Goal: Information Seeking & Learning: Understand process/instructions

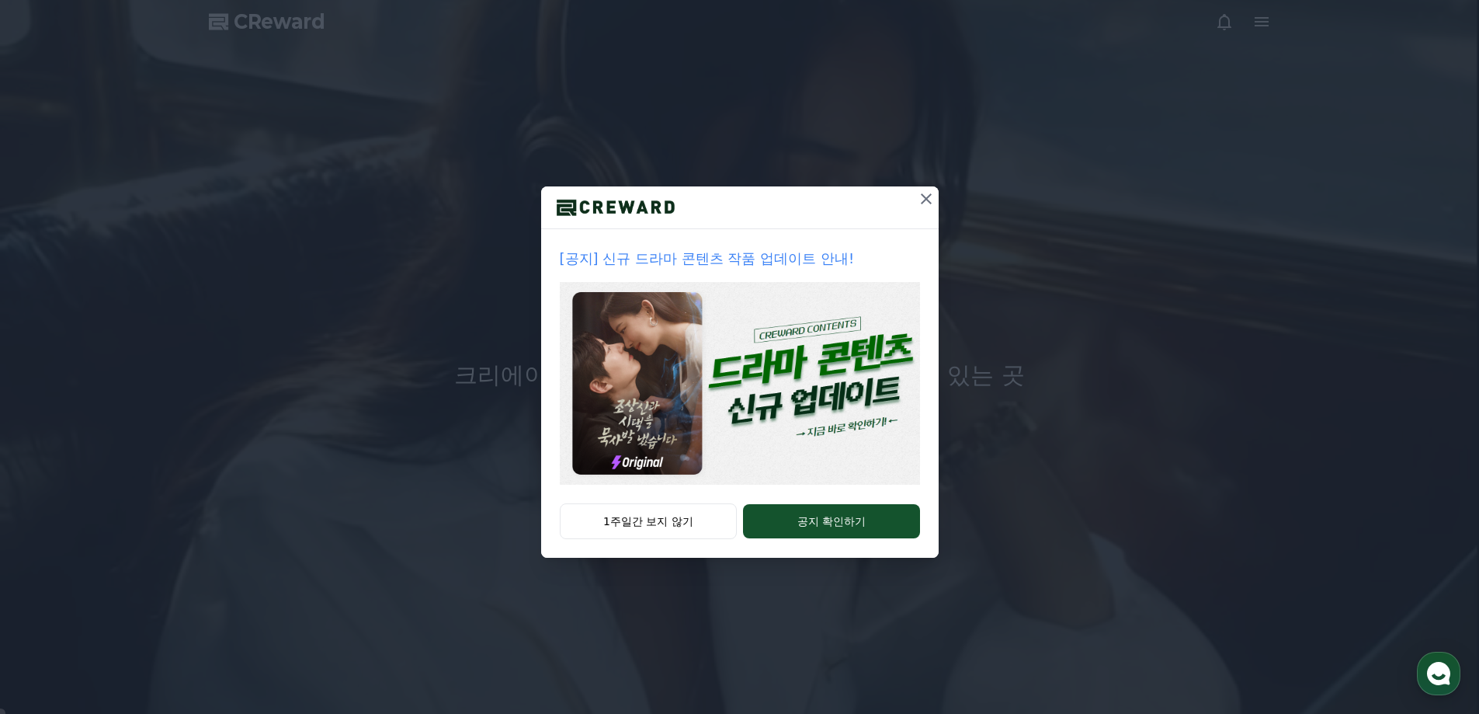
drag, startPoint x: 839, startPoint y: 519, endPoint x: 804, endPoint y: 384, distance: 140.3
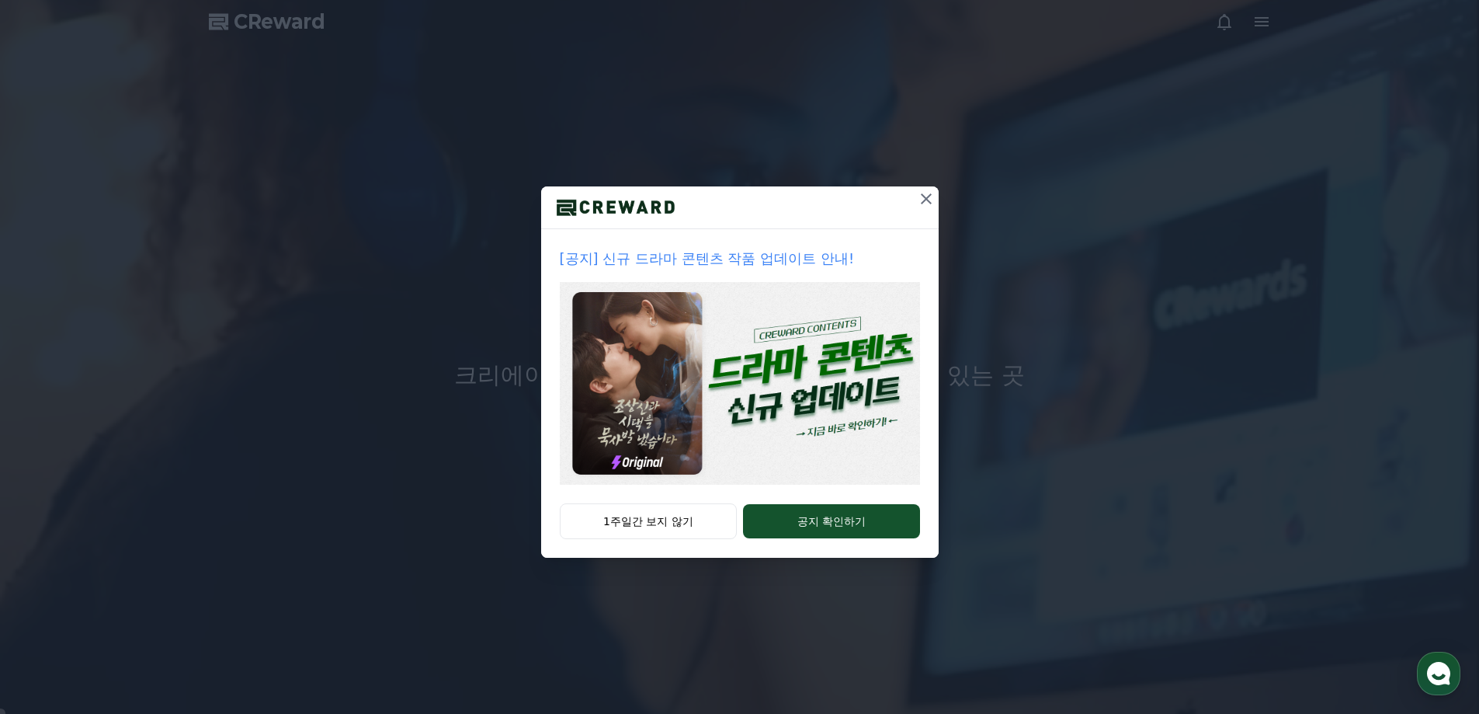
click at [805, 391] on div "[공지] 신규 드라마 콘텐츠 작품 업데이트 안내! 1주일간 보지 않기 공지 확인하기" at bounding box center [740, 371] width 398 height 371
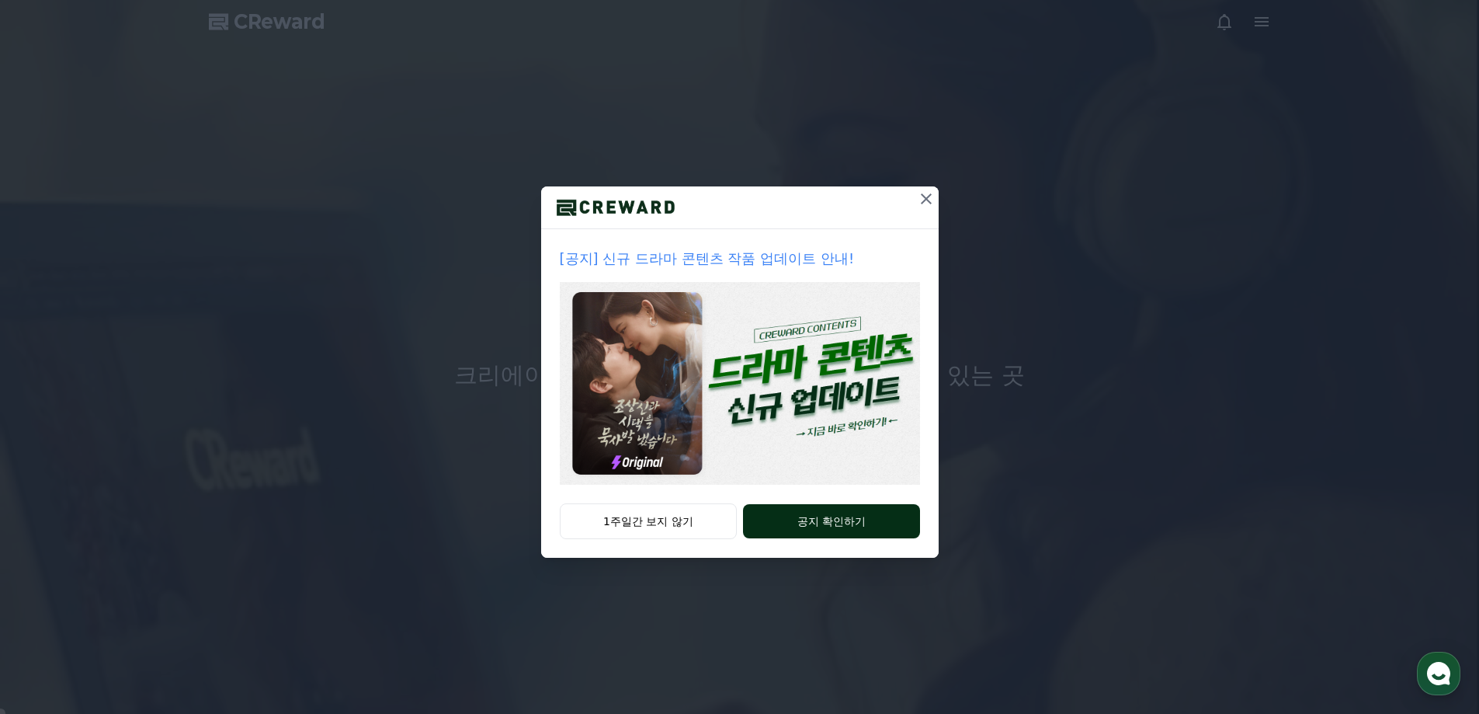
click at [836, 516] on button "공지 확인하기" at bounding box center [831, 521] width 176 height 34
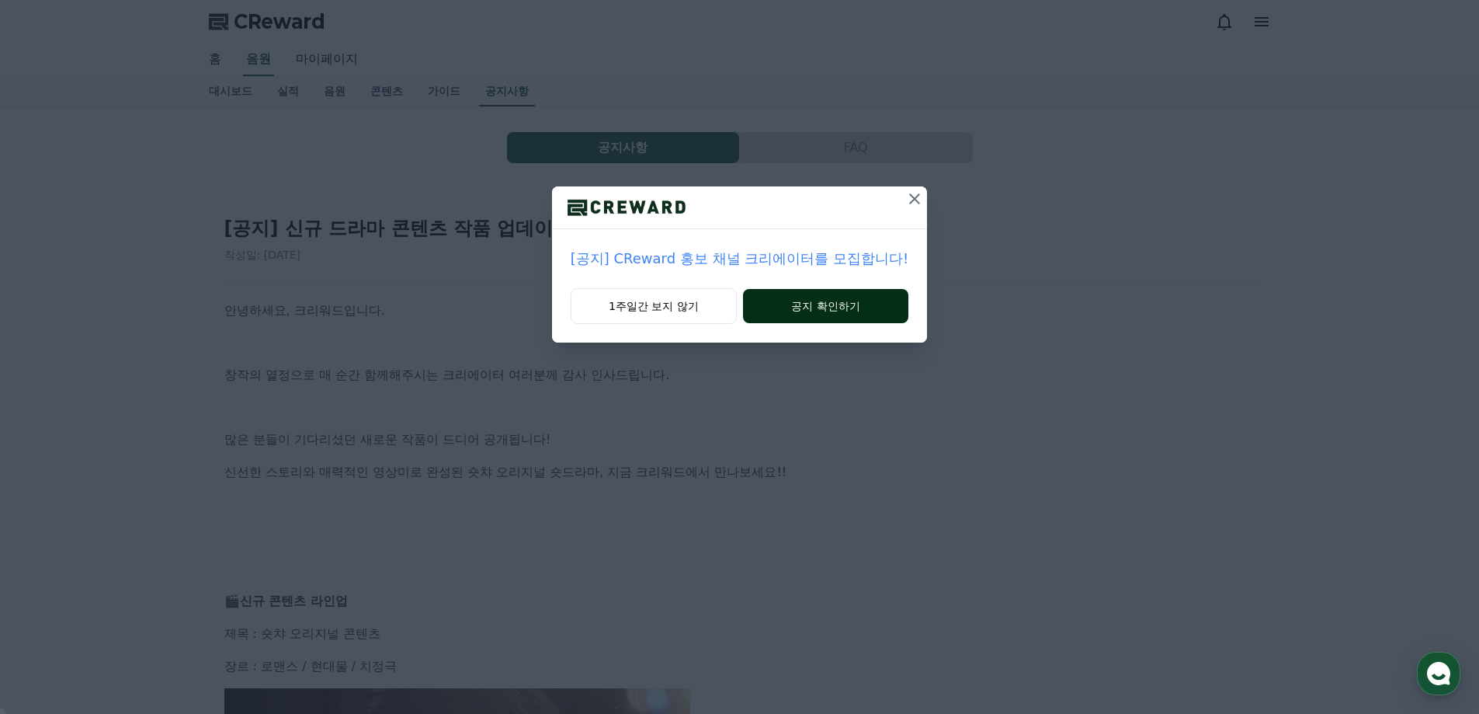
click at [825, 301] on button "공지 확인하기" at bounding box center [825, 306] width 165 height 34
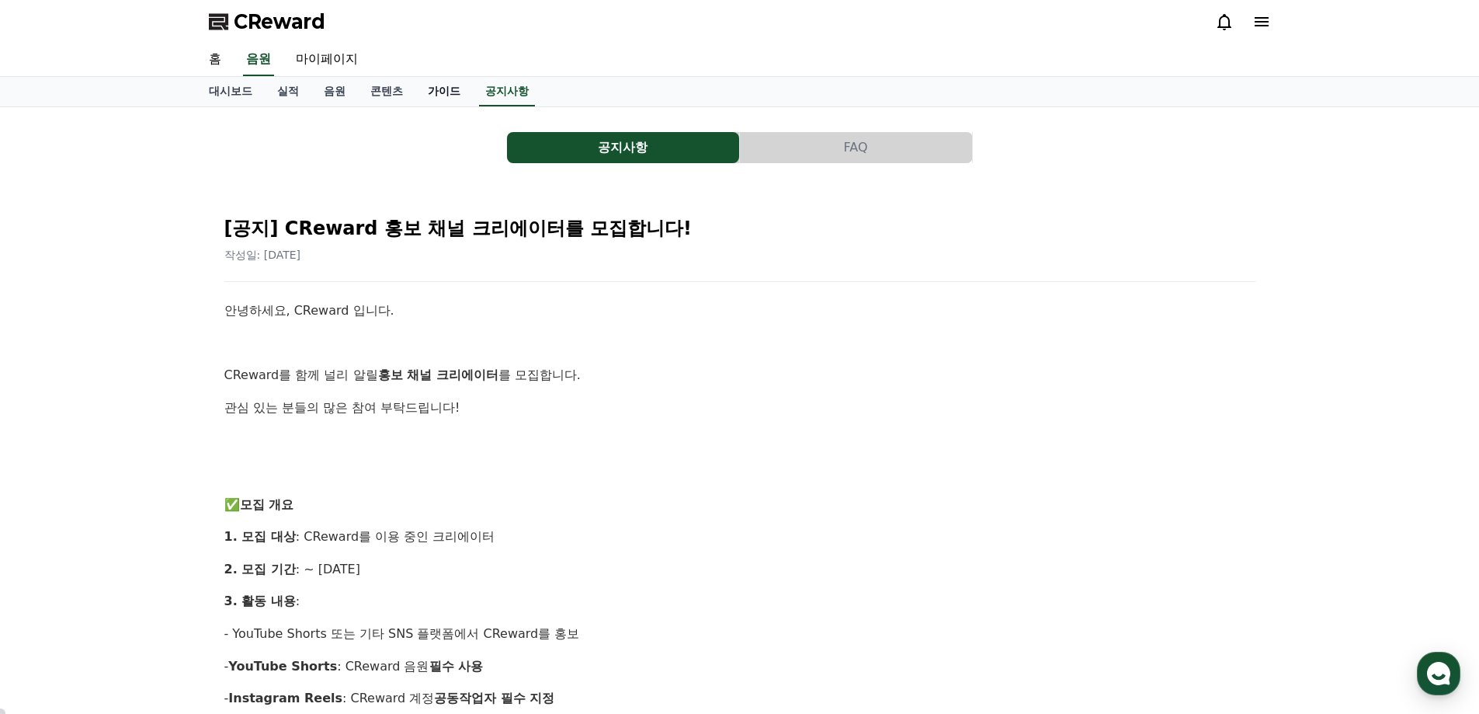
click at [447, 90] on link "가이드" at bounding box center [443, 92] width 57 height 30
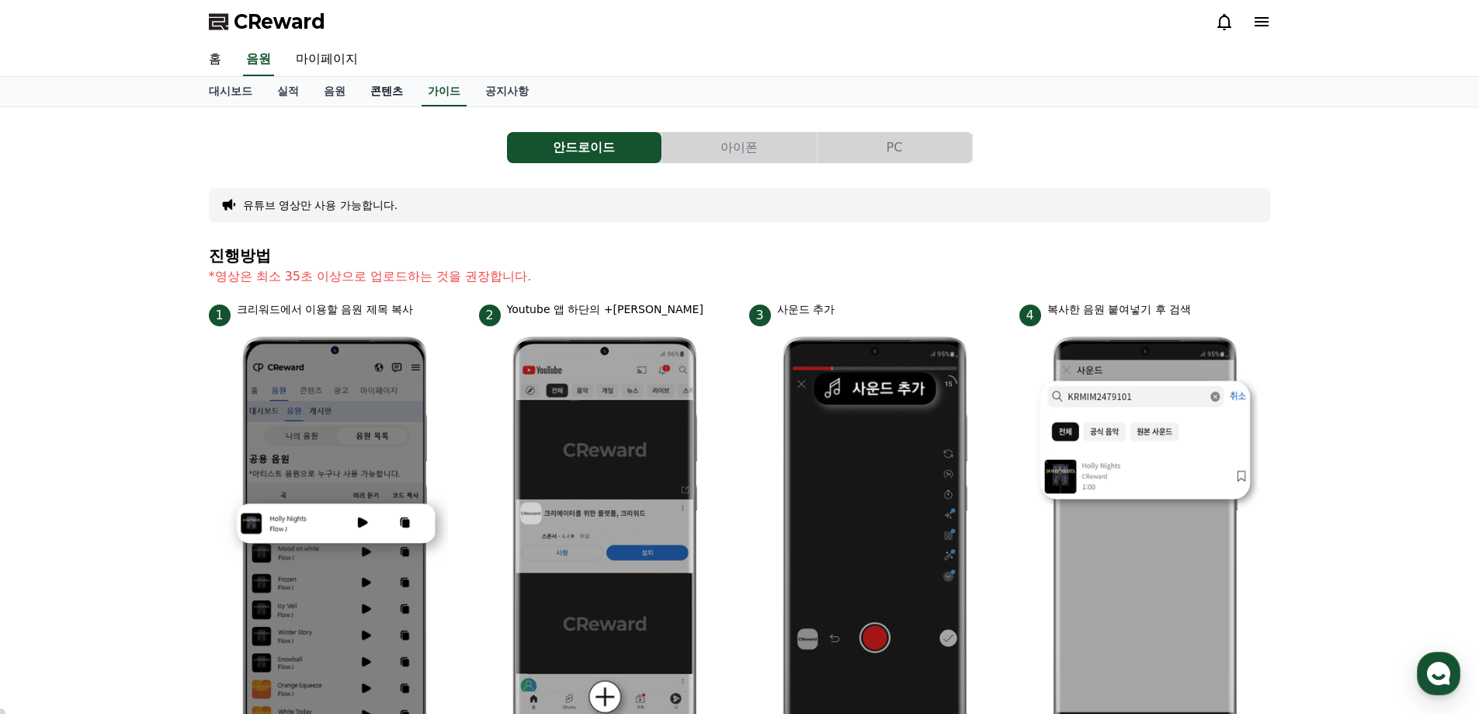
click at [384, 92] on link "콘텐츠" at bounding box center [386, 92] width 57 height 30
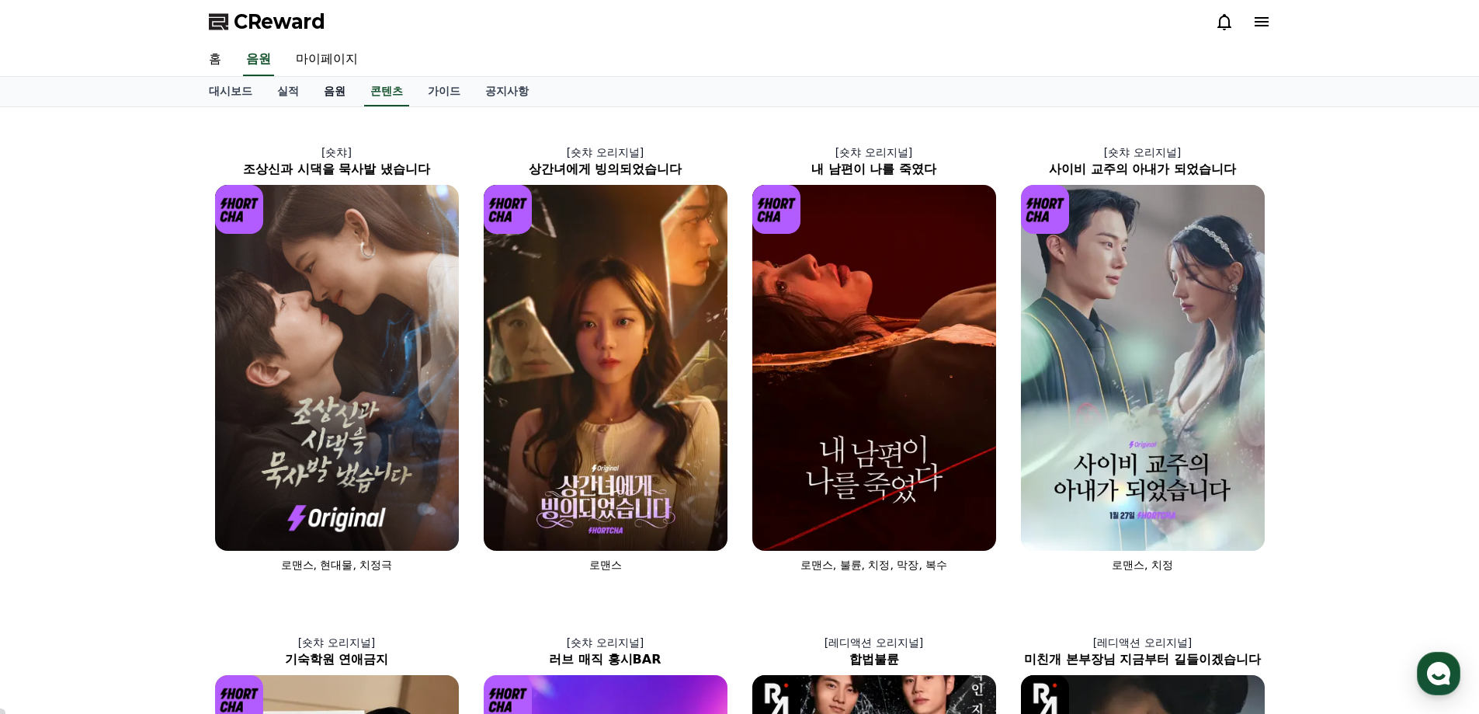
click at [335, 87] on link "음원" at bounding box center [334, 92] width 47 height 30
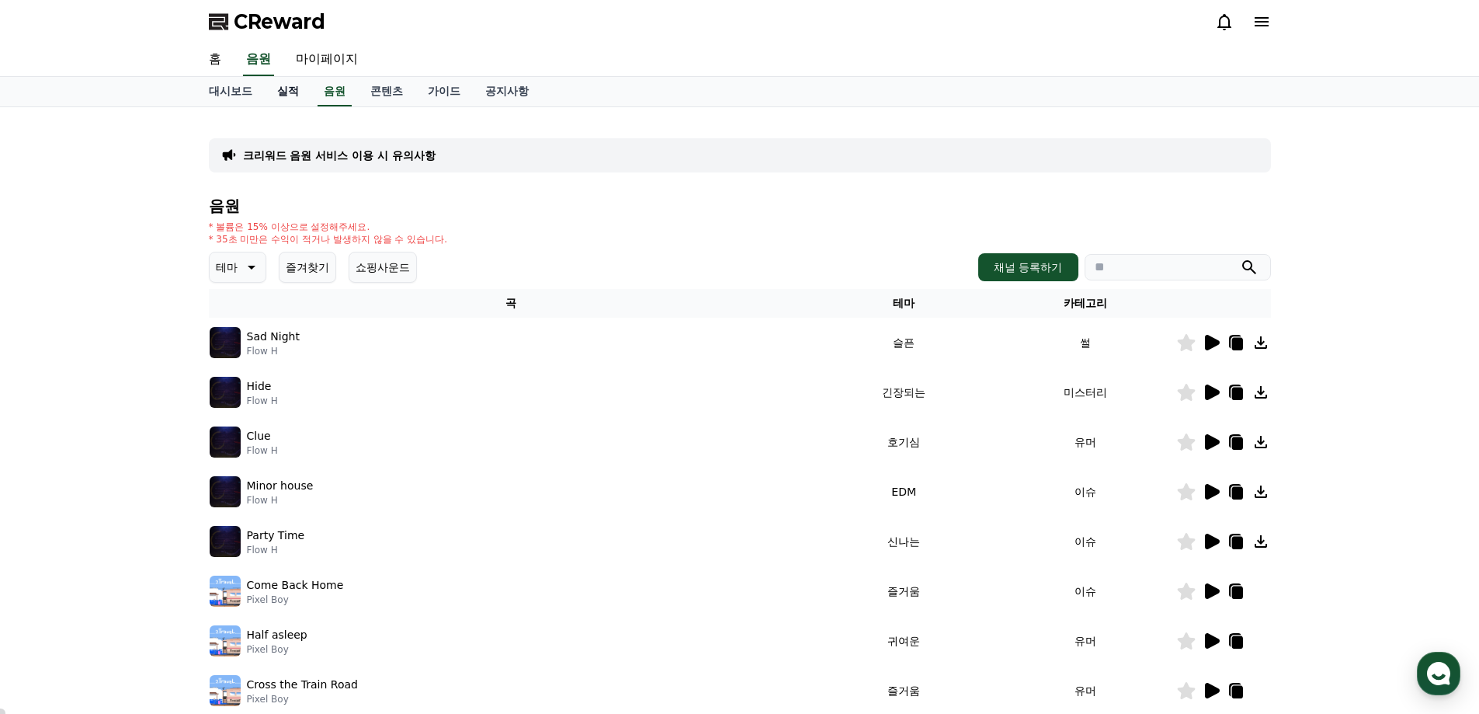
click at [289, 87] on link "실적" at bounding box center [288, 92] width 47 height 30
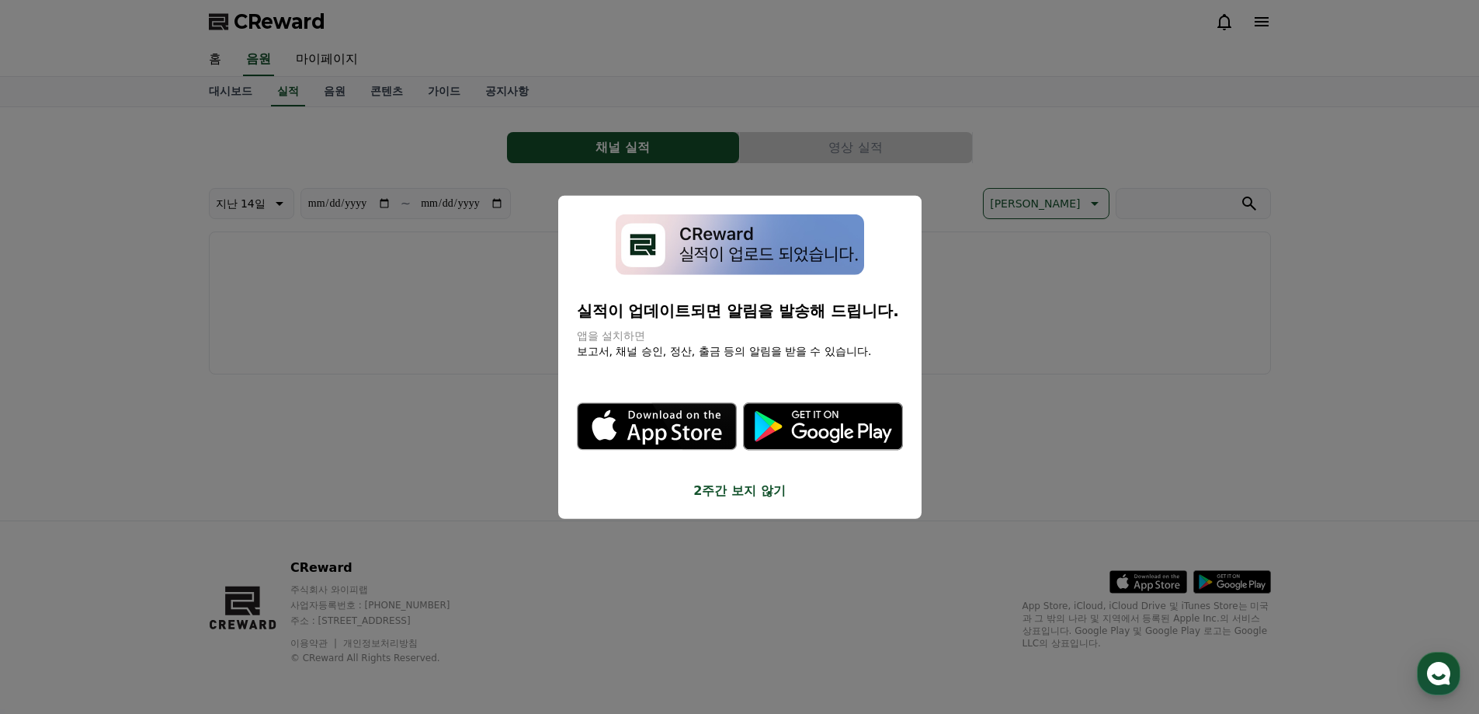
click at [754, 489] on button "2주간 보지 않기" at bounding box center [740, 490] width 326 height 19
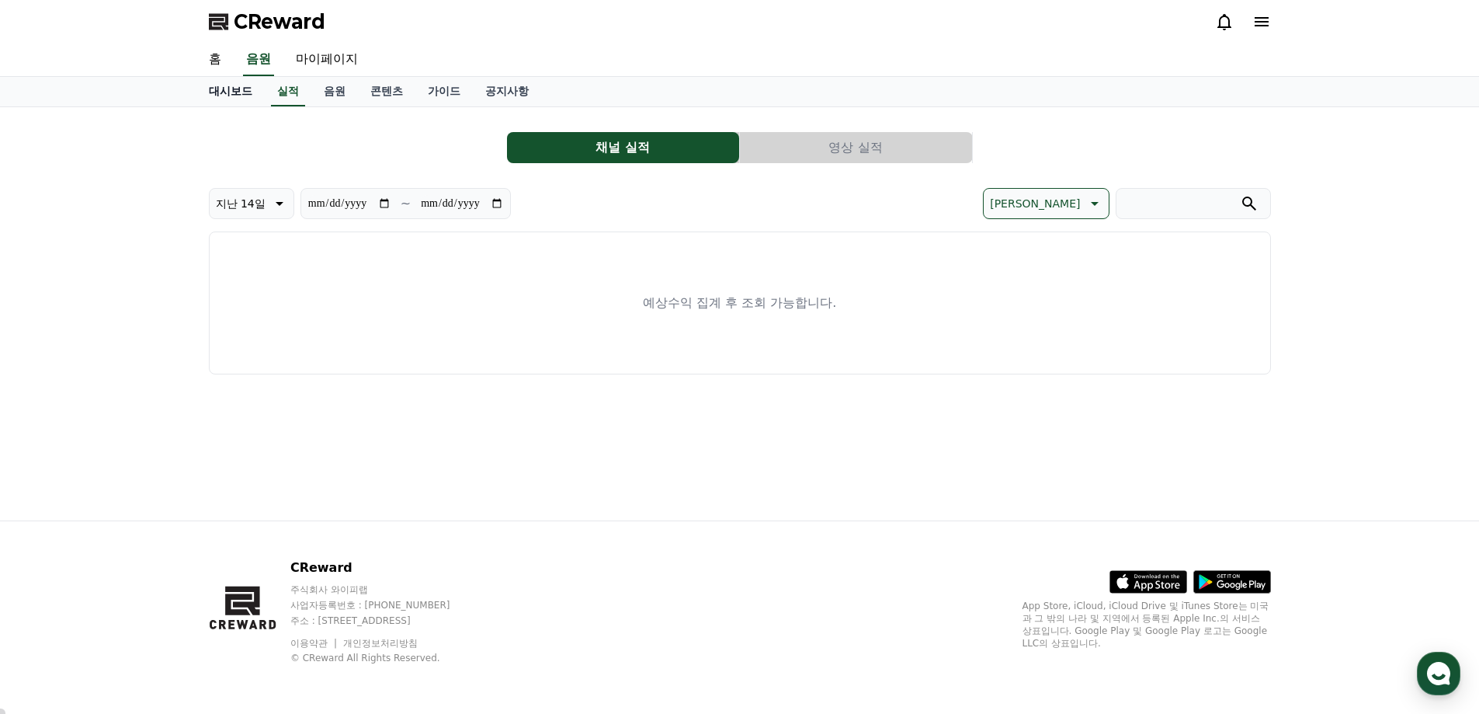
click at [224, 92] on link "대시보드" at bounding box center [230, 92] width 68 height 30
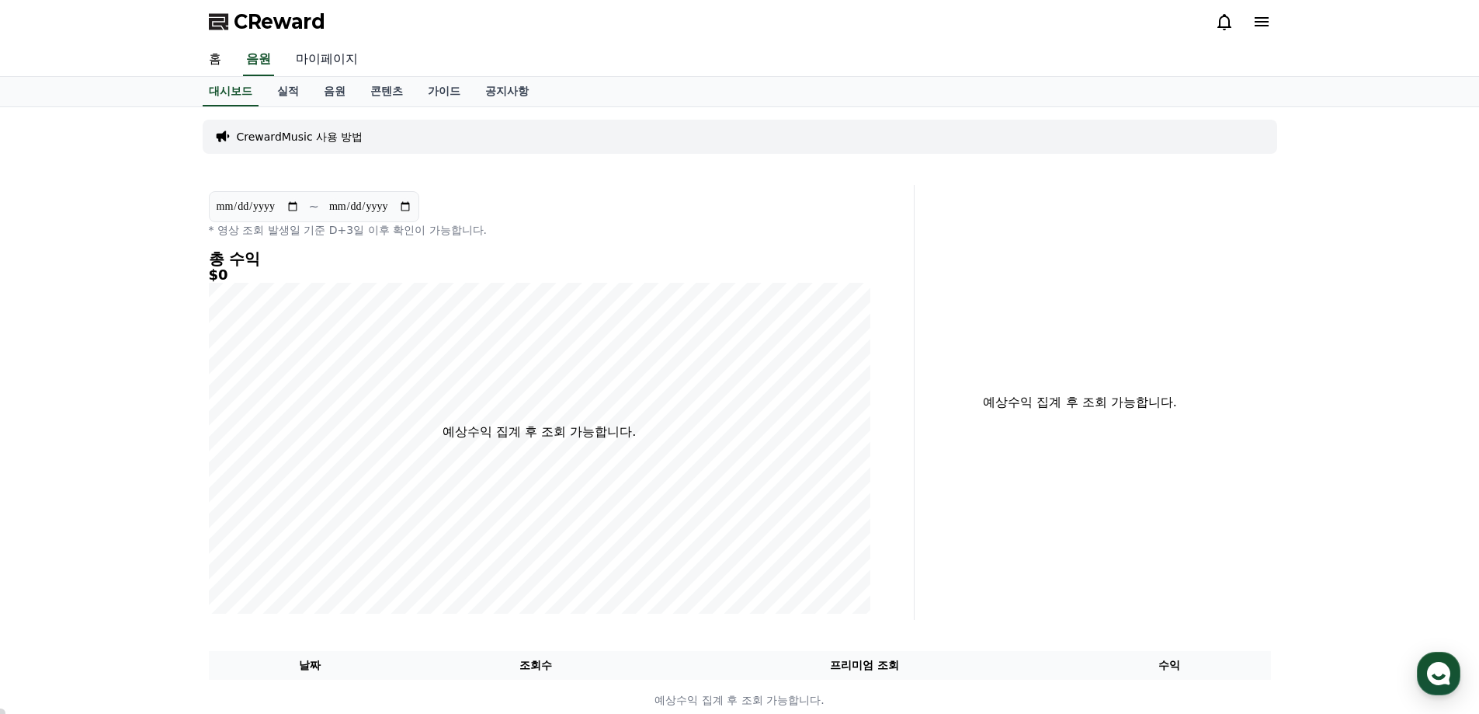
click at [328, 57] on link "마이페이지" at bounding box center [326, 59] width 87 height 33
select select "**********"
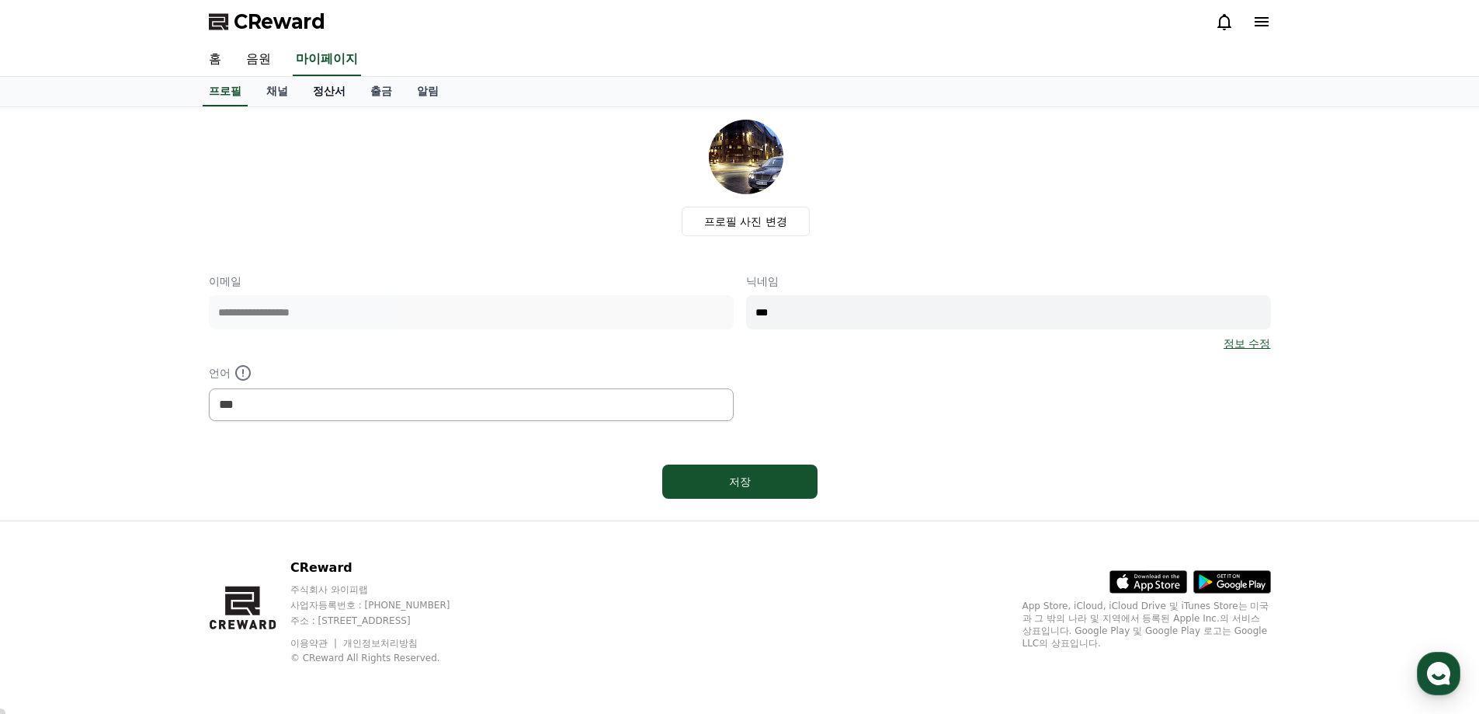
click at [319, 90] on link "정산서" at bounding box center [328, 92] width 57 height 30
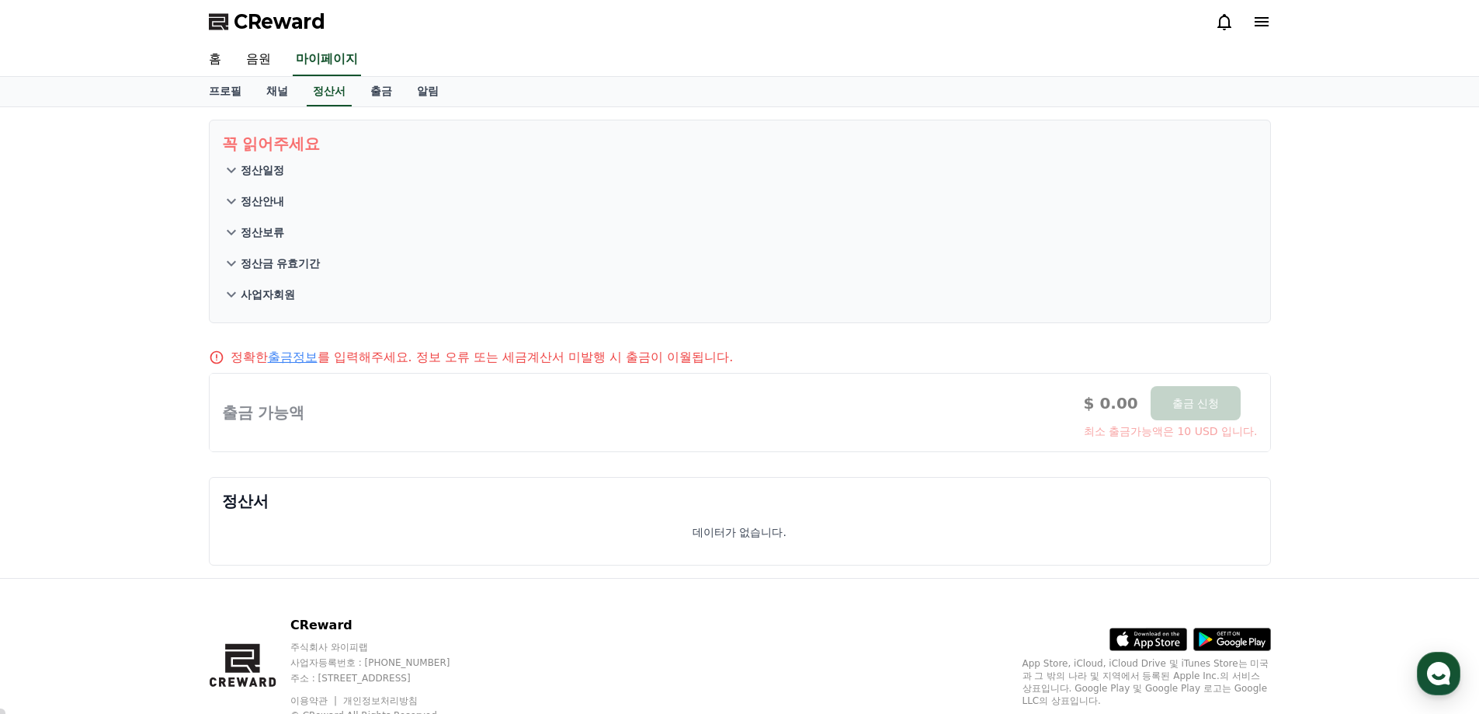
click at [273, 169] on p "정산일정" at bounding box center [262, 170] width 43 height 16
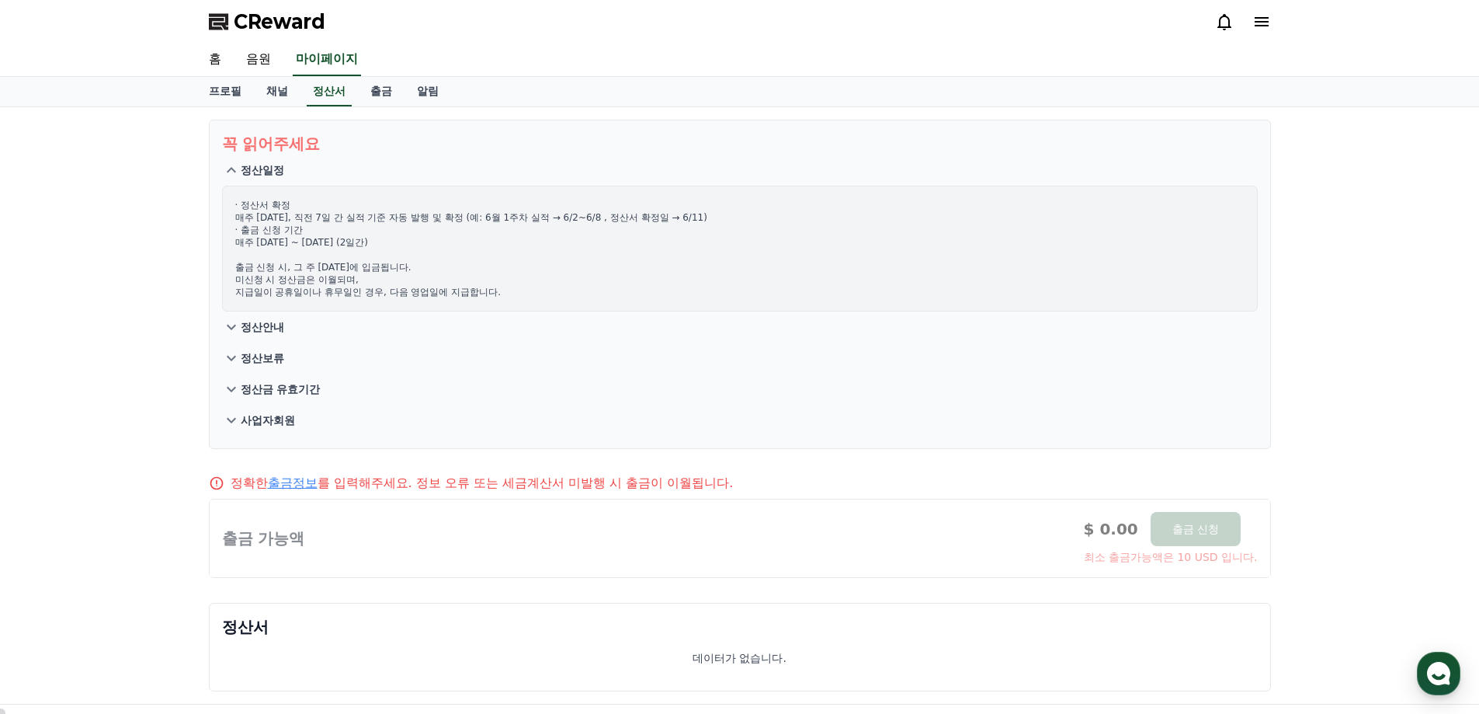
click at [290, 325] on button "정산안내" at bounding box center [740, 326] width 1036 height 31
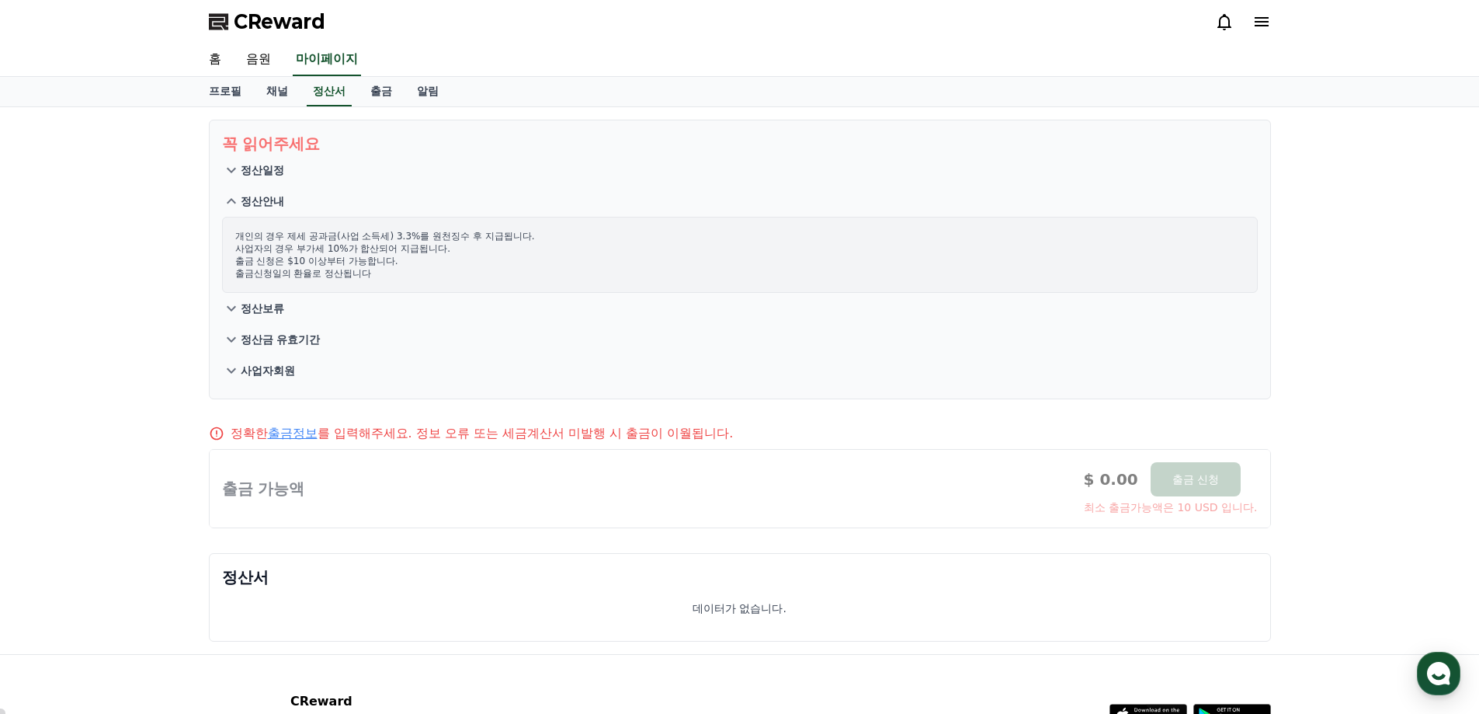
click at [257, 308] on p "정산보류" at bounding box center [262, 308] width 43 height 16
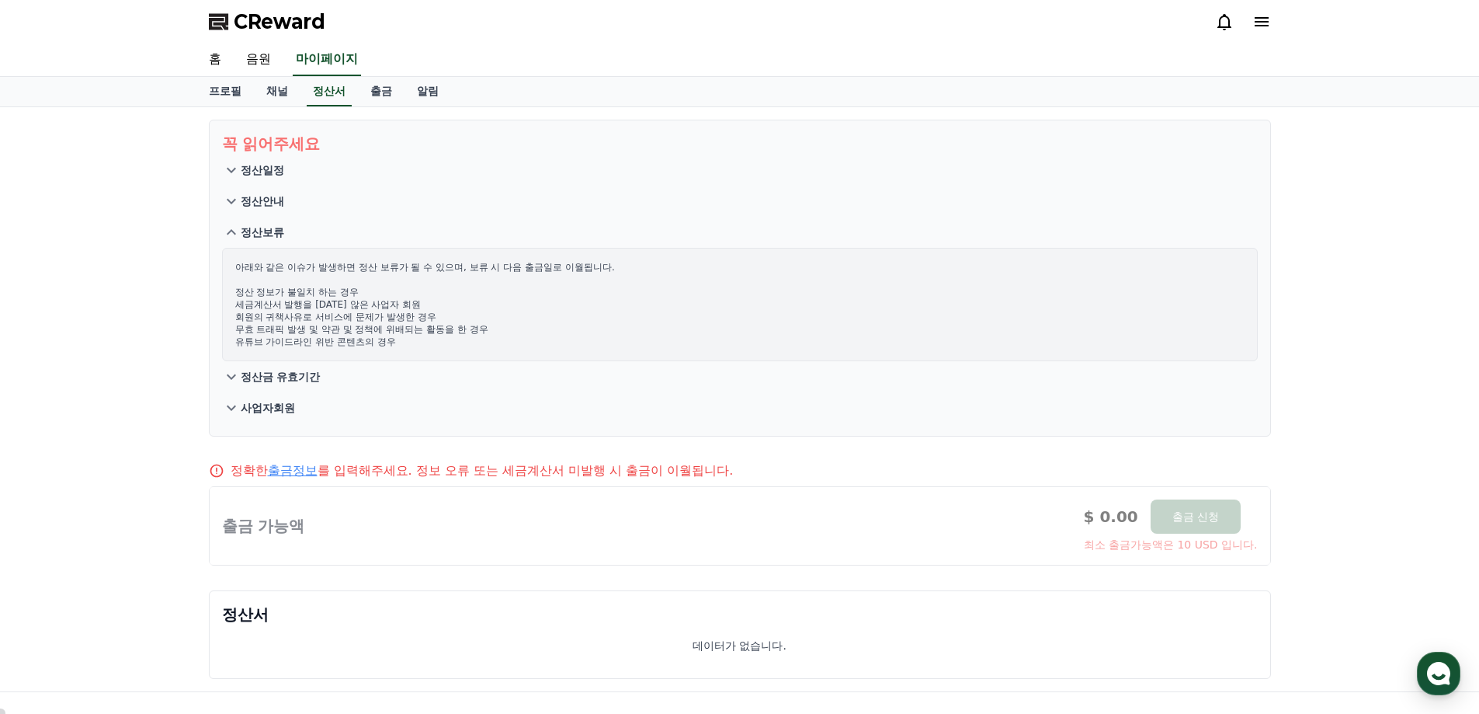
click at [274, 380] on p "정산금 유효기간" at bounding box center [281, 377] width 80 height 16
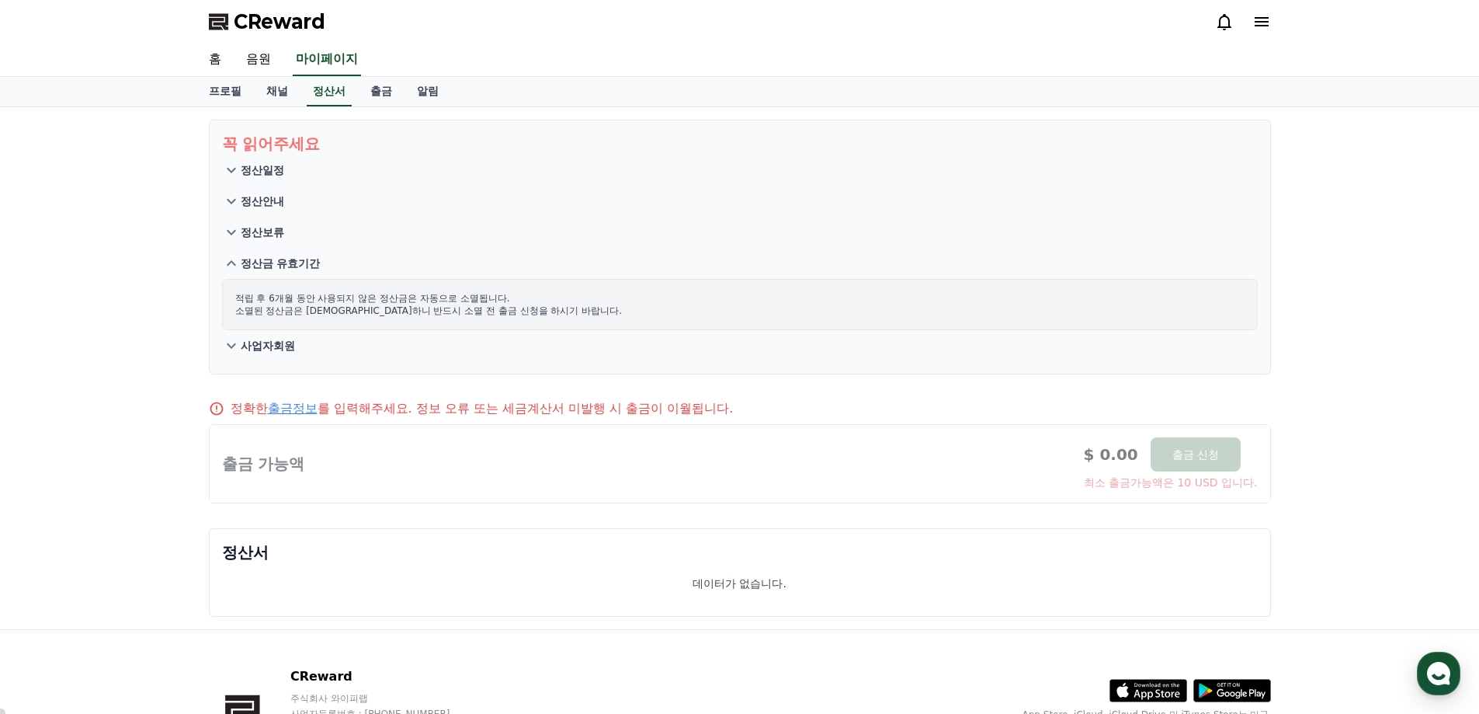
click at [275, 340] on p "사업자회원" at bounding box center [268, 346] width 54 height 16
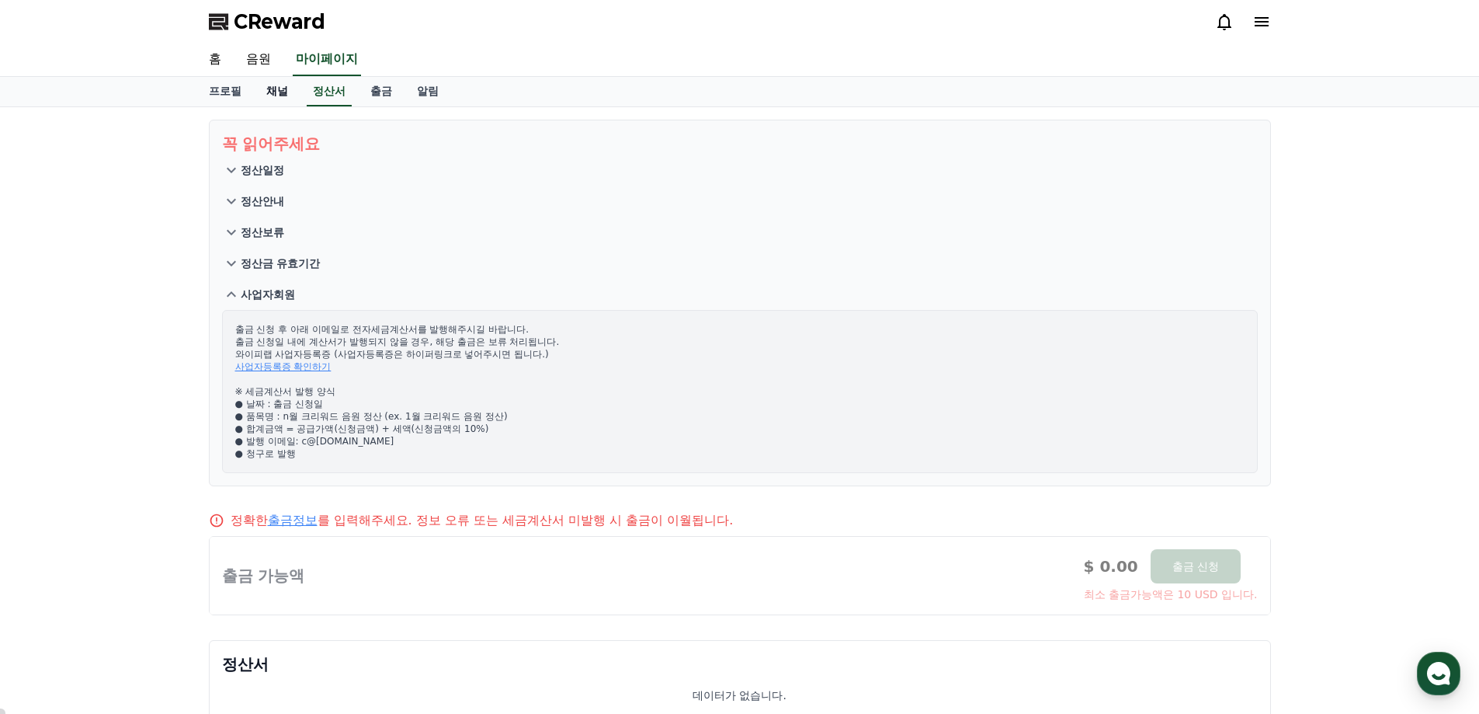
click at [277, 86] on link "채널" at bounding box center [277, 92] width 47 height 30
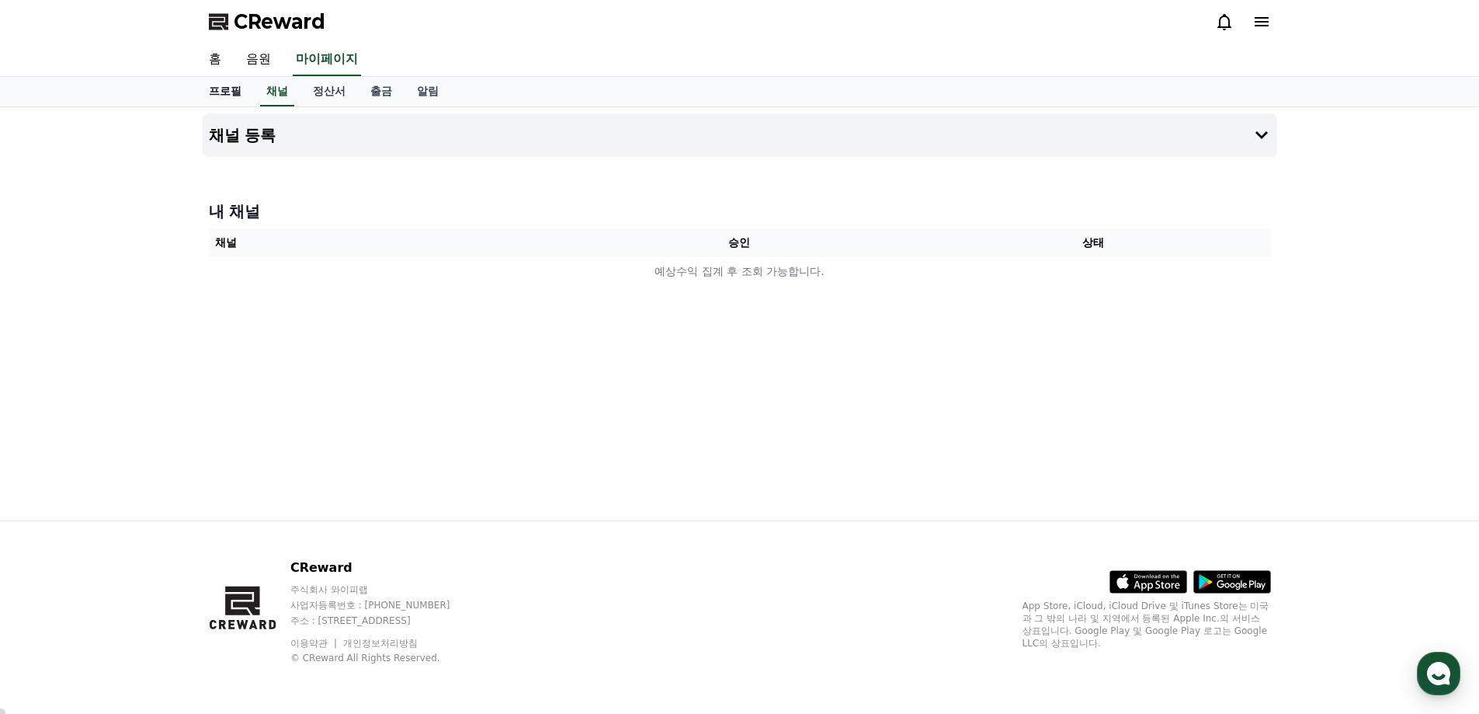
click at [221, 91] on link "프로필" at bounding box center [224, 92] width 57 height 30
select select "**********"
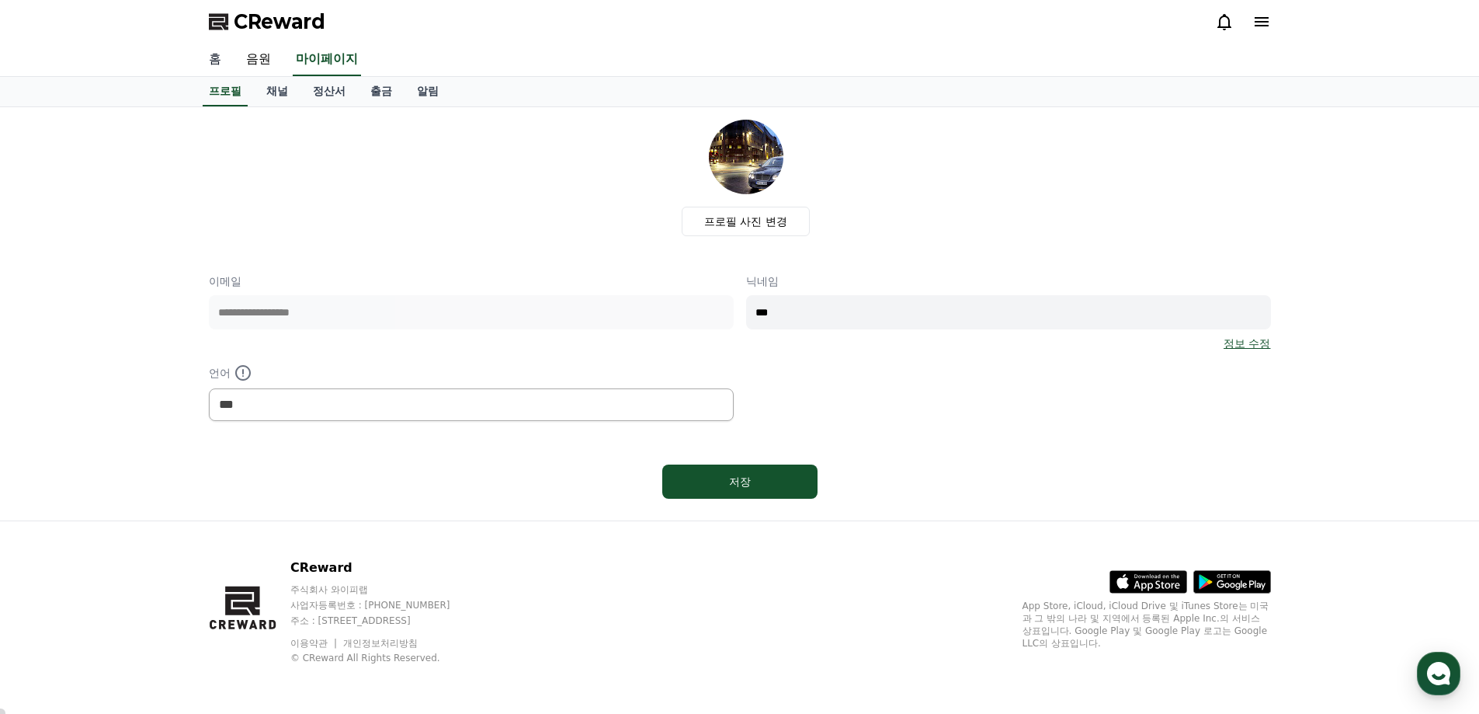
click at [208, 54] on link "홈" at bounding box center [214, 59] width 37 height 33
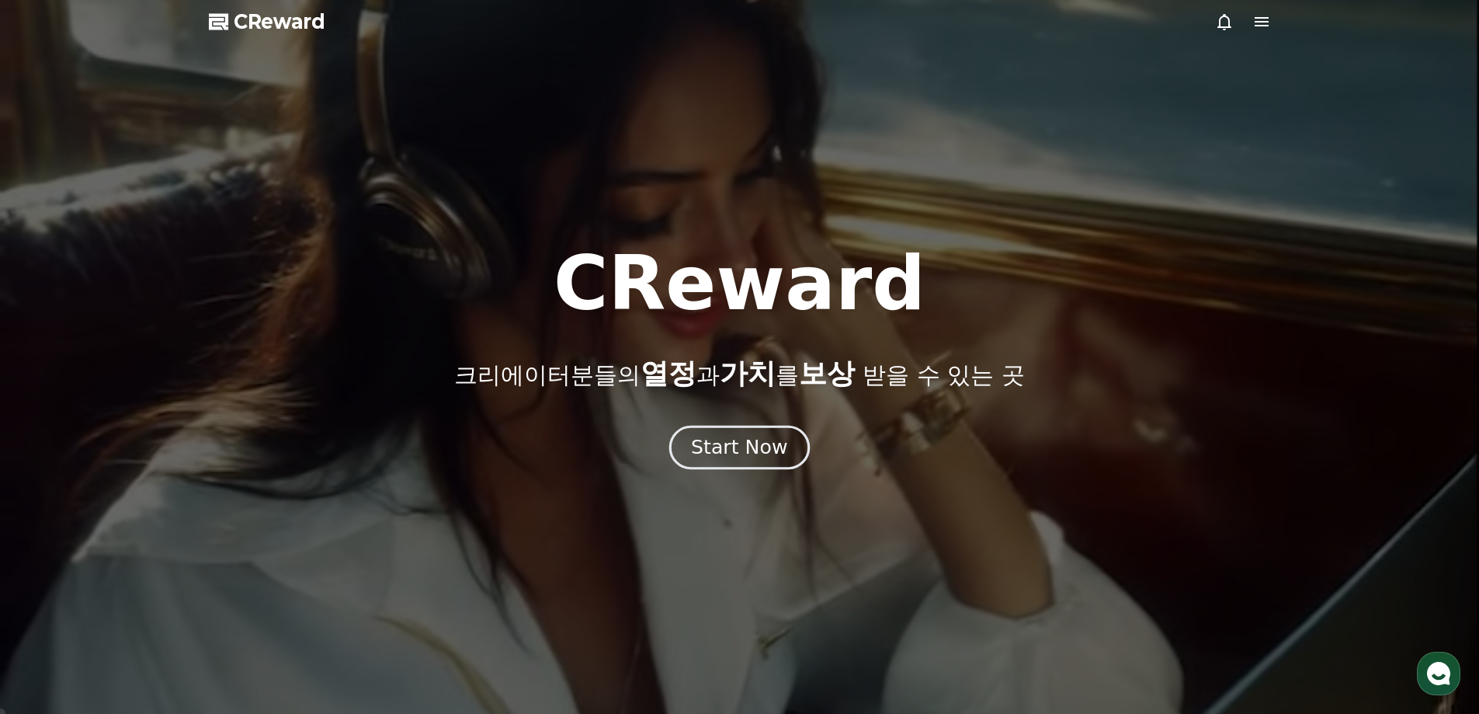
click at [753, 445] on div "Start Now" at bounding box center [739, 447] width 96 height 26
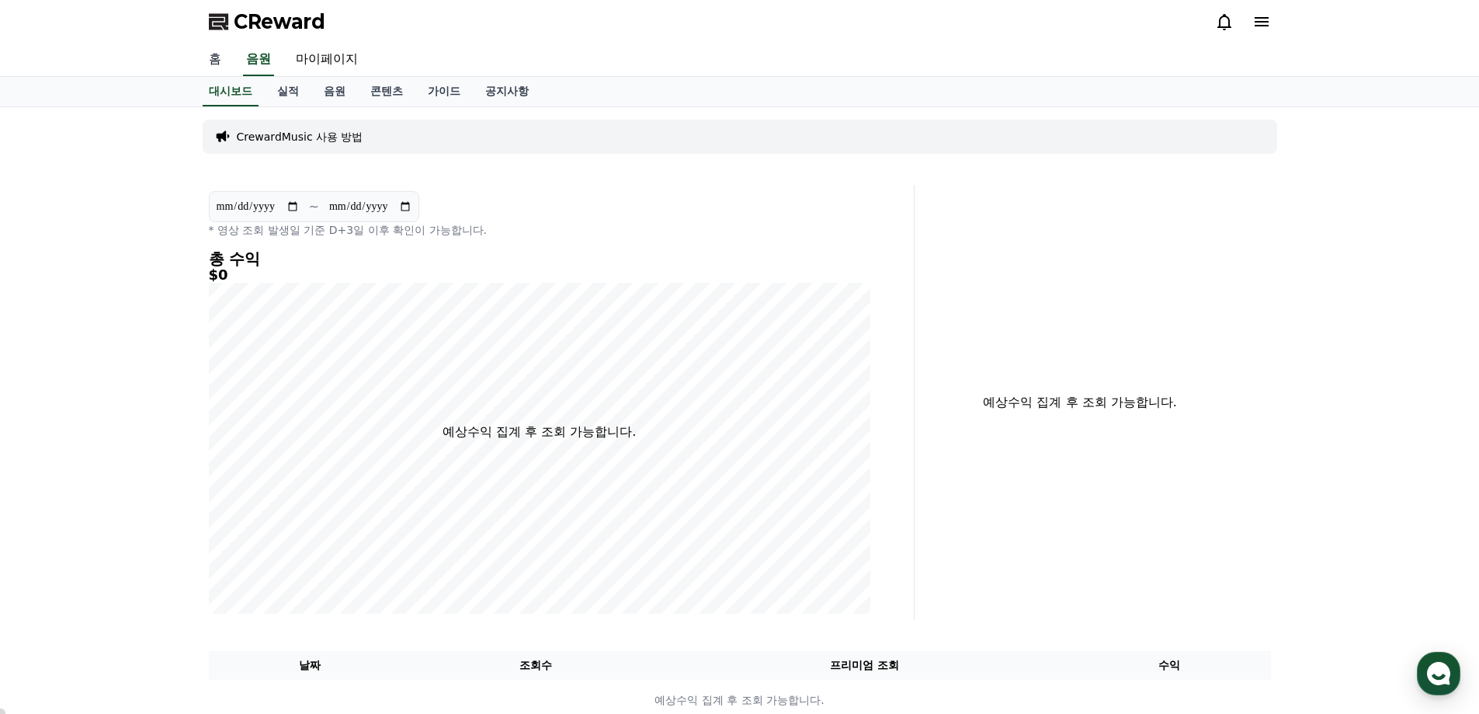
click at [216, 57] on link "홈" at bounding box center [214, 59] width 37 height 33
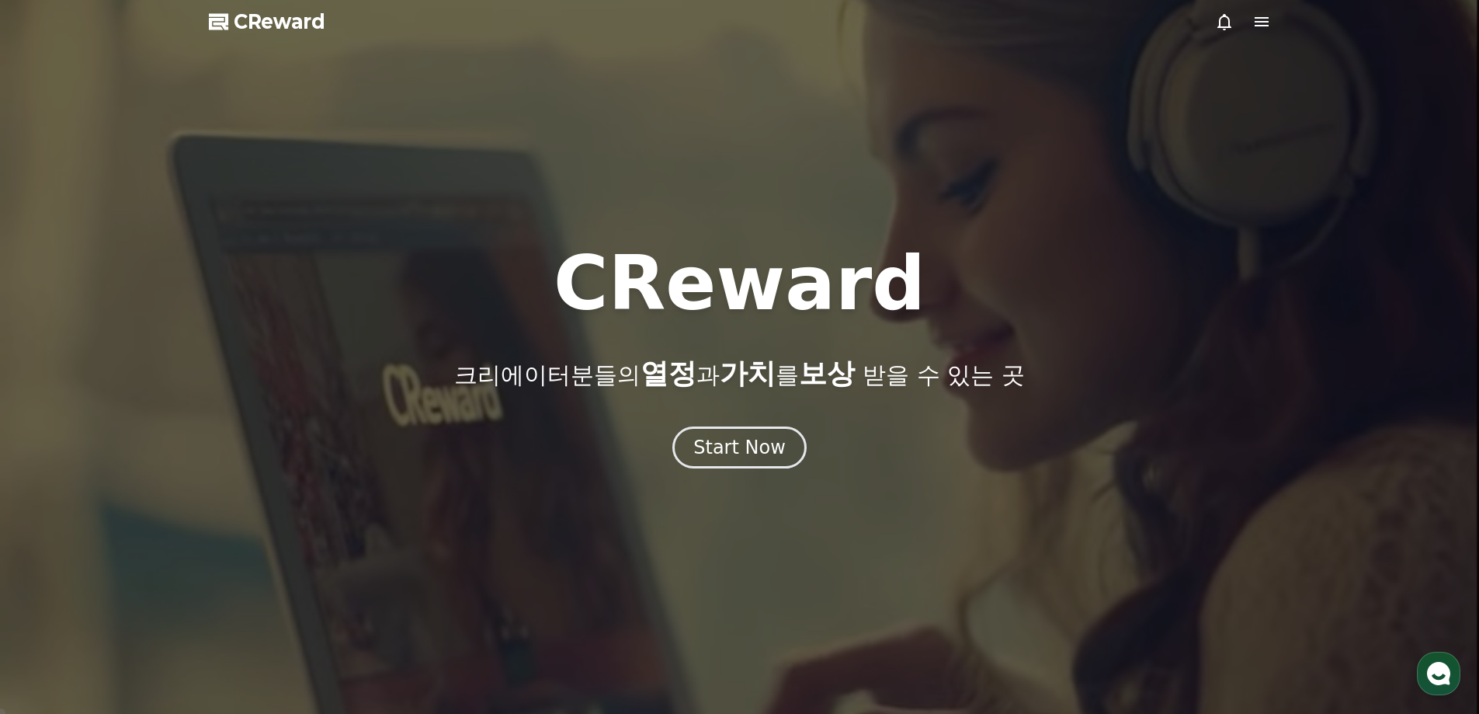
click at [1261, 19] on icon at bounding box center [1261, 21] width 19 height 19
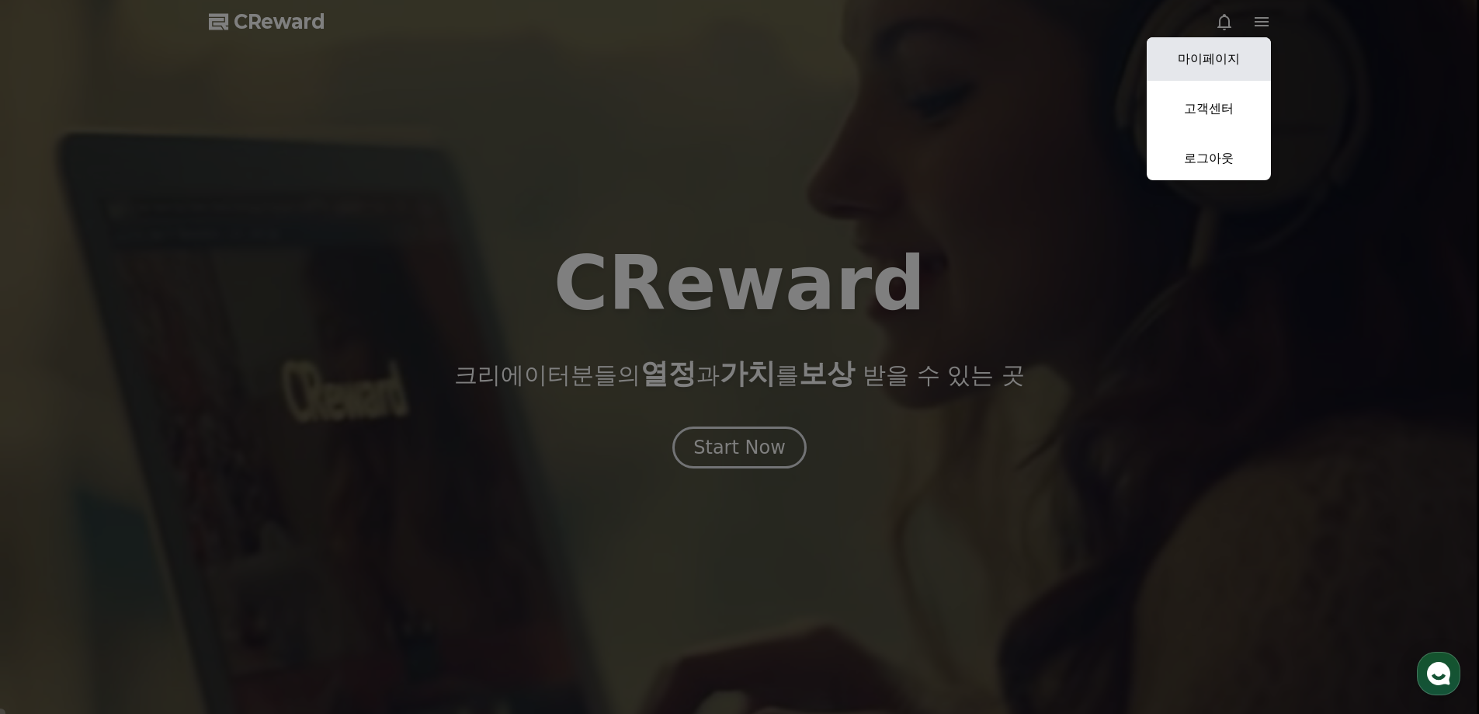
click at [1224, 57] on link "마이페이지" at bounding box center [1209, 58] width 124 height 43
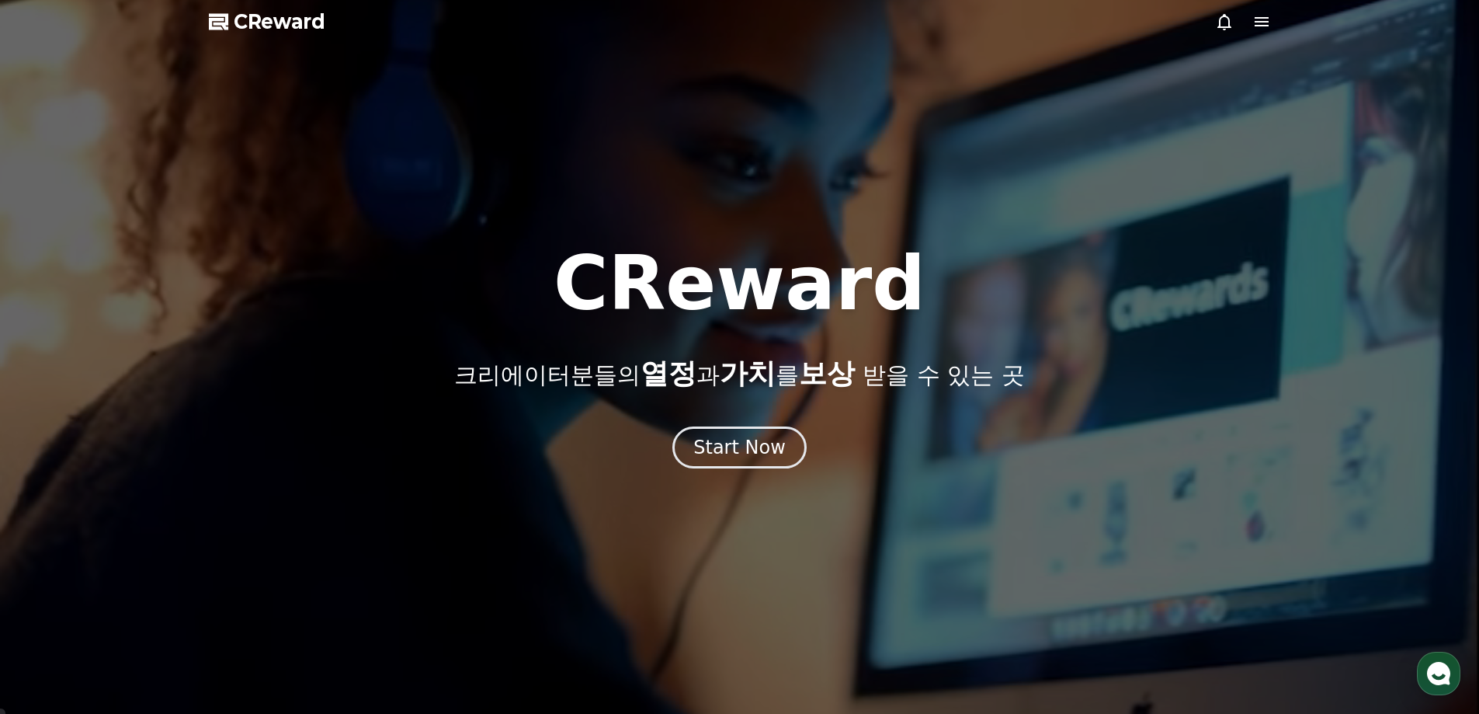
select select "**********"
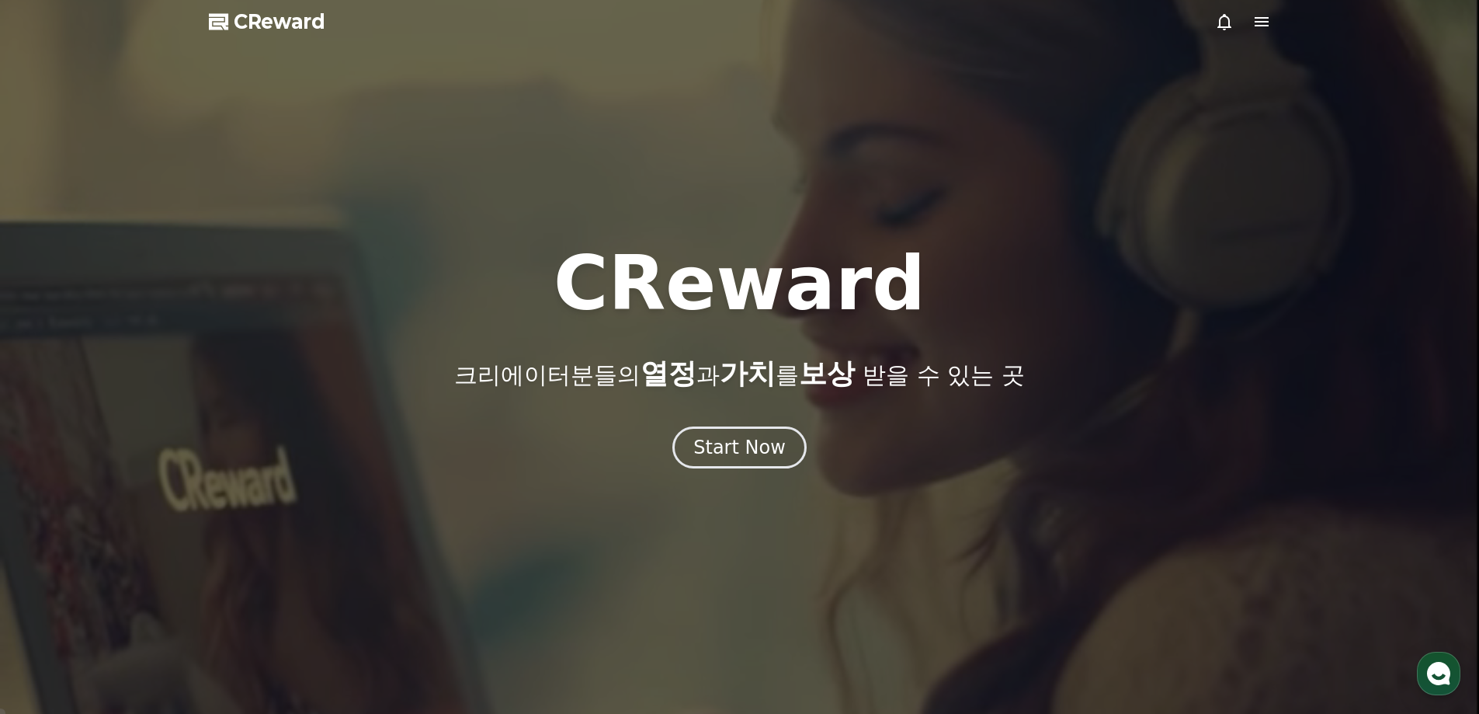
drag, startPoint x: 446, startPoint y: 387, endPoint x: 932, endPoint y: 479, distance: 494.8
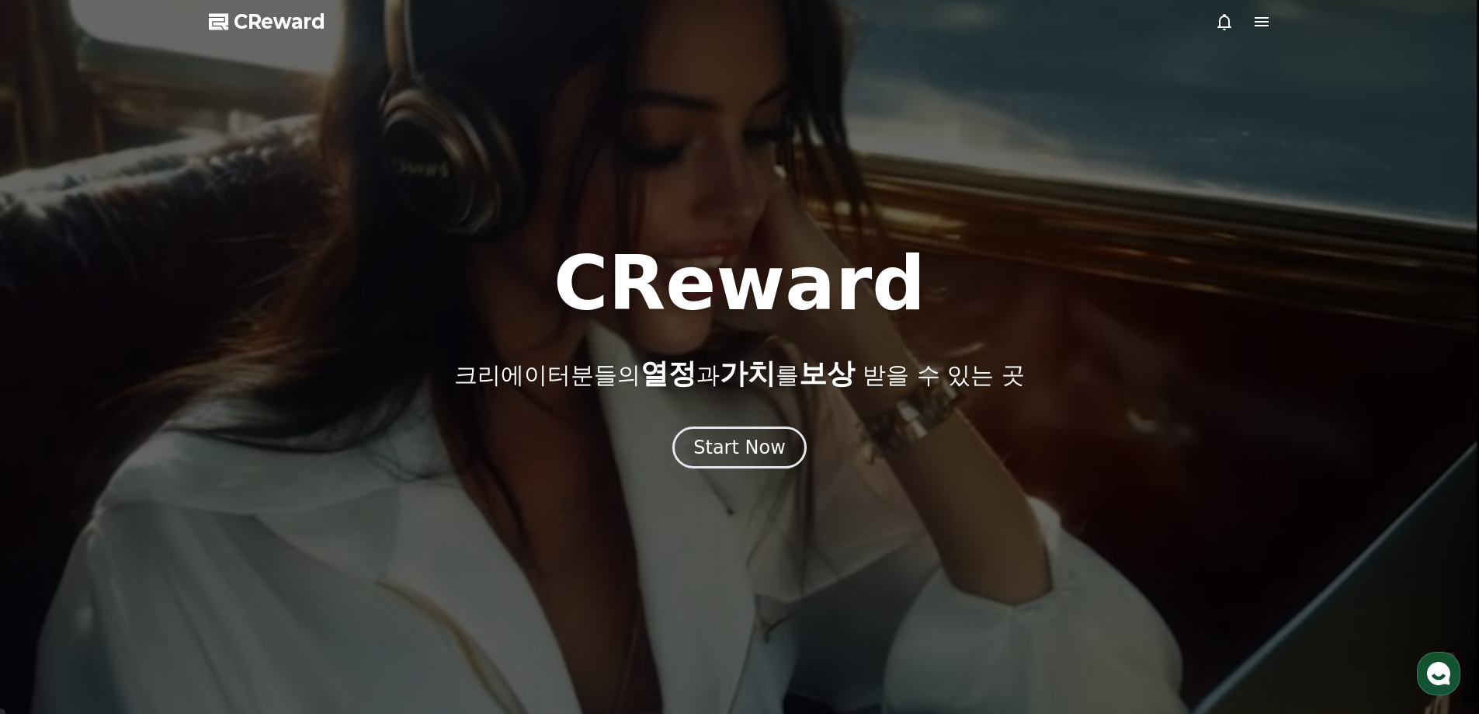
click at [932, 479] on div at bounding box center [739, 357] width 1479 height 714
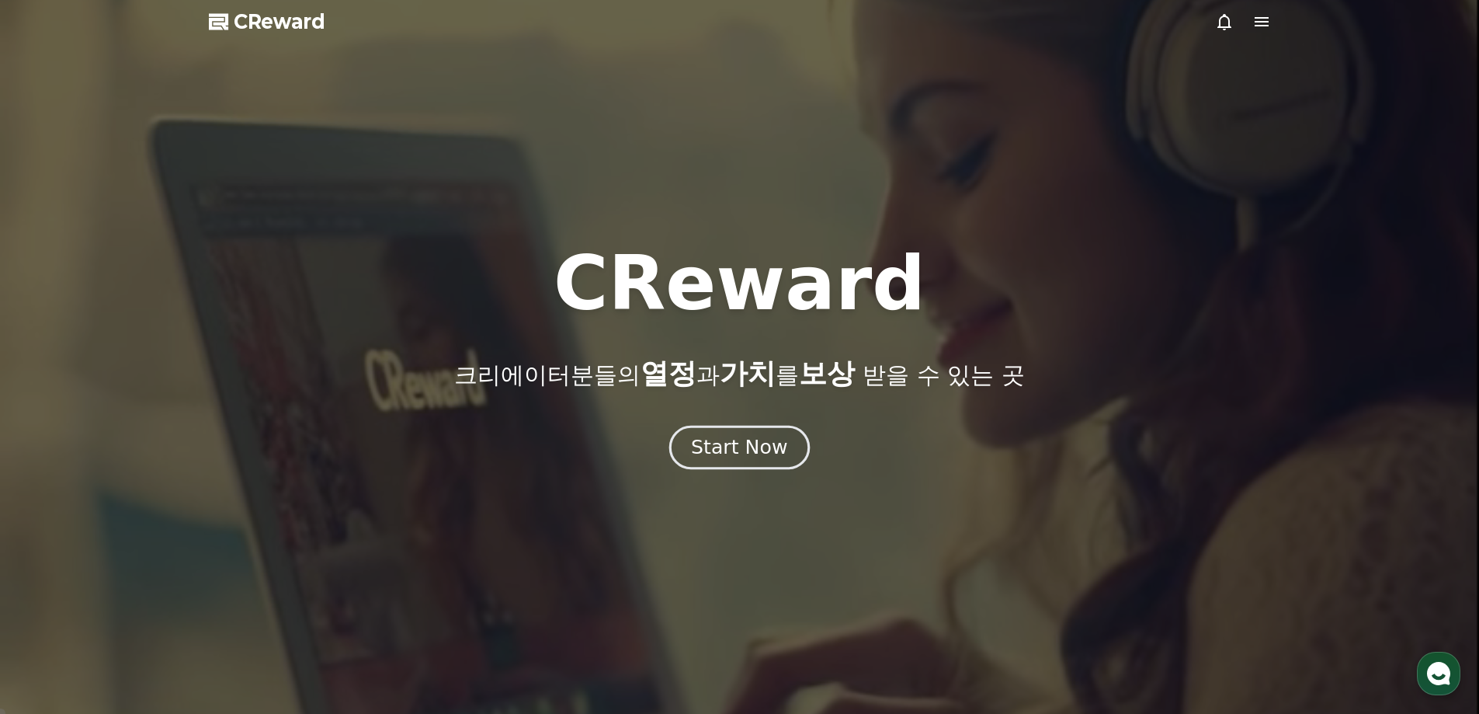
click at [753, 460] on button "Start Now" at bounding box center [739, 447] width 141 height 44
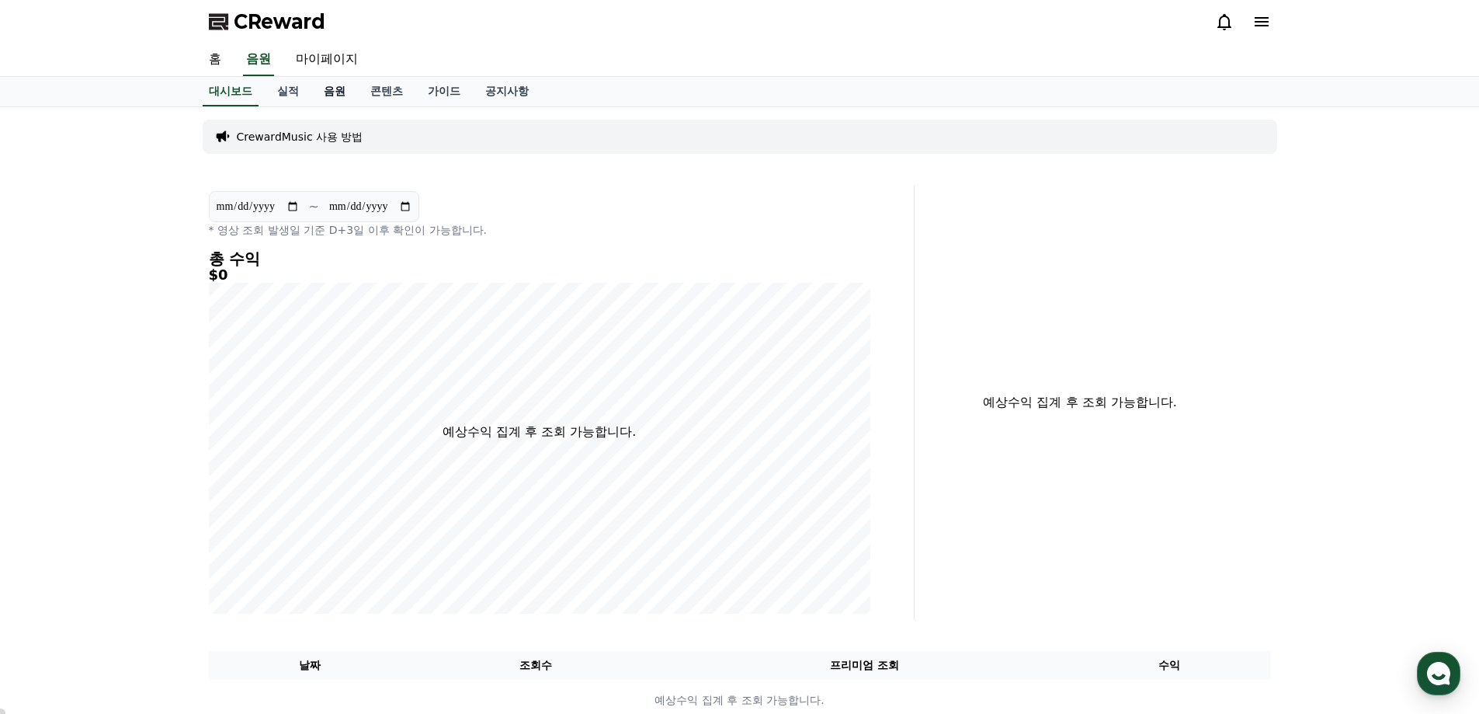
click at [330, 95] on link "음원" at bounding box center [334, 92] width 47 height 30
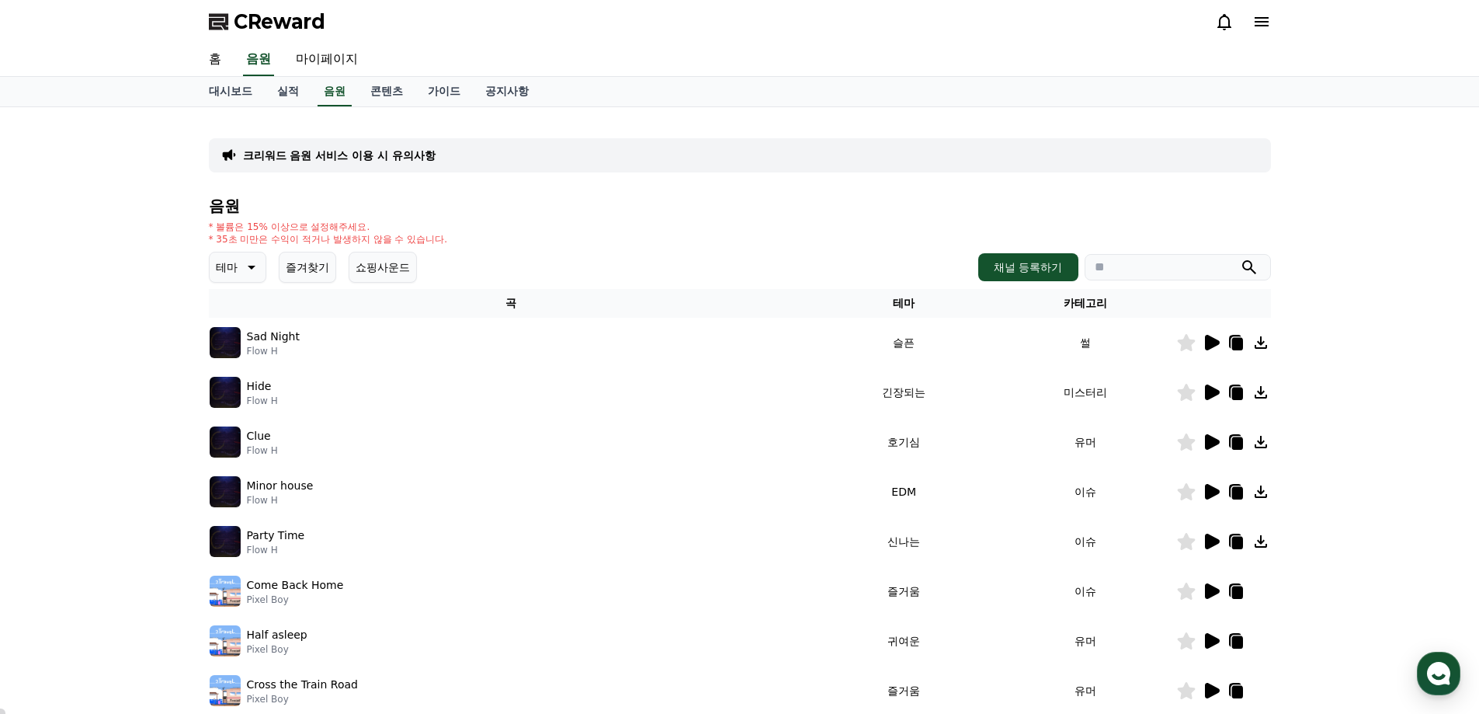
click at [756, 227] on div "* 볼륨은 15% 이상으로 설정해주세요. * 35초 미만은 수익이 적거나 발생하지 않을 수 있습니다." at bounding box center [740, 233] width 1062 height 25
click at [217, 55] on link "홈" at bounding box center [214, 59] width 37 height 33
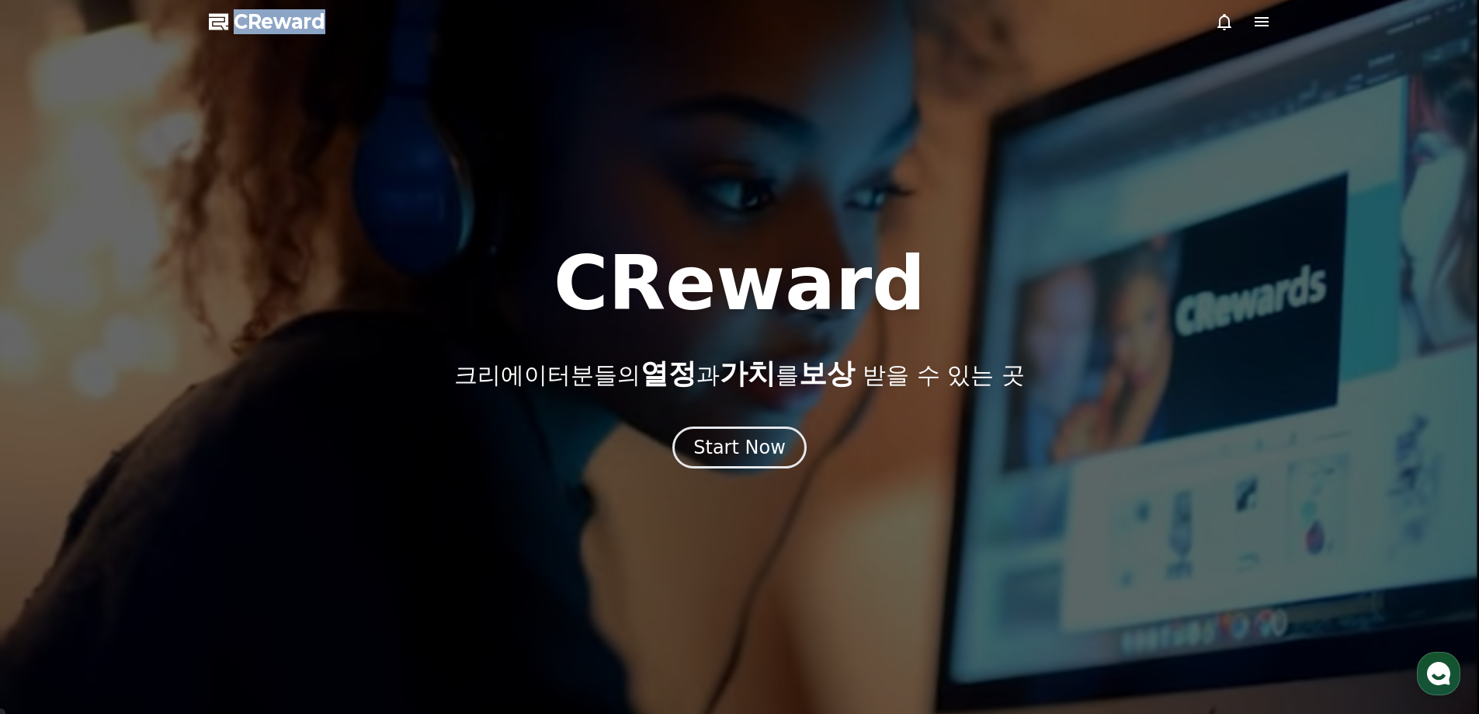
drag, startPoint x: 342, startPoint y: 19, endPoint x: 234, endPoint y: 23, distance: 107.2
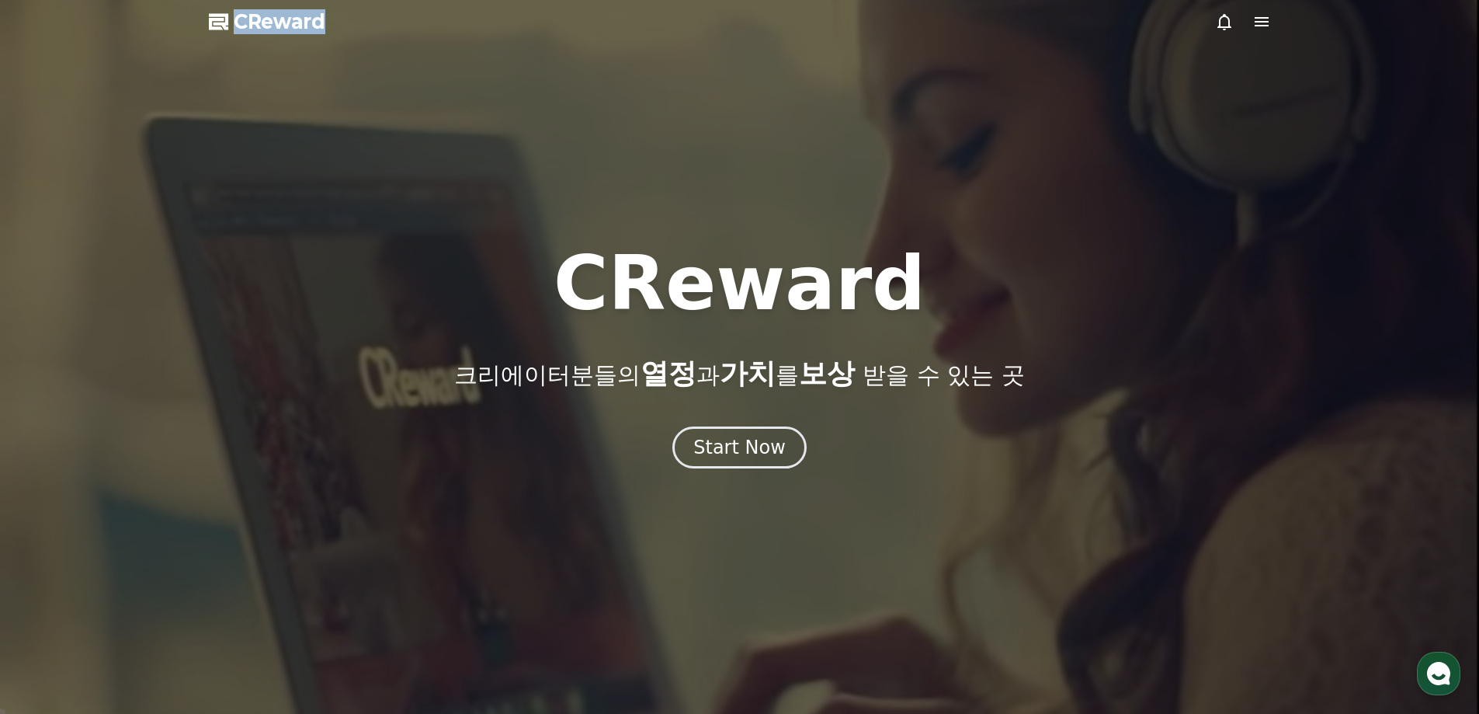
copy div "CReward"
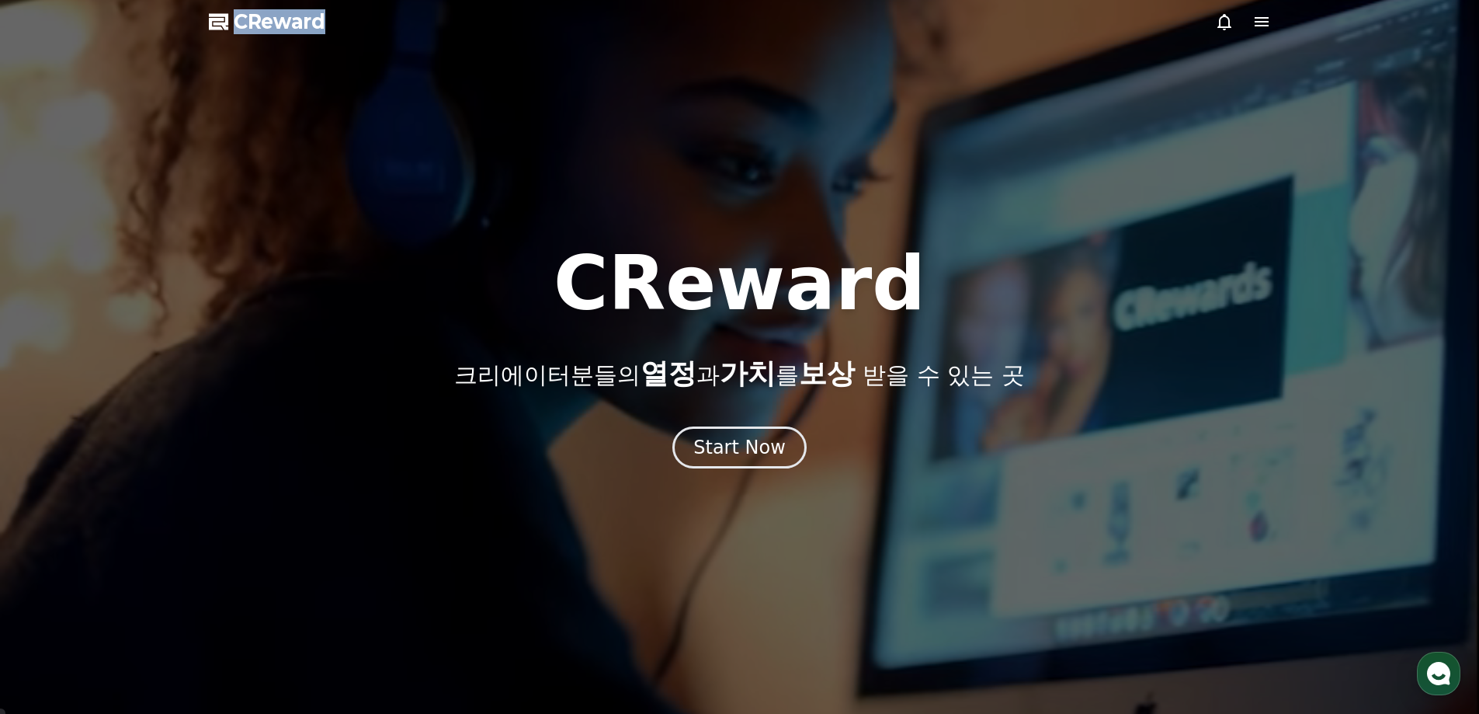
click at [1259, 22] on icon at bounding box center [1262, 21] width 14 height 9
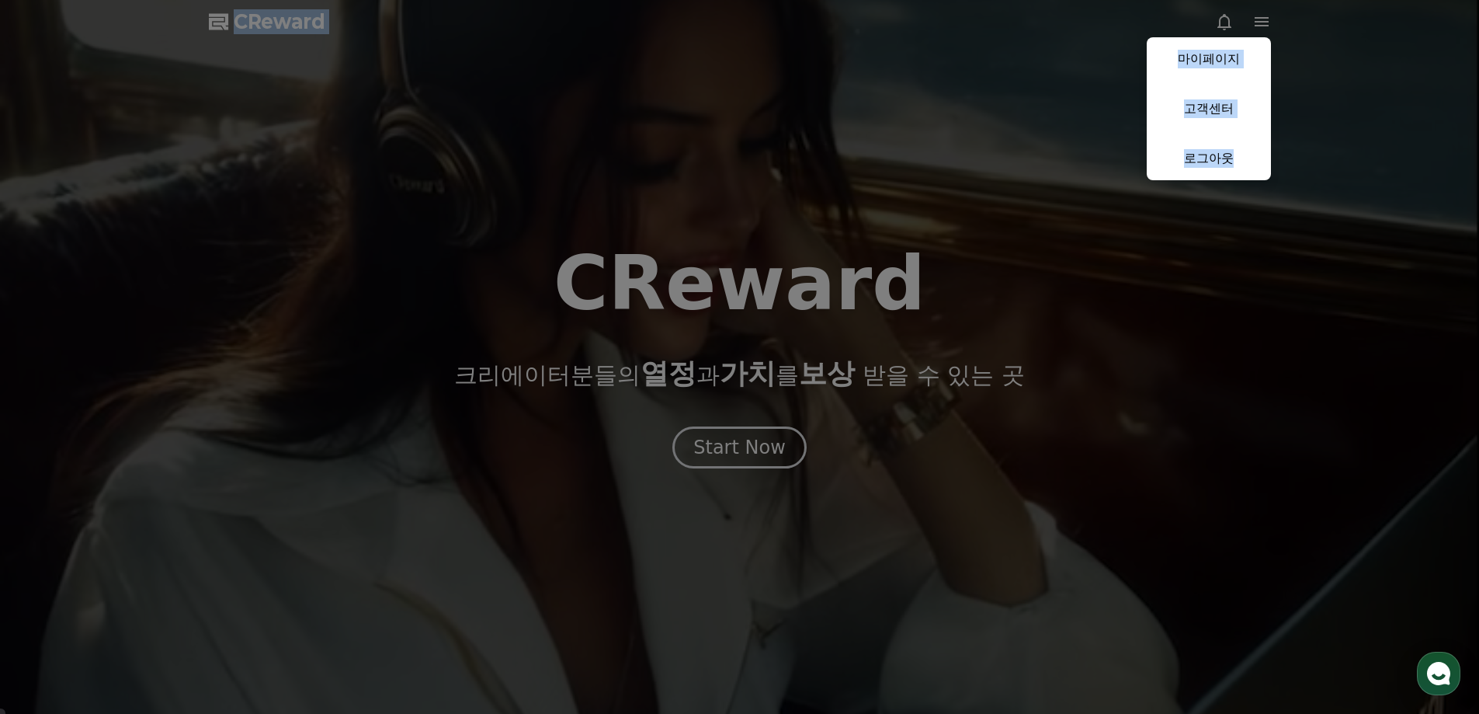
click at [1272, 231] on button "close" at bounding box center [739, 357] width 1479 height 714
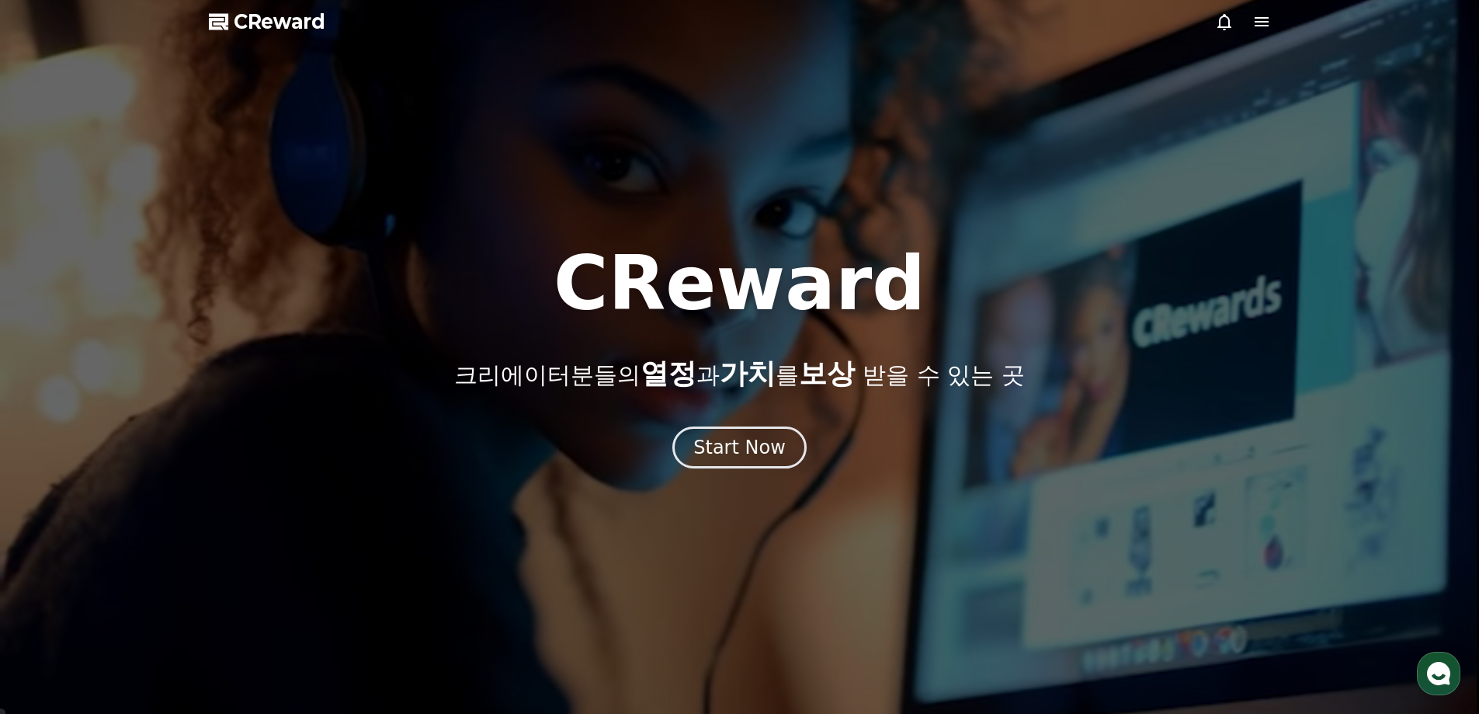
drag, startPoint x: 1272, startPoint y: 231, endPoint x: 1275, endPoint y: 182, distance: 49.0
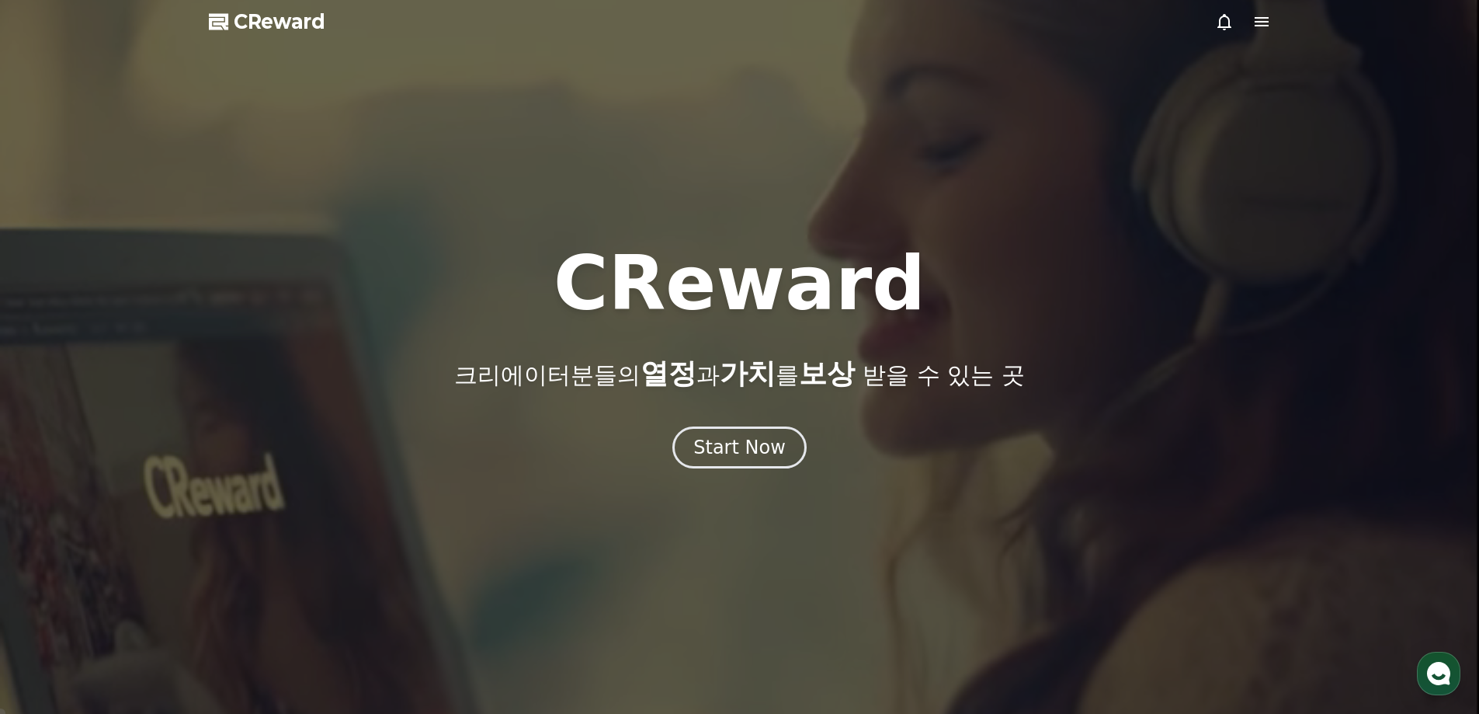
click at [1273, 231] on div at bounding box center [739, 357] width 1479 height 714
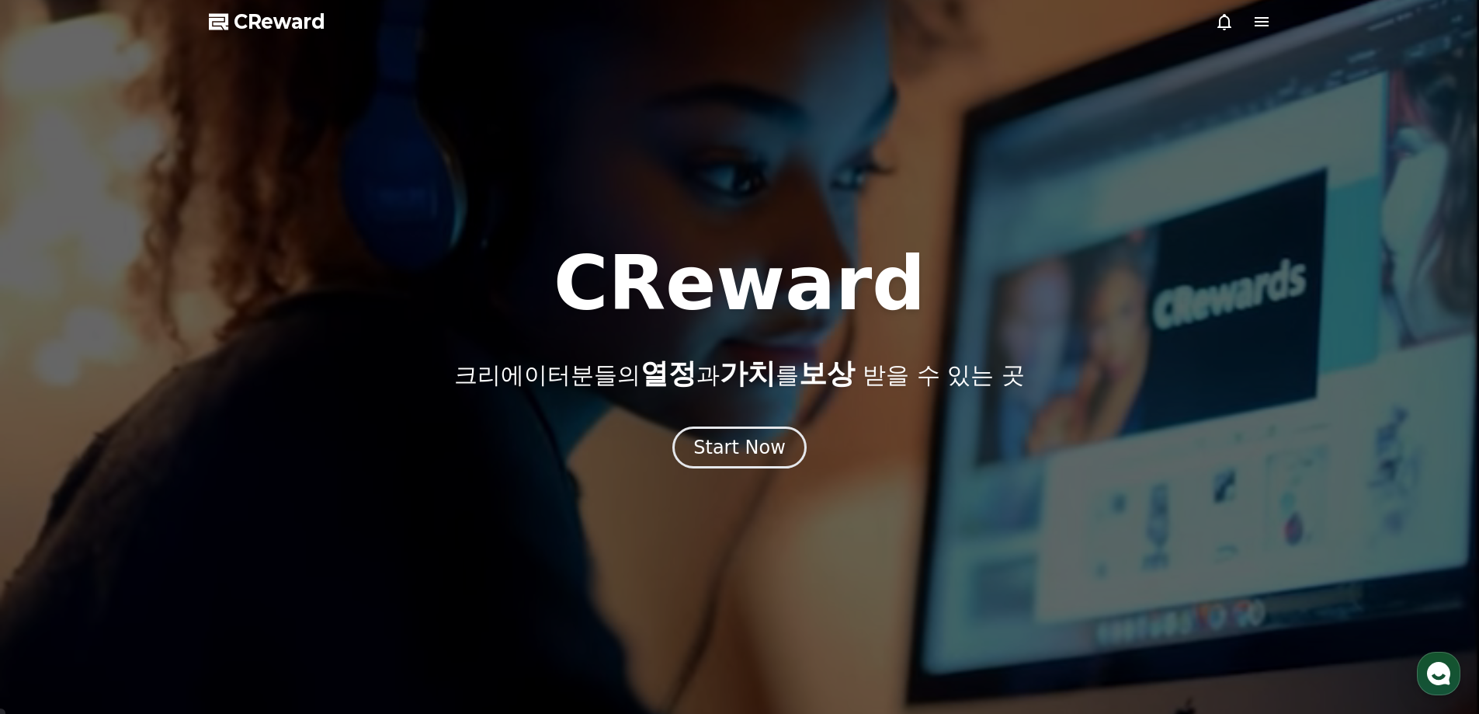
click at [1254, 14] on icon at bounding box center [1261, 21] width 19 height 19
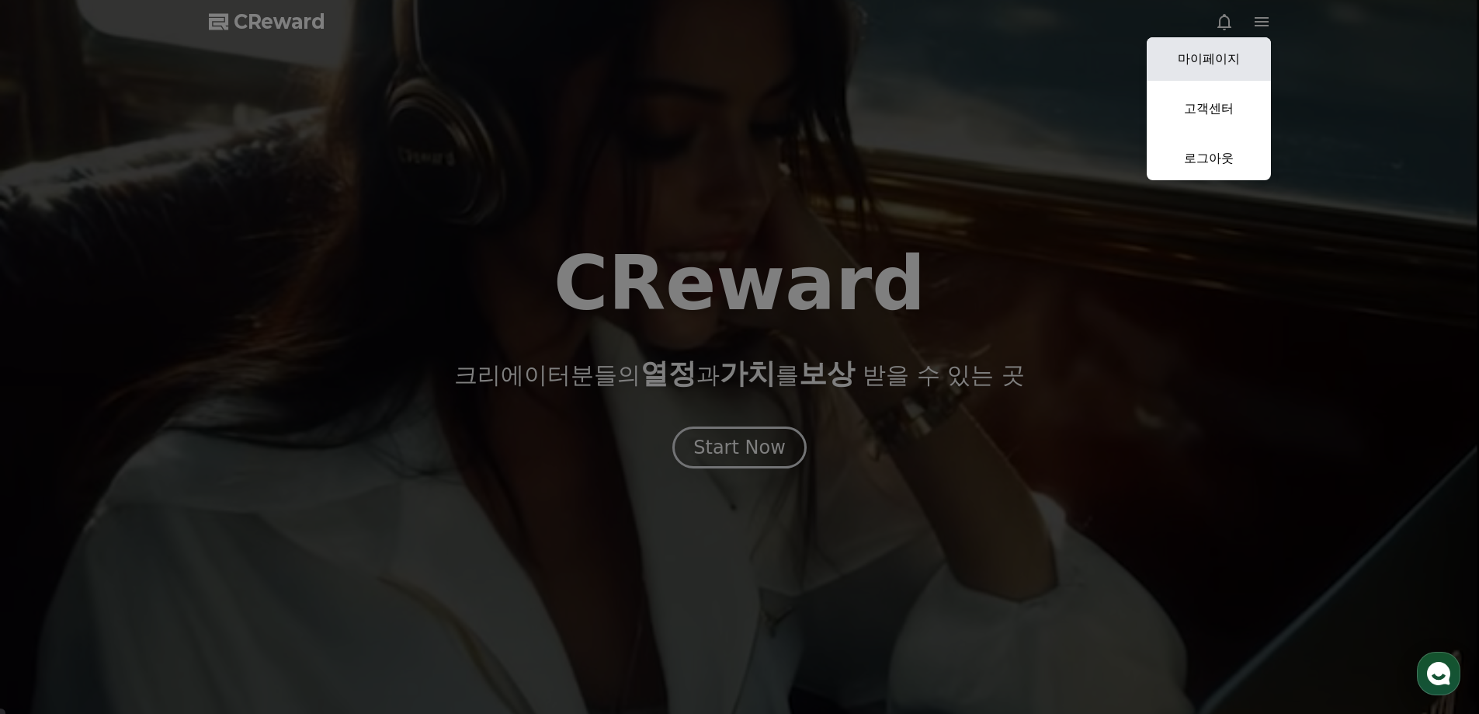
click at [1223, 57] on link "마이페이지" at bounding box center [1209, 58] width 124 height 43
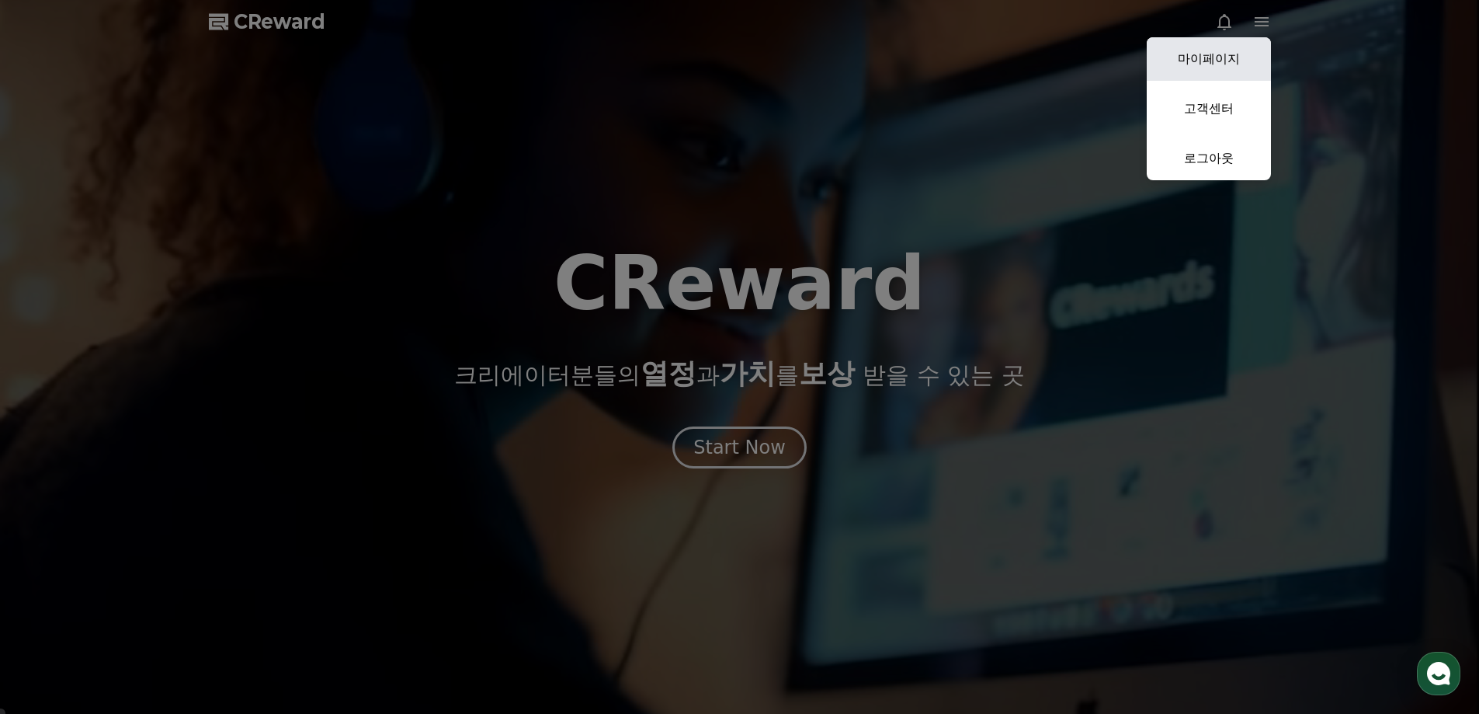
select select "**********"
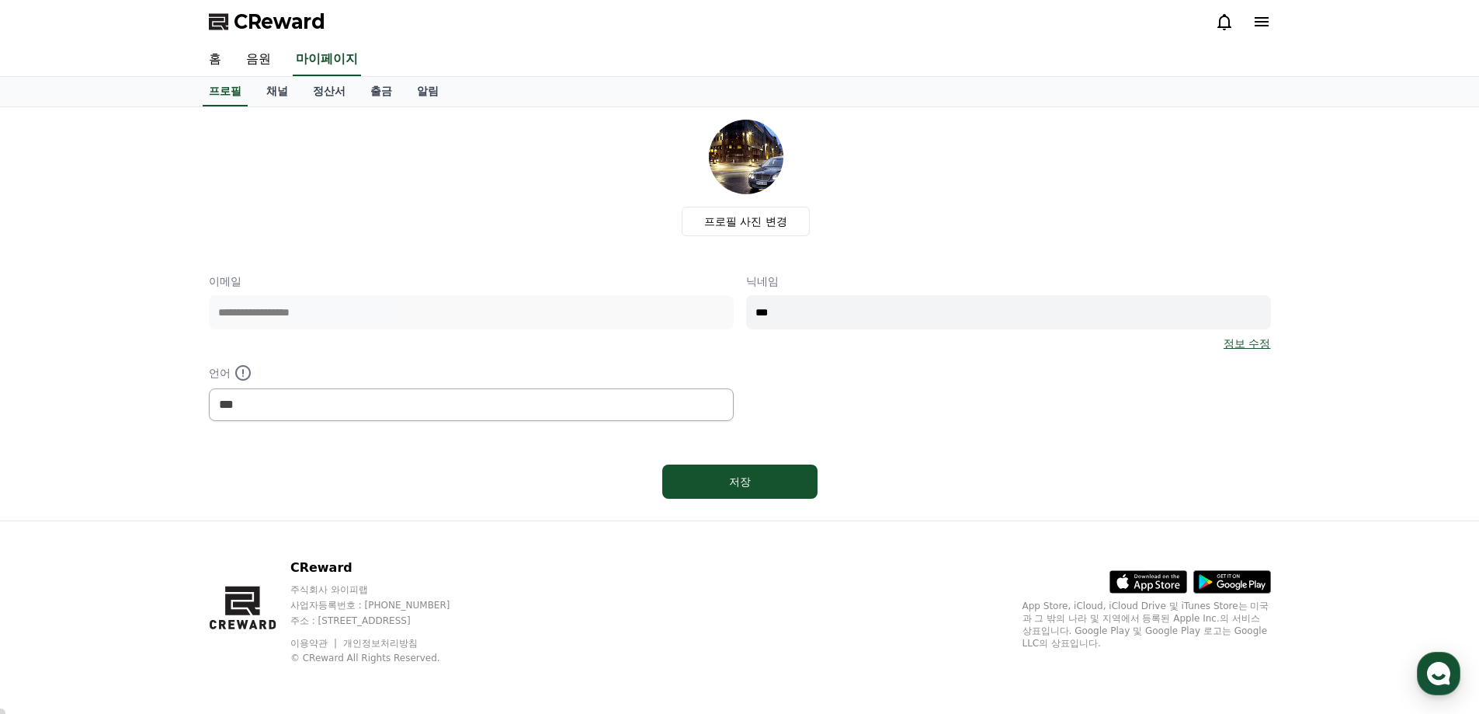
drag, startPoint x: 394, startPoint y: 156, endPoint x: 332, endPoint y: 135, distance: 66.3
click at [388, 155] on div "프로필 사진 변경" at bounding box center [746, 178] width 1050 height 116
click at [262, 57] on link "음원" at bounding box center [259, 59] width 50 height 33
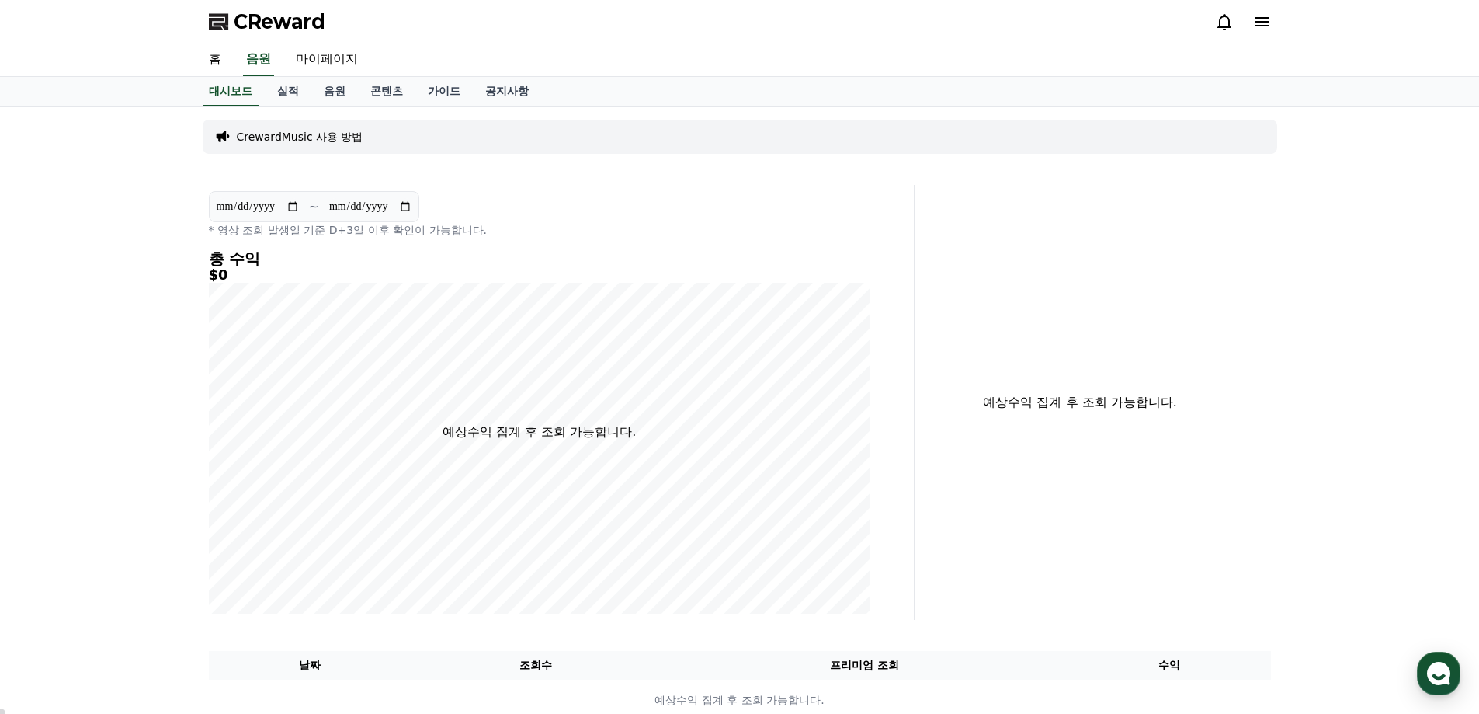
click at [314, 137] on p "CrewardMusic 사용 방법" at bounding box center [300, 137] width 127 height 16
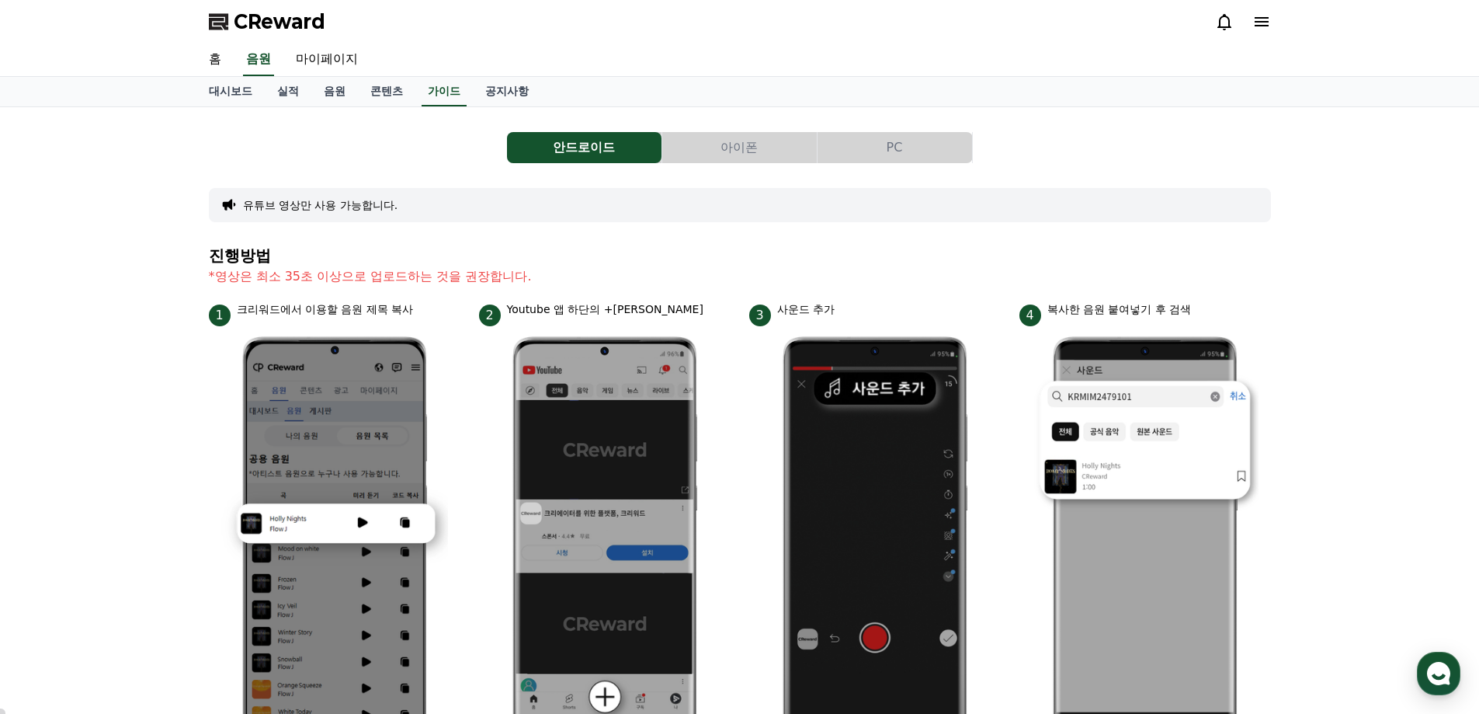
click at [505, 200] on div "유튜브 영상만 사용 가능합니다." at bounding box center [740, 205] width 1062 height 34
click at [1257, 19] on icon at bounding box center [1261, 21] width 19 height 19
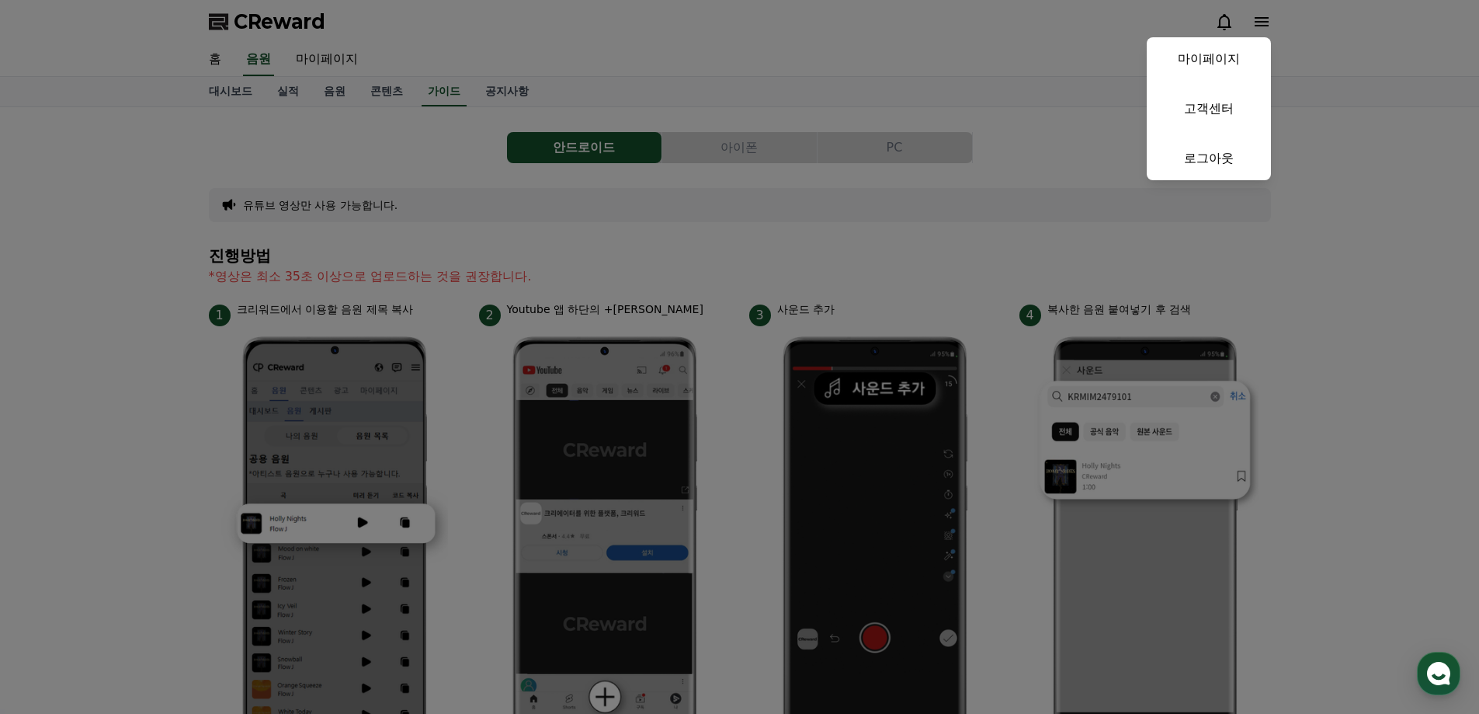
click at [351, 135] on button "close" at bounding box center [739, 357] width 1479 height 714
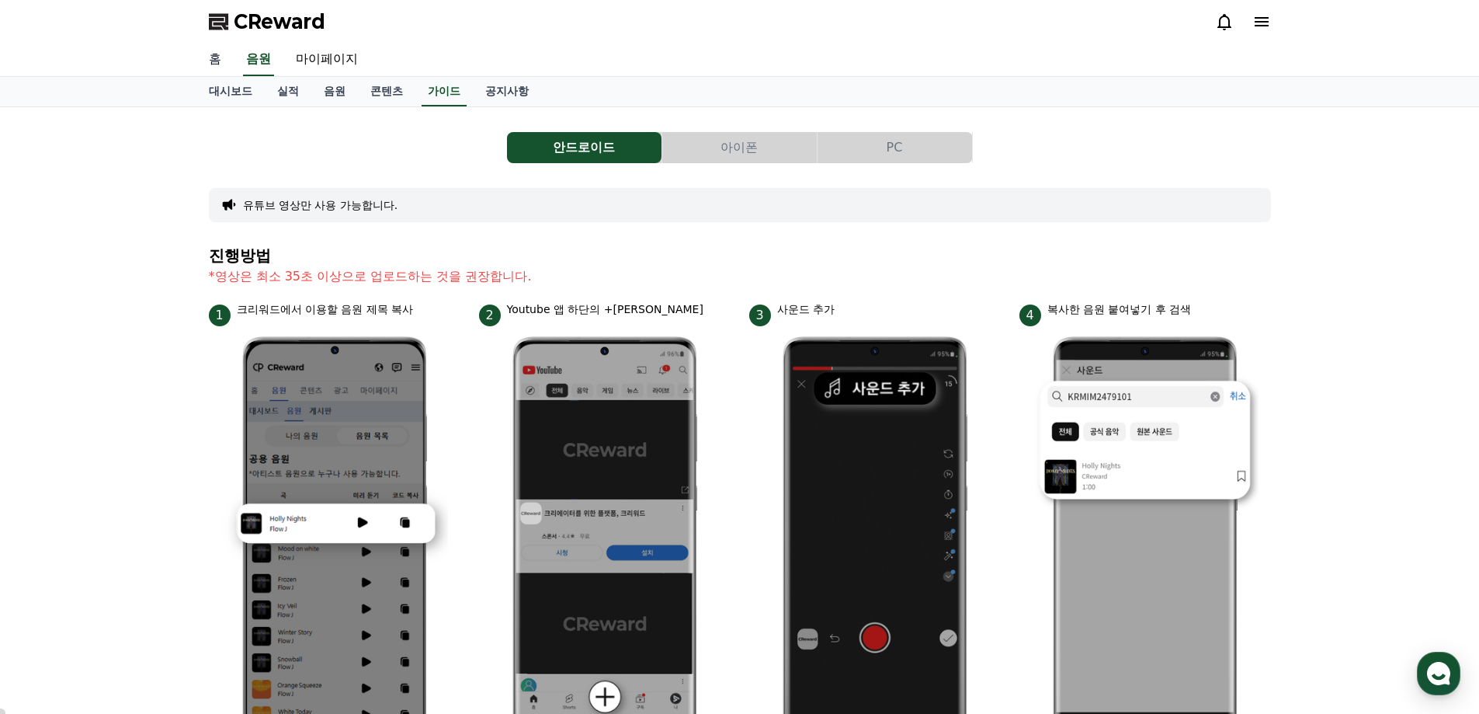
click at [214, 55] on link "홈" at bounding box center [214, 59] width 37 height 33
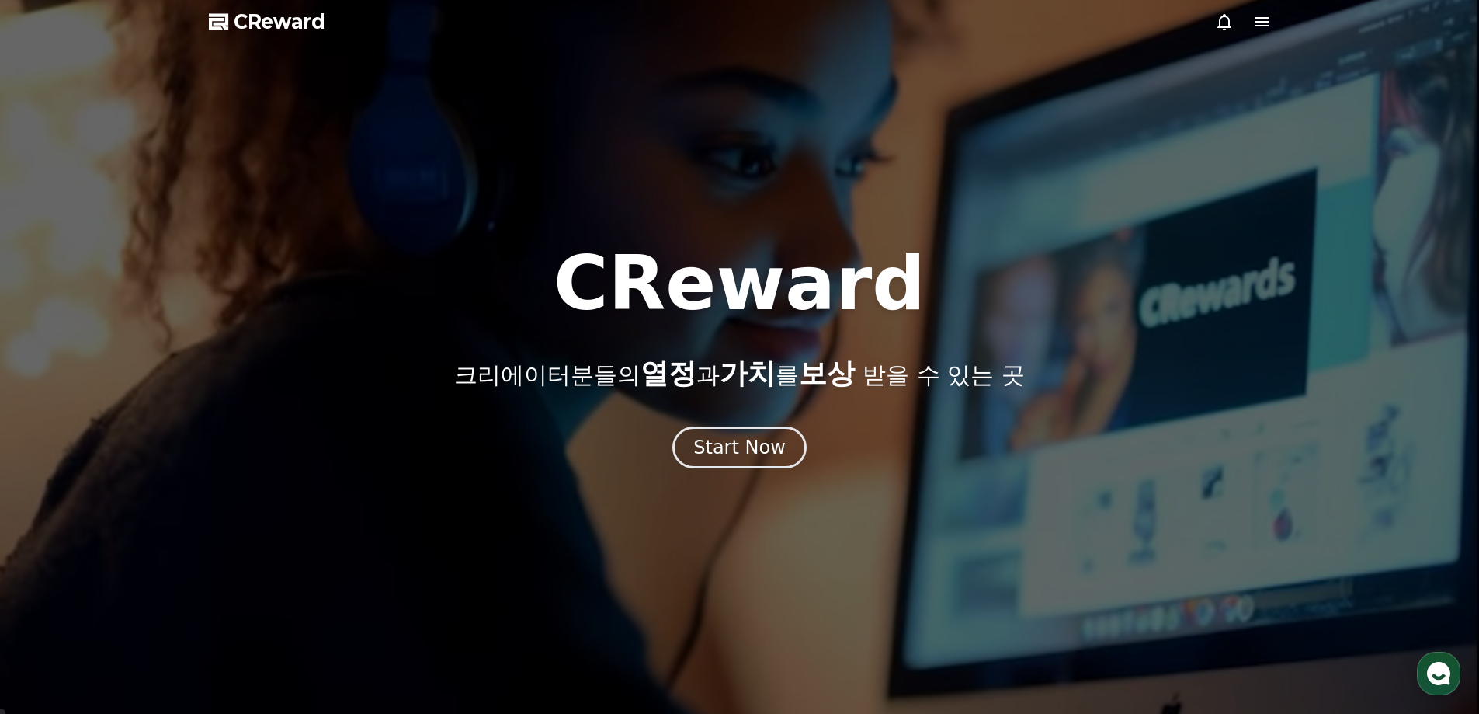
click at [1264, 24] on icon at bounding box center [1261, 21] width 19 height 19
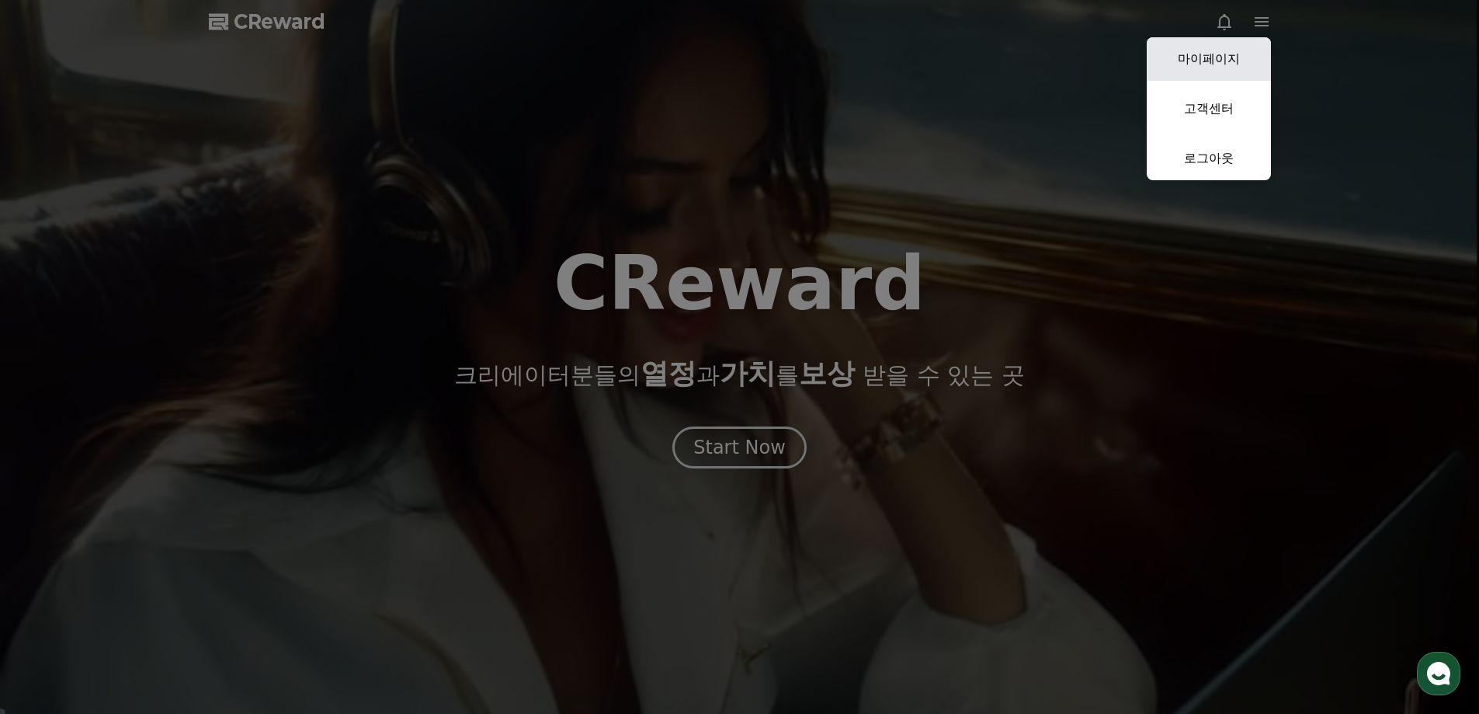
click at [1200, 62] on link "마이페이지" at bounding box center [1209, 58] width 124 height 43
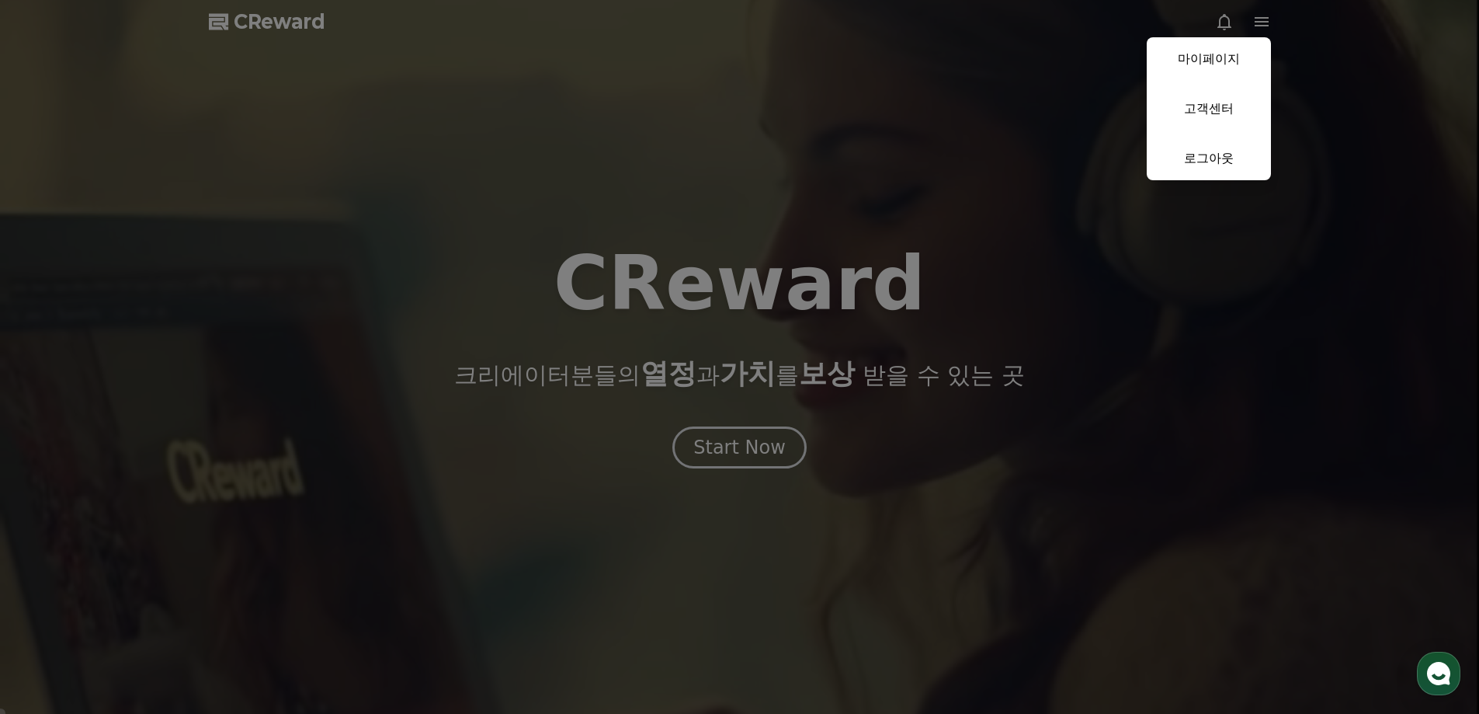
select select "**********"
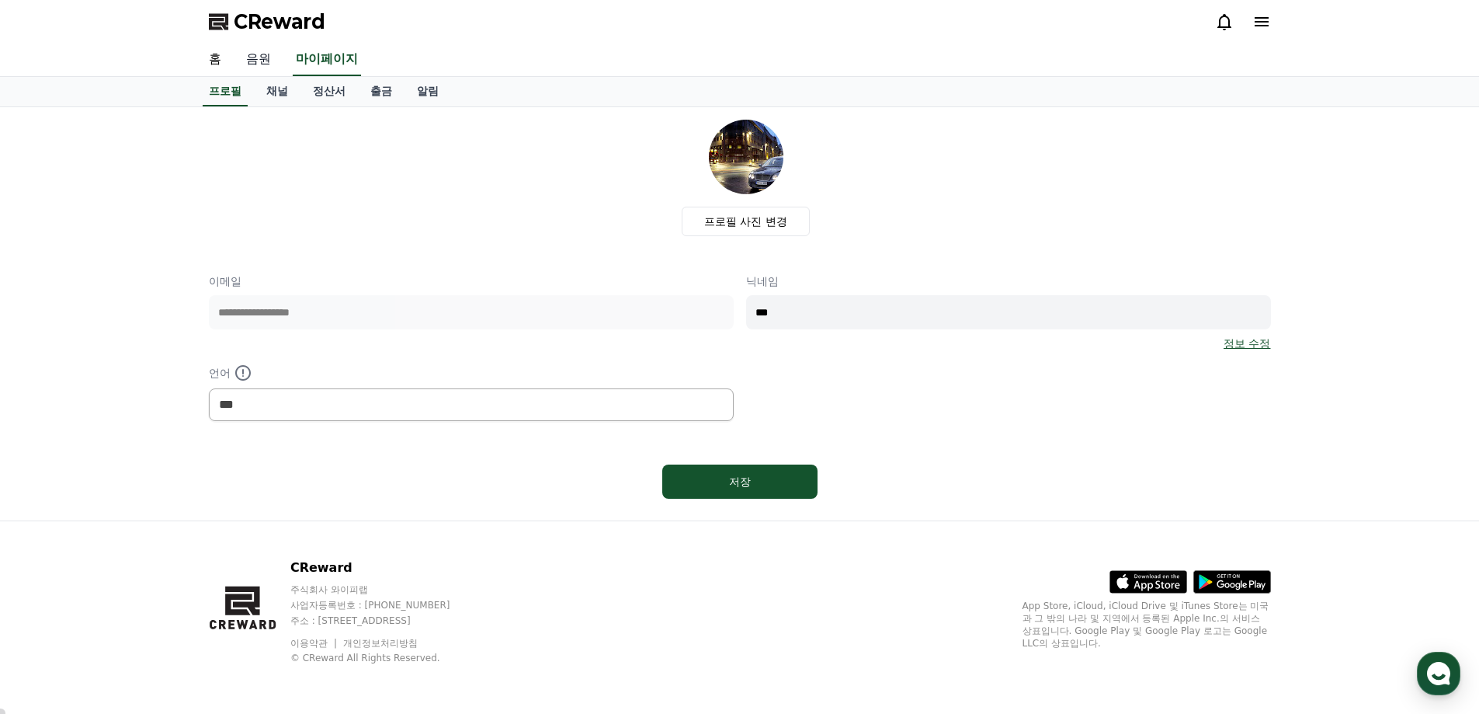
click at [260, 55] on link "음원" at bounding box center [259, 59] width 50 height 33
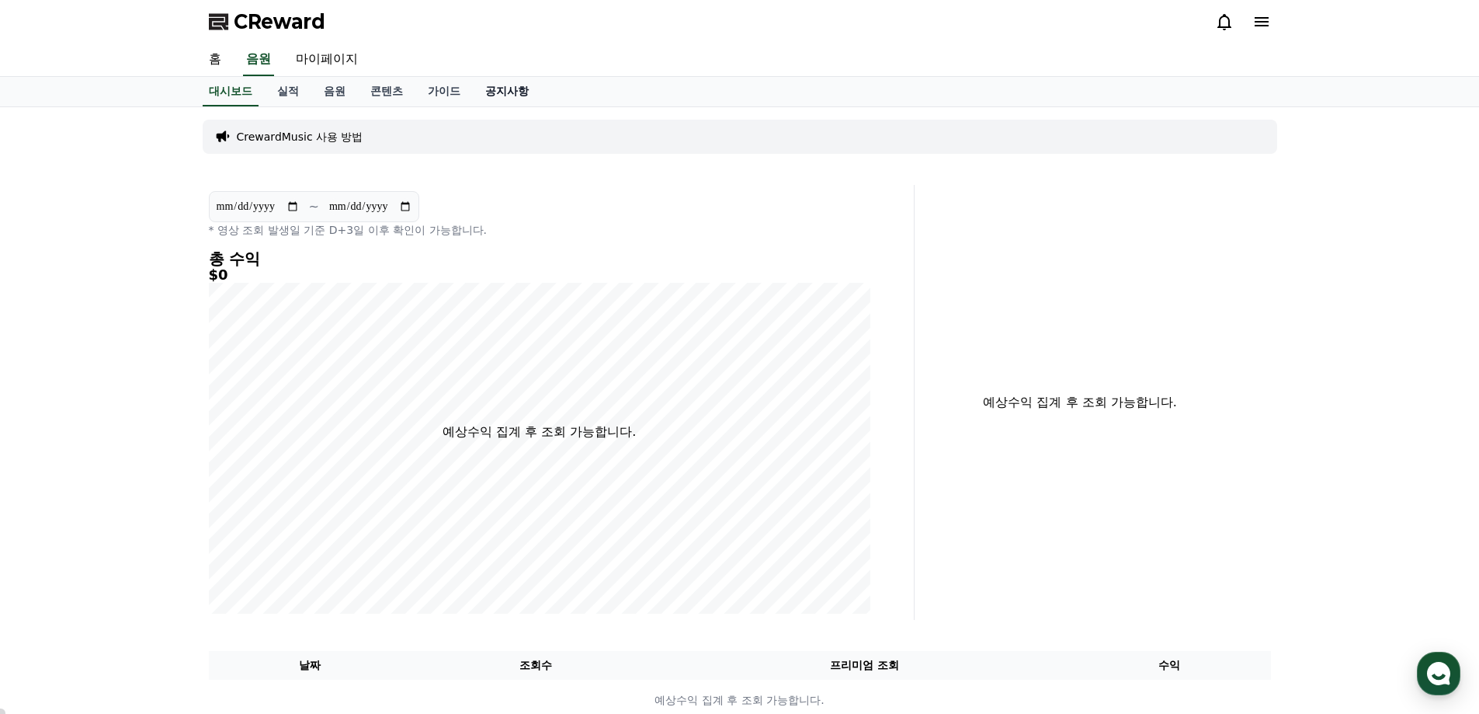
click at [502, 86] on link "공지사항" at bounding box center [507, 92] width 68 height 30
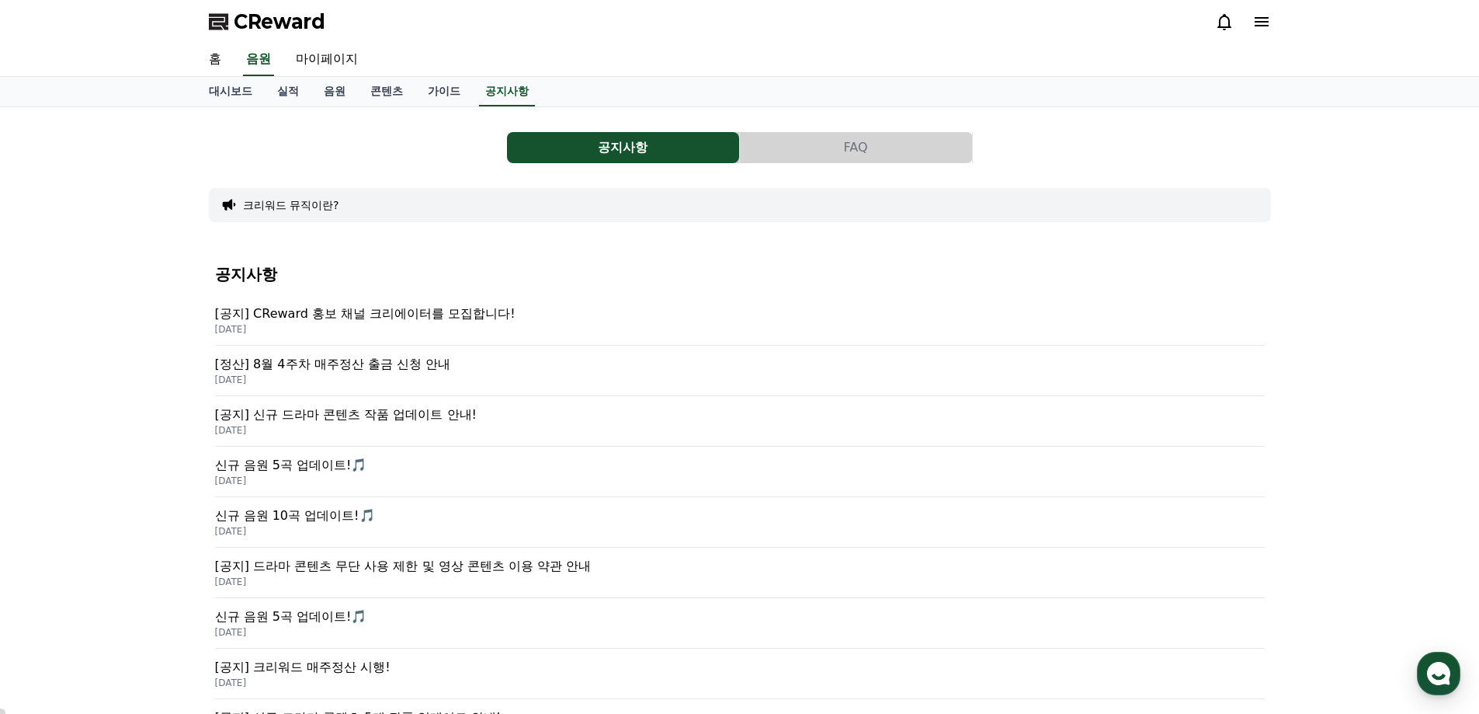
click at [434, 415] on p "[공지] 신규 드라마 콘텐츠 작품 업데이트 안내!" at bounding box center [740, 414] width 1050 height 19
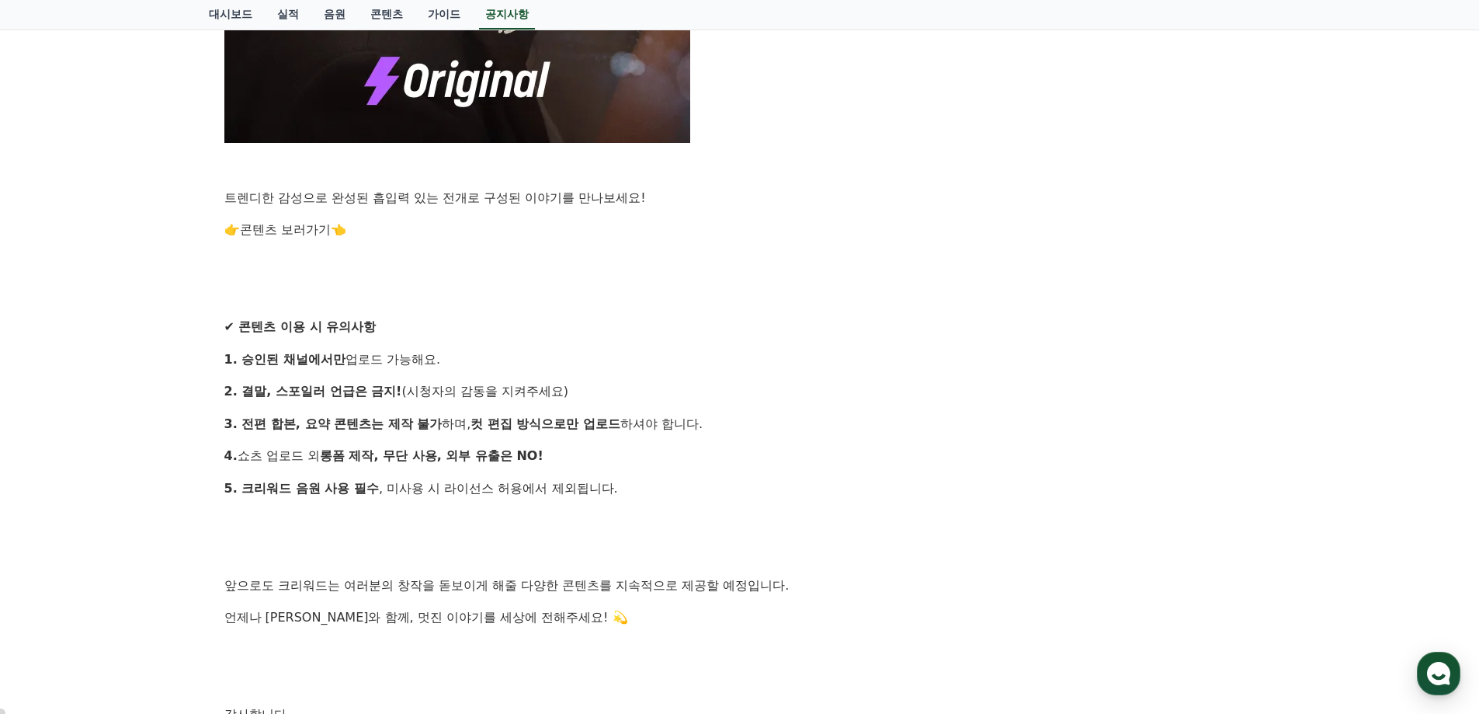
scroll to position [847, 0]
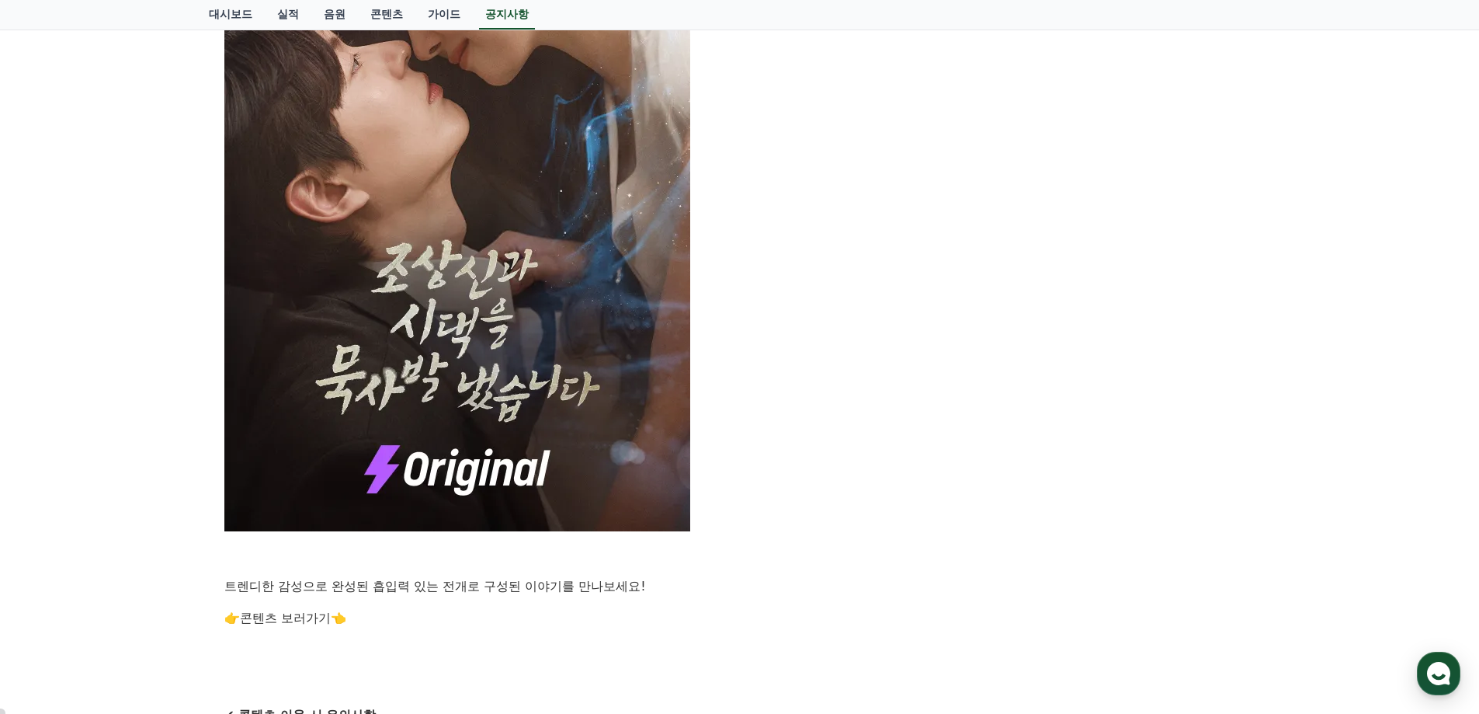
click at [296, 617] on link "콘텐츠 보러가기" at bounding box center [285, 617] width 91 height 15
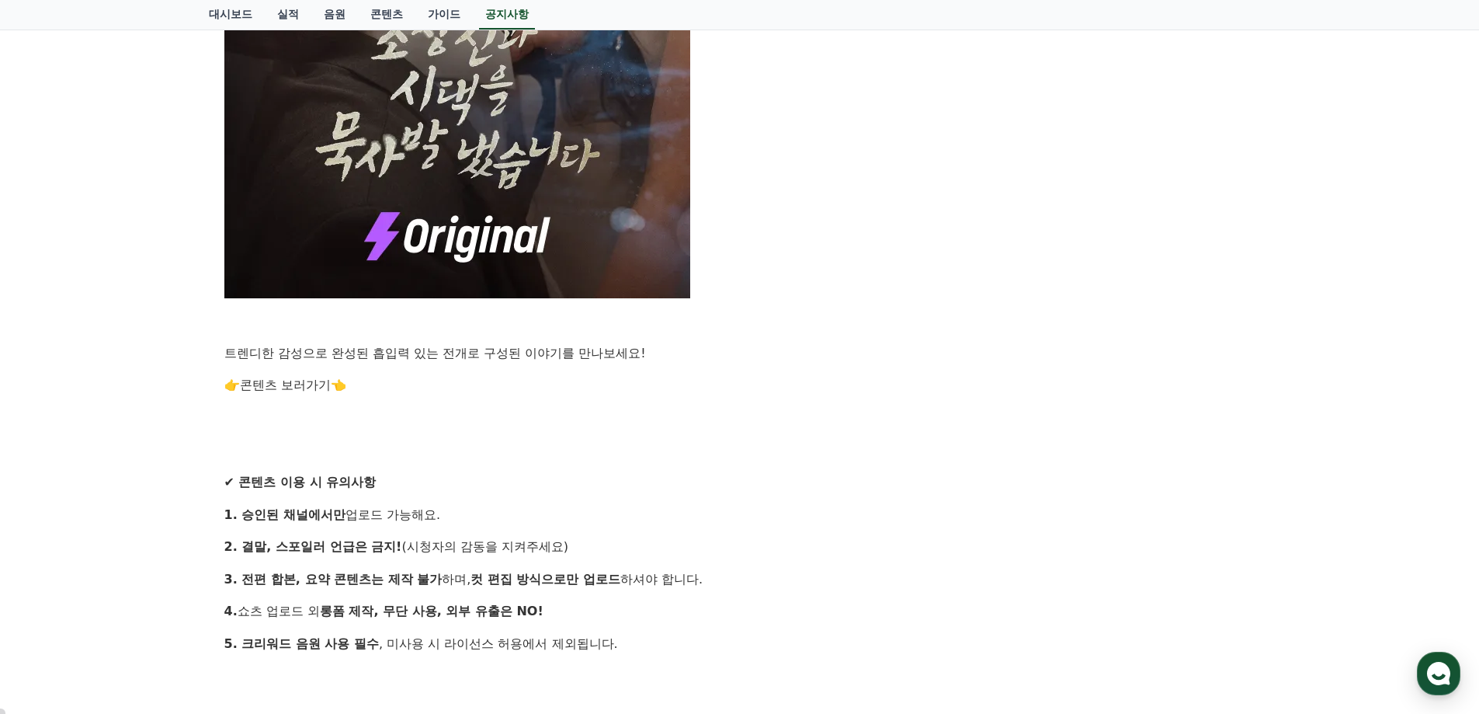
scroll to position [614, 0]
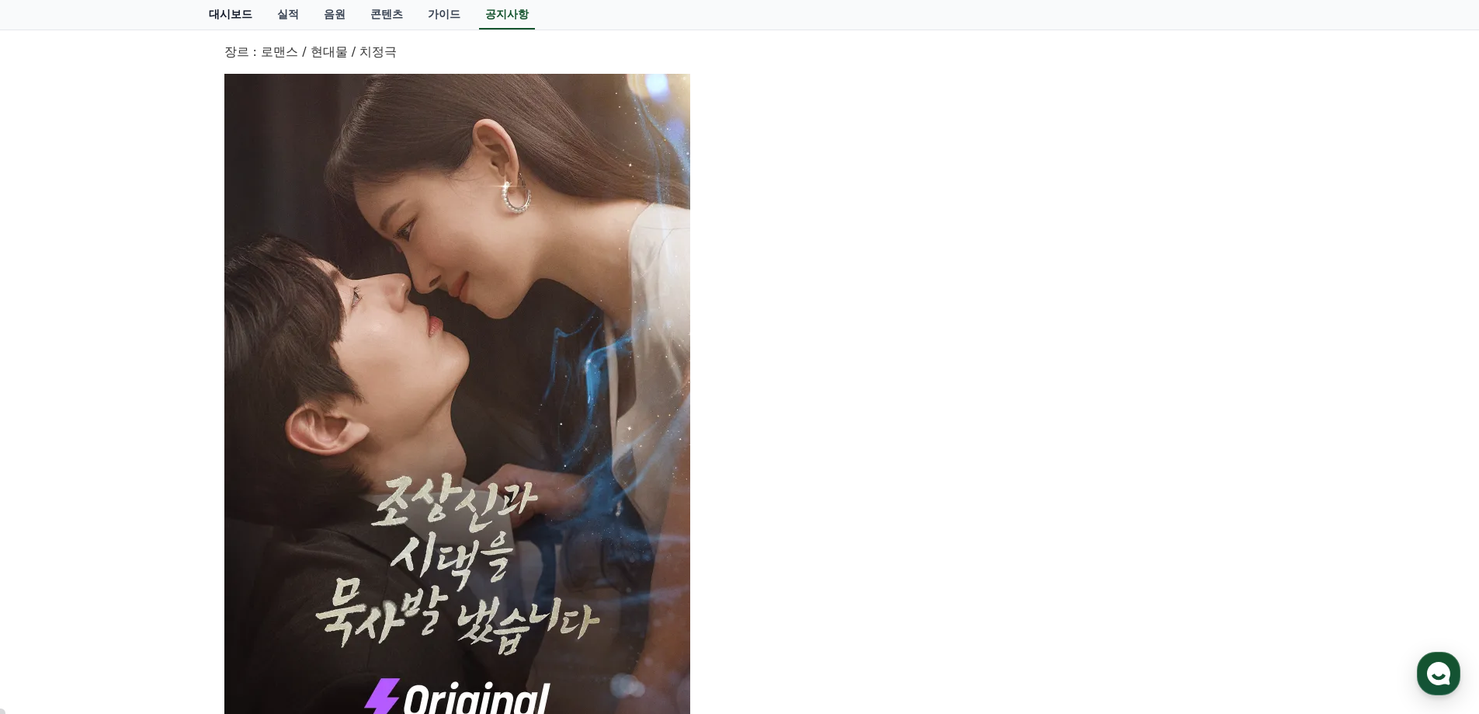
click at [227, 10] on link "대시보드" at bounding box center [230, 15] width 68 height 30
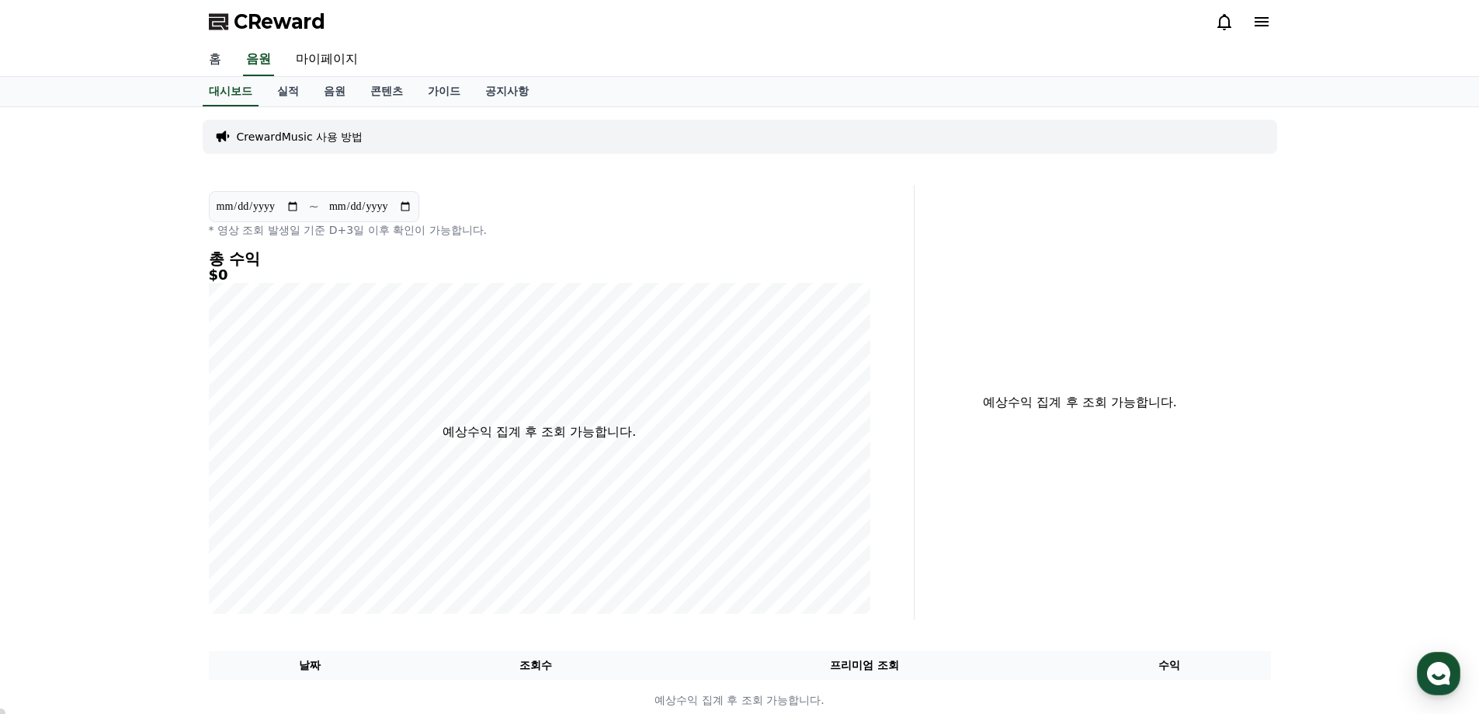
click at [210, 61] on link "홈" at bounding box center [214, 59] width 37 height 33
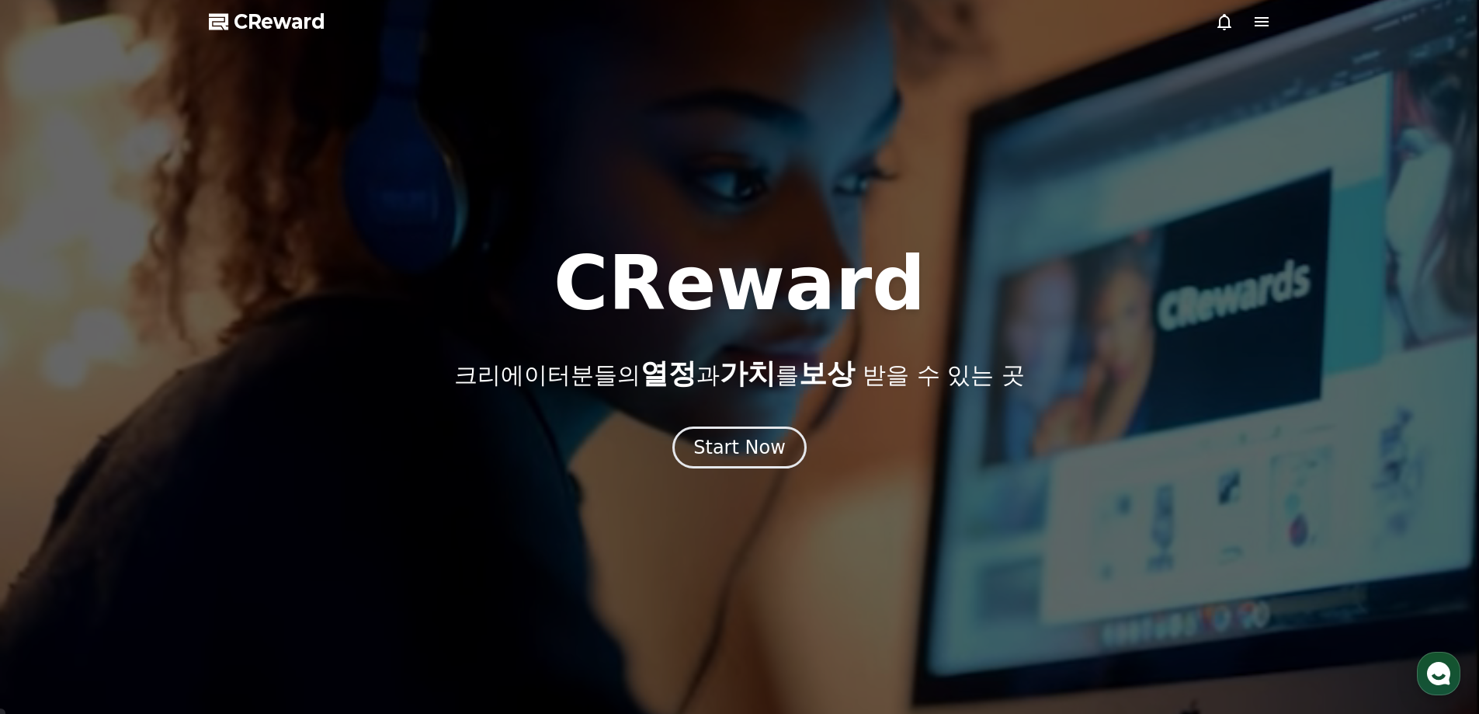
click at [274, 23] on span "CReward" at bounding box center [280, 21] width 92 height 25
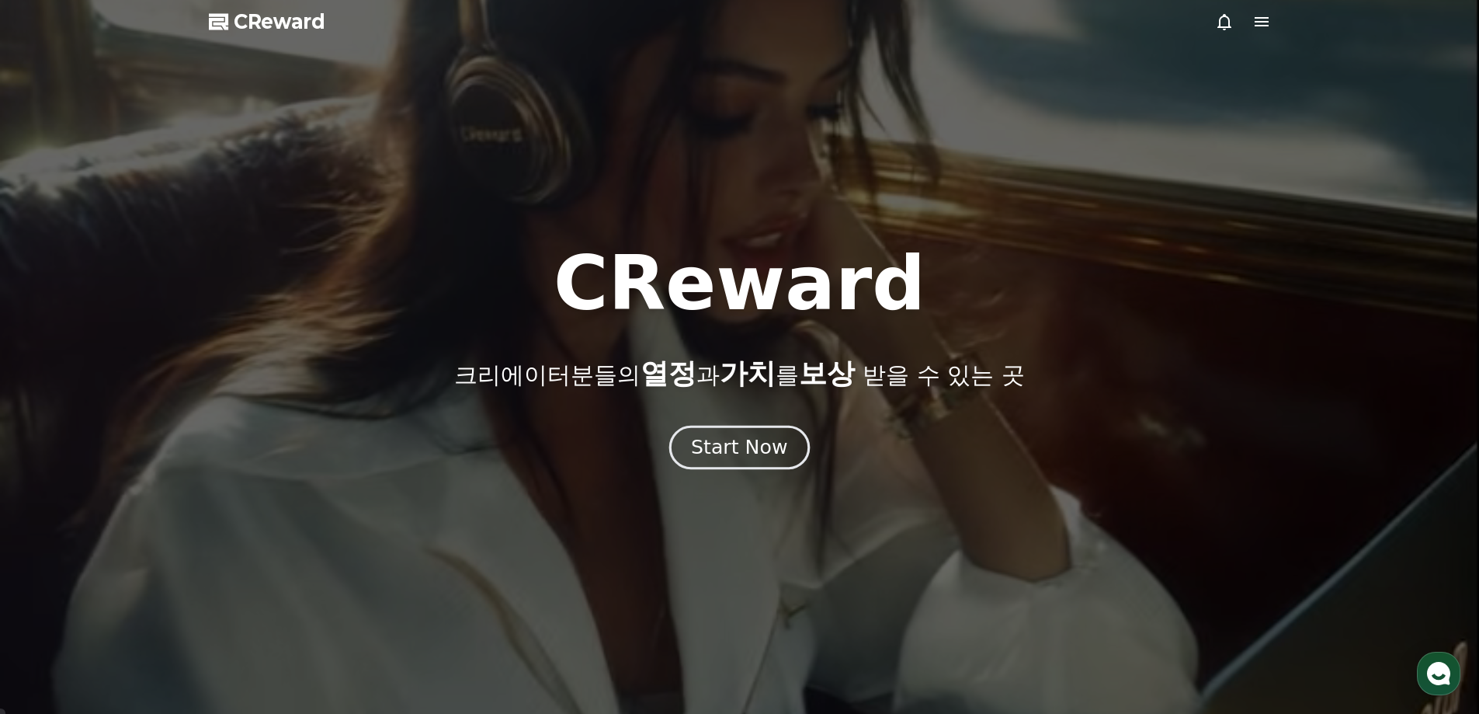
click at [742, 450] on div "Start Now" at bounding box center [739, 447] width 96 height 26
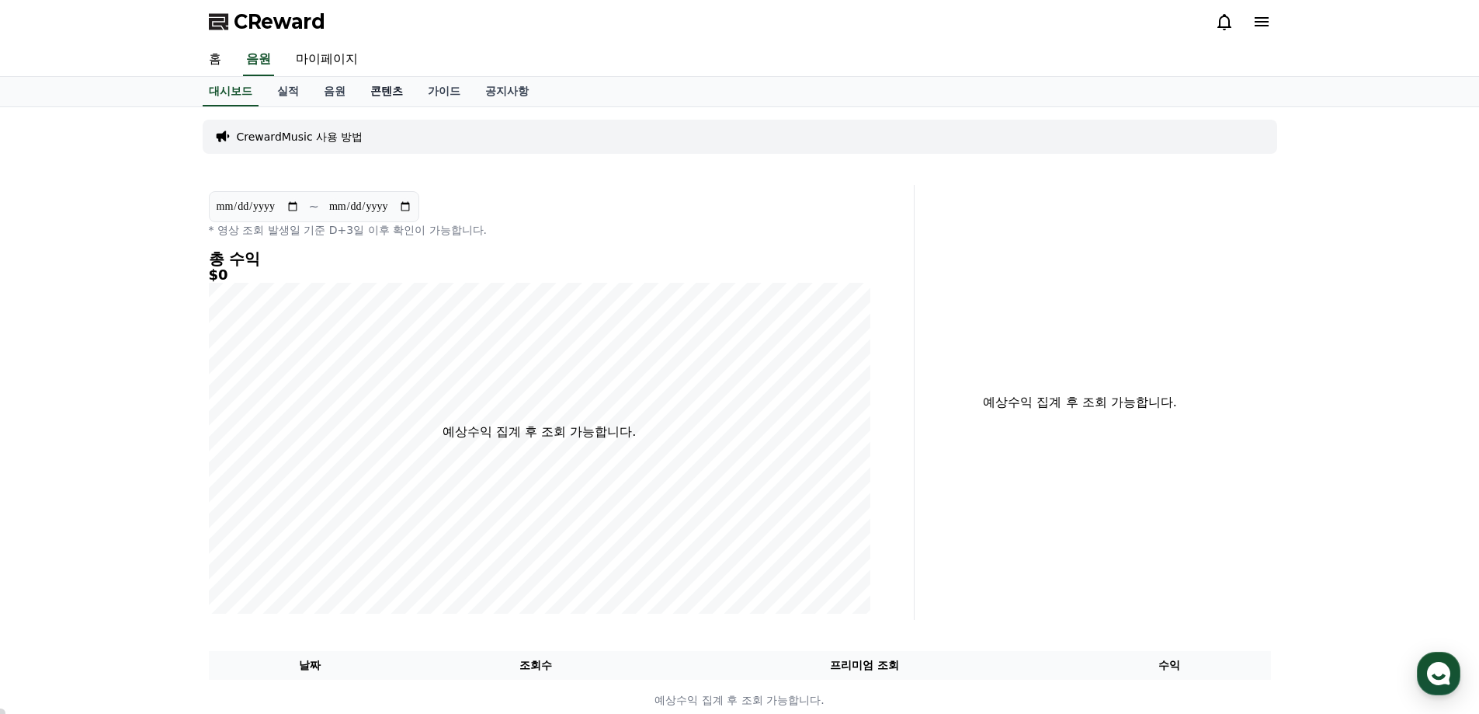
click at [387, 90] on link "콘텐츠" at bounding box center [386, 92] width 57 height 30
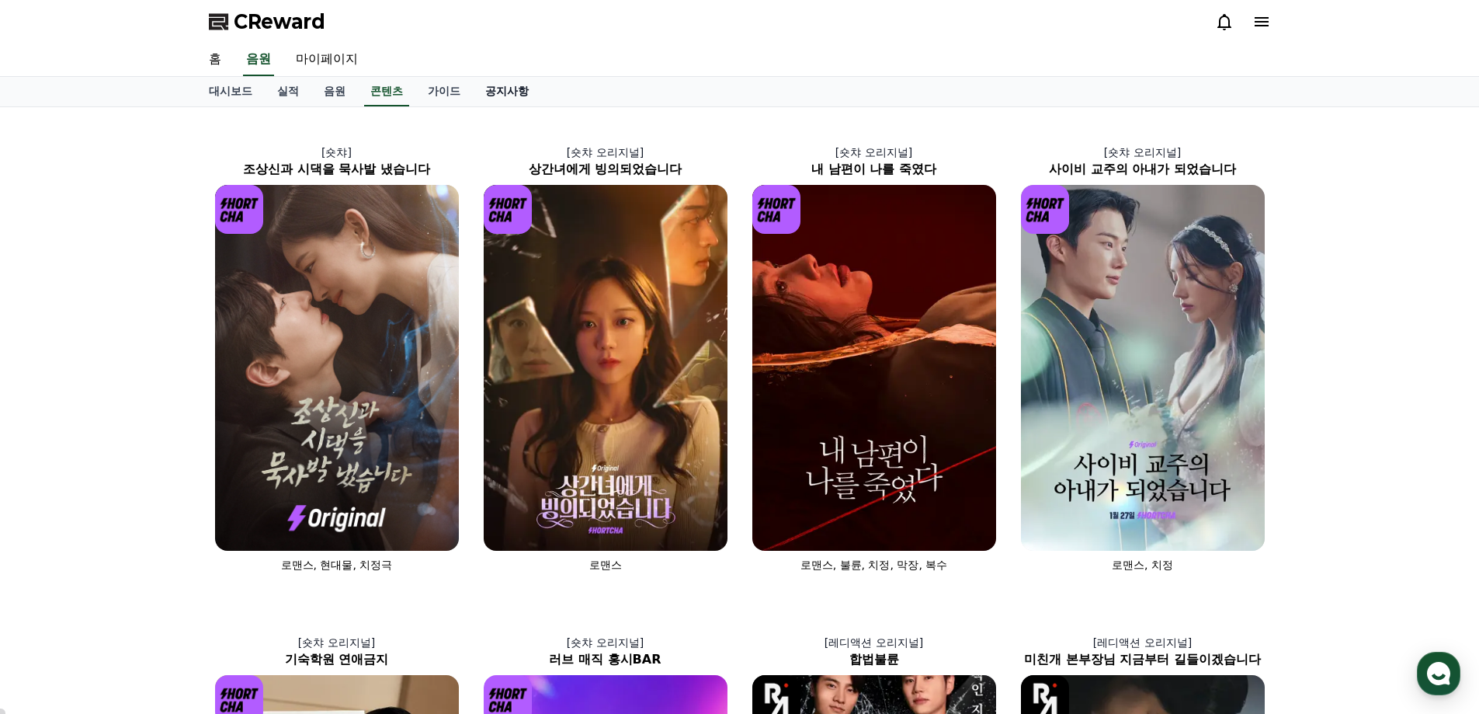
click at [509, 88] on link "공지사항" at bounding box center [507, 92] width 68 height 30
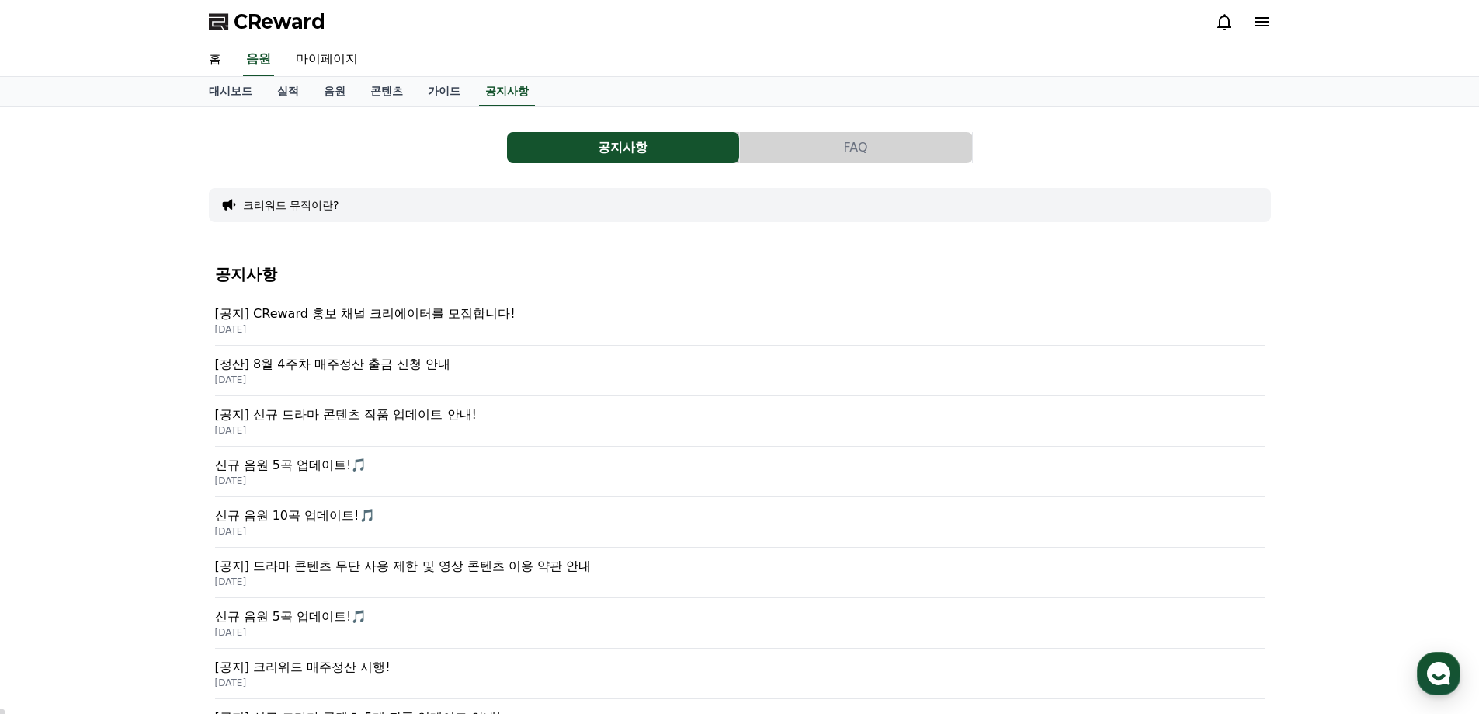
click at [392, 415] on p "[공지] 신규 드라마 콘텐츠 작품 업데이트 안내!" at bounding box center [740, 414] width 1050 height 19
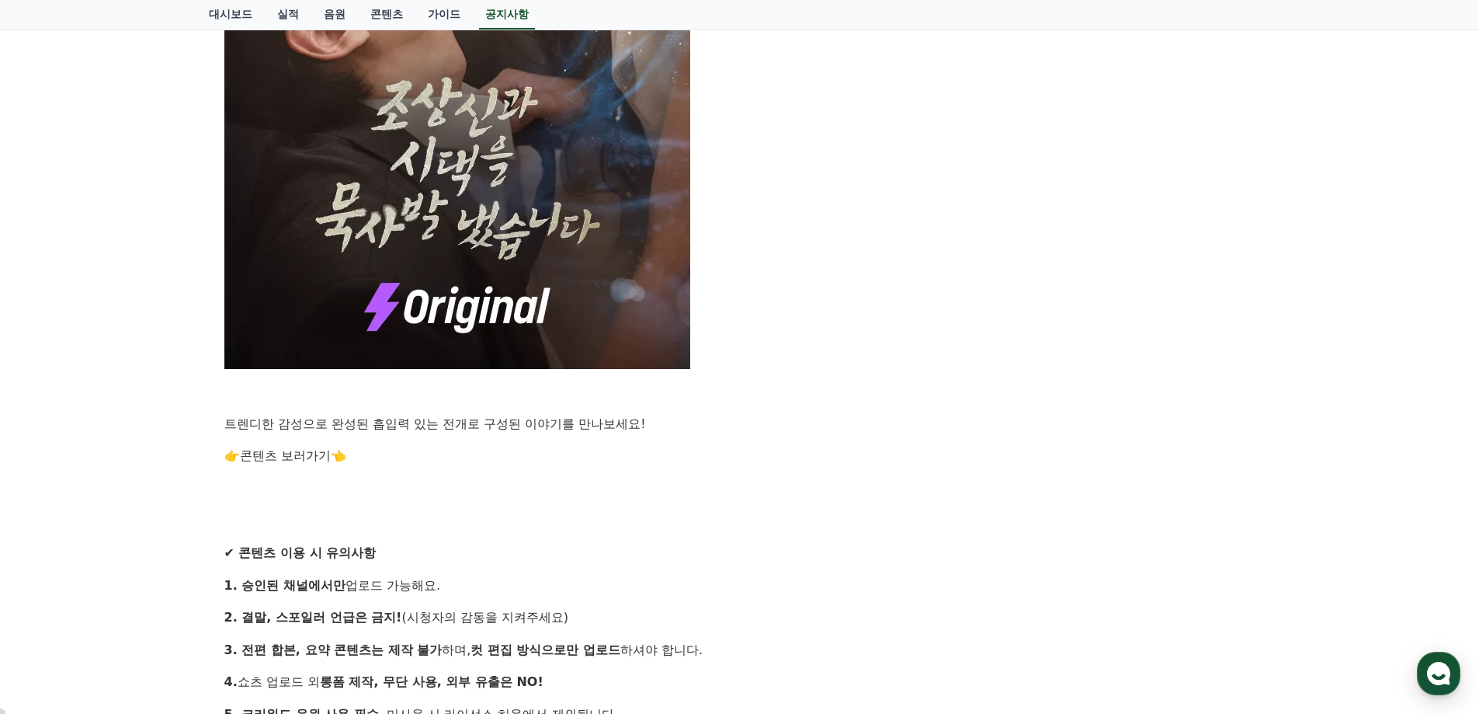
scroll to position [1242, 0]
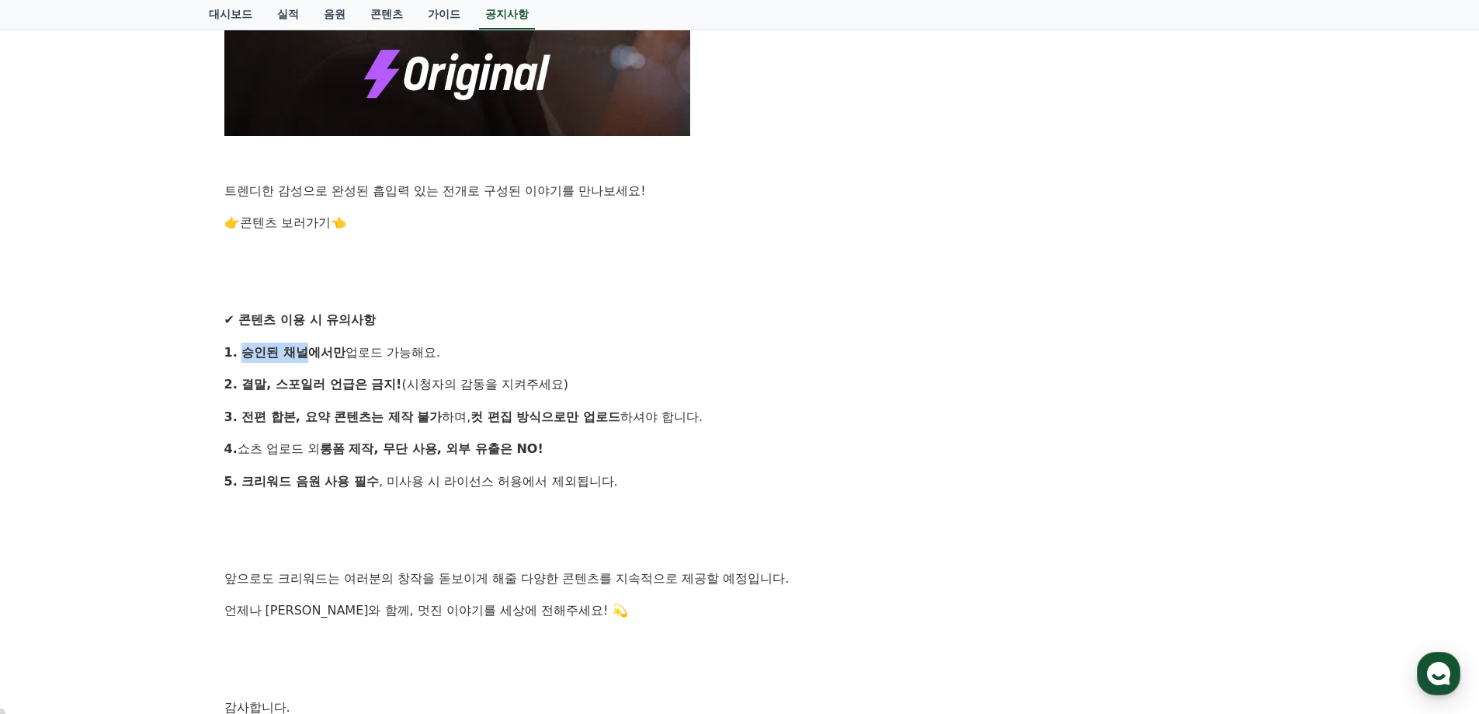
drag, startPoint x: 240, startPoint y: 350, endPoint x: 303, endPoint y: 351, distance: 62.9
click at [303, 351] on strong "1. 승인된 채널에서만" at bounding box center [284, 352] width 121 height 15
click at [462, 342] on p "1. 승인된 채널에서만 업로드 가능해요." at bounding box center [739, 352] width 1031 height 20
drag, startPoint x: 239, startPoint y: 355, endPoint x: 303, endPoint y: 352, distance: 63.7
click at [303, 352] on strong "1. 승인된 채널에서만" at bounding box center [284, 352] width 121 height 15
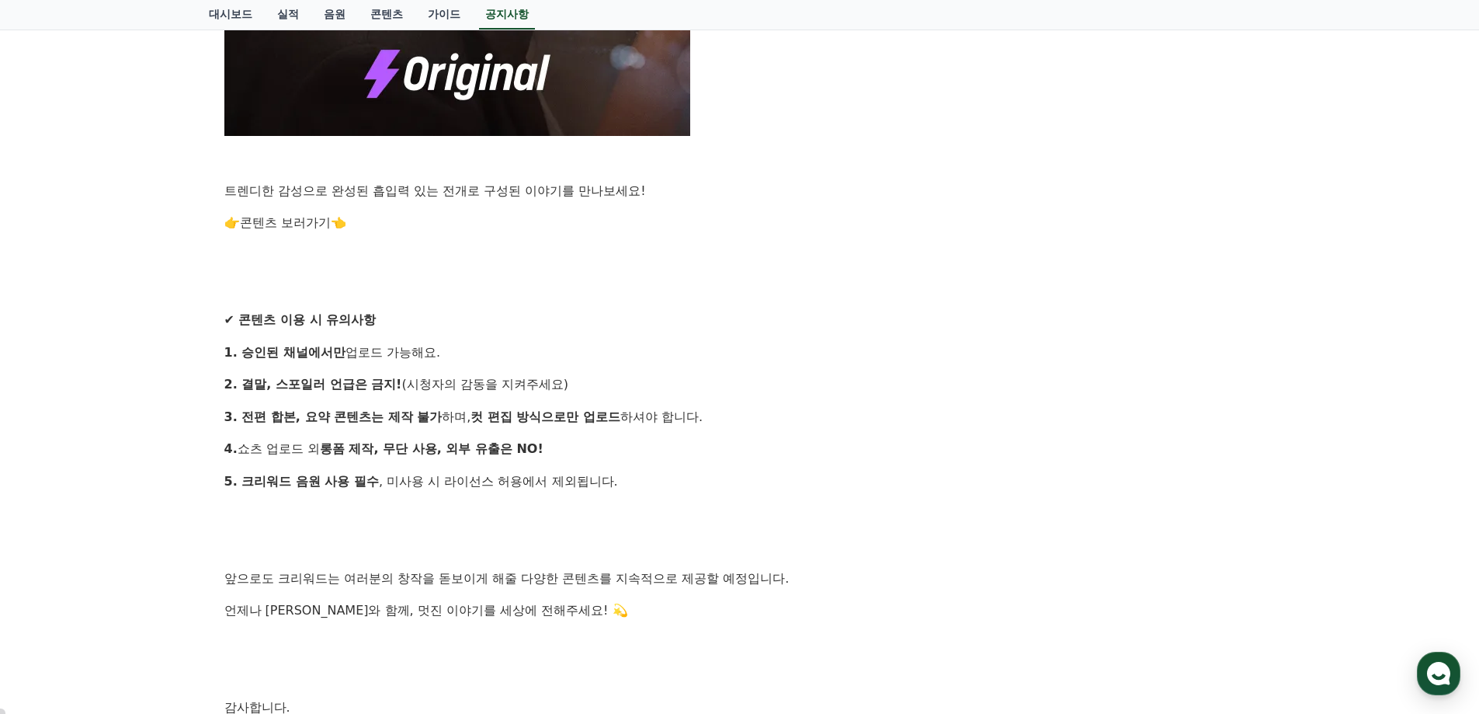
click at [314, 348] on strong "1. 승인된 채널에서만" at bounding box center [284, 352] width 121 height 15
drag, startPoint x: 241, startPoint y: 352, endPoint x: 342, endPoint y: 353, distance: 101.7
click at [342, 353] on p "1. 승인된 채널에서만 업로드 가능해요." at bounding box center [739, 352] width 1031 height 20
copy strong "승인된 채널에서만"
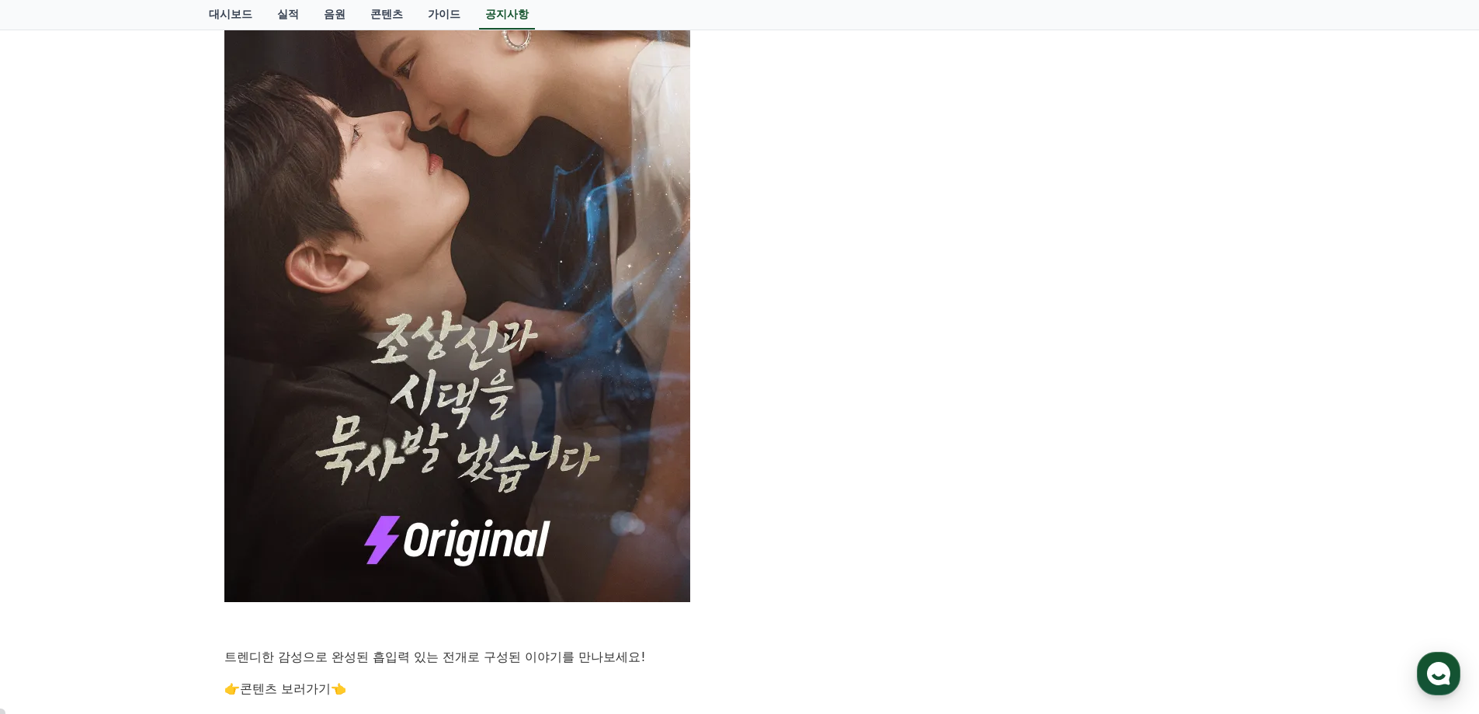
drag, startPoint x: 234, startPoint y: 16, endPoint x: 413, endPoint y: 45, distance: 181.7
click at [233, 16] on link "대시보드" at bounding box center [230, 15] width 68 height 30
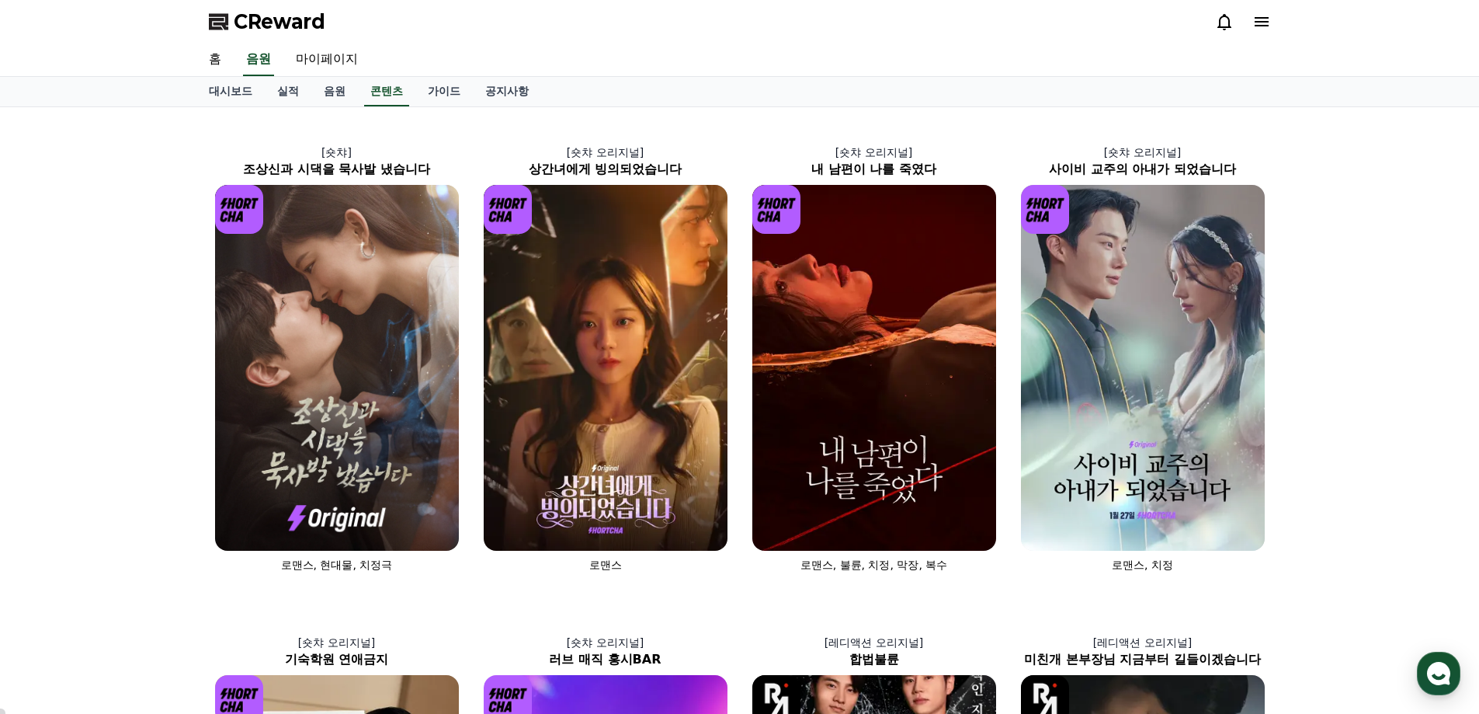
click at [996, 37] on div "CReward" at bounding box center [739, 21] width 1087 height 43
drag, startPoint x: 268, startPoint y: 22, endPoint x: 284, endPoint y: 23, distance: 16.4
click at [268, 21] on span "CReward" at bounding box center [280, 21] width 92 height 25
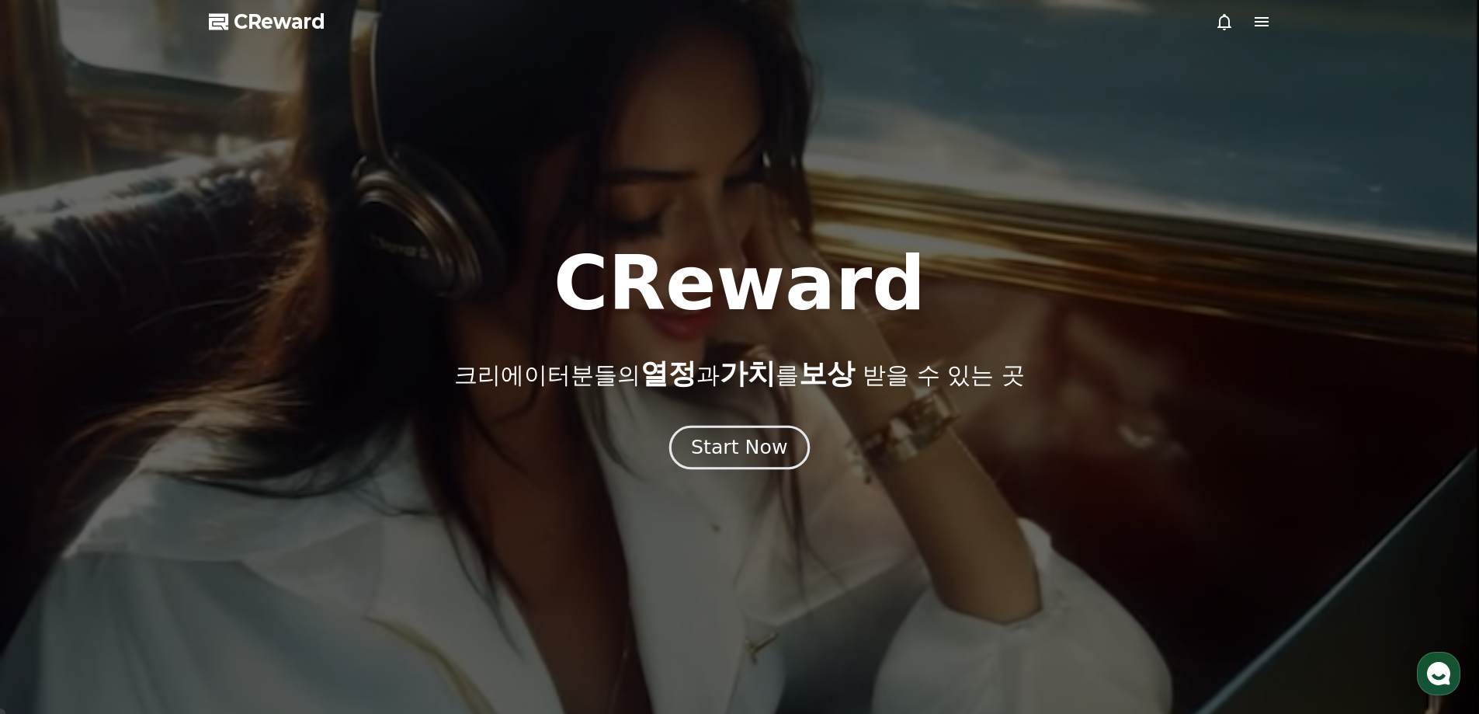
click at [759, 446] on div "Start Now" at bounding box center [739, 447] width 96 height 26
